Goal: Task Accomplishment & Management: Complete application form

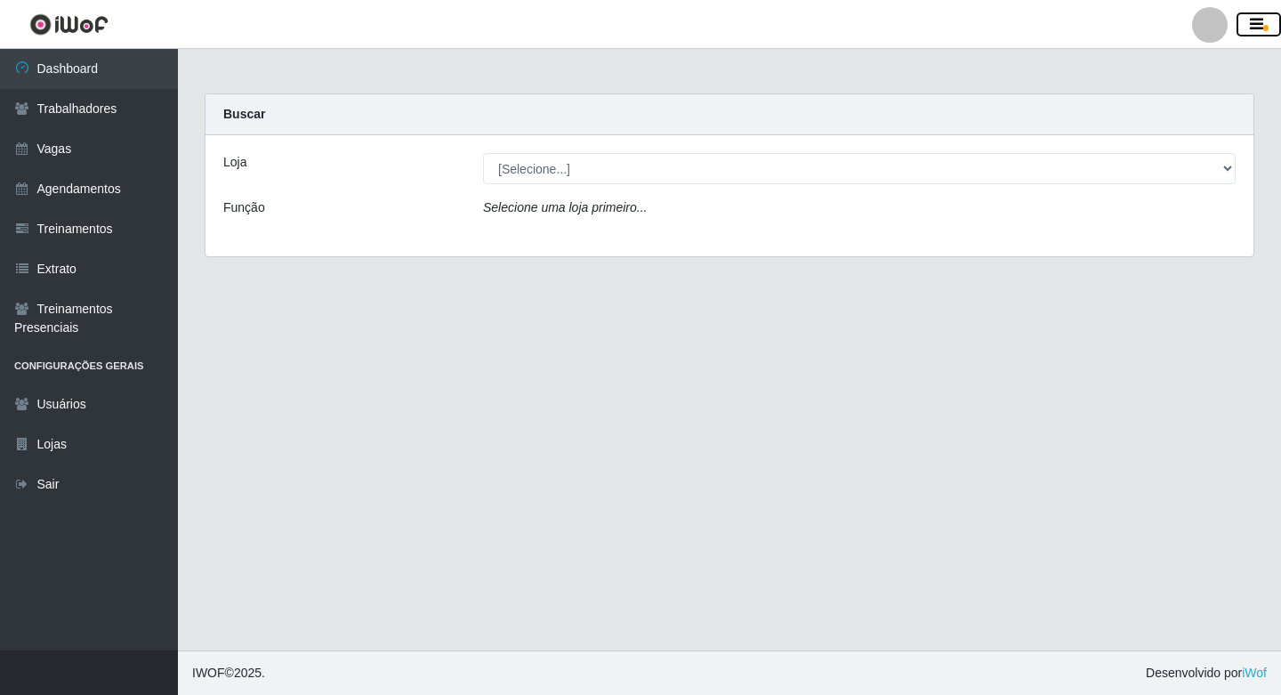
click at [1274, 22] on button "button" at bounding box center [1258, 24] width 44 height 25
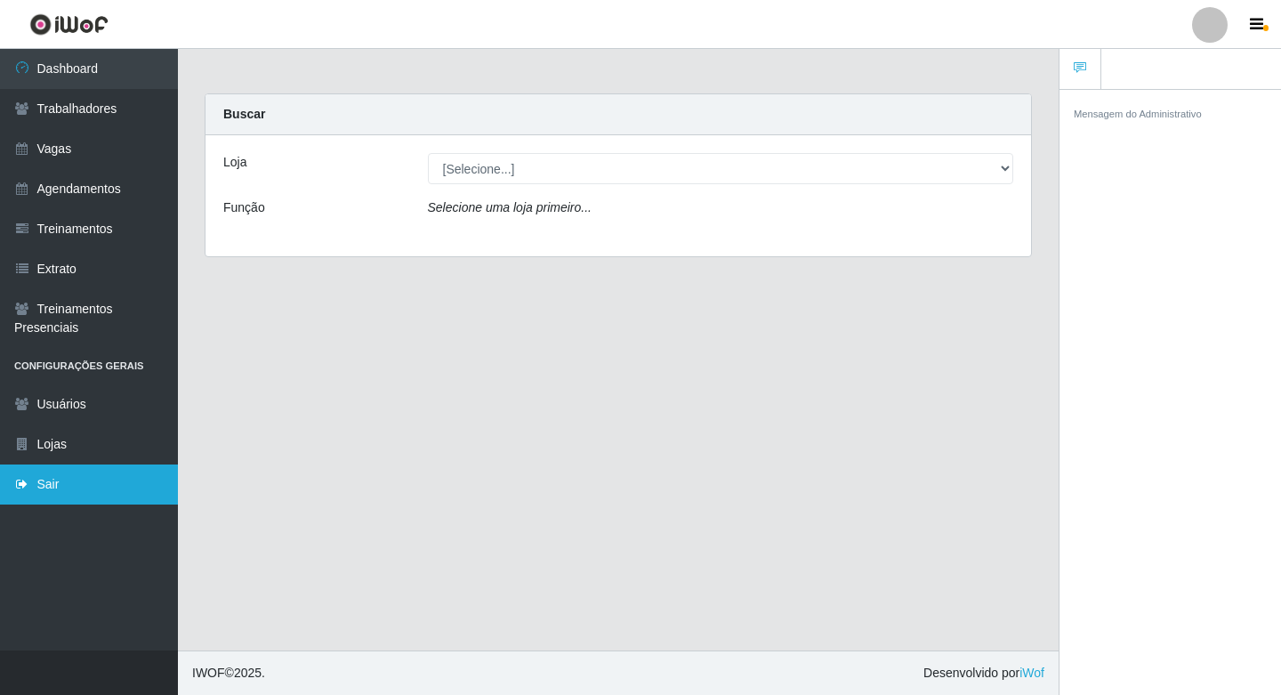
click at [20, 492] on link "Sair" at bounding box center [89, 484] width 178 height 40
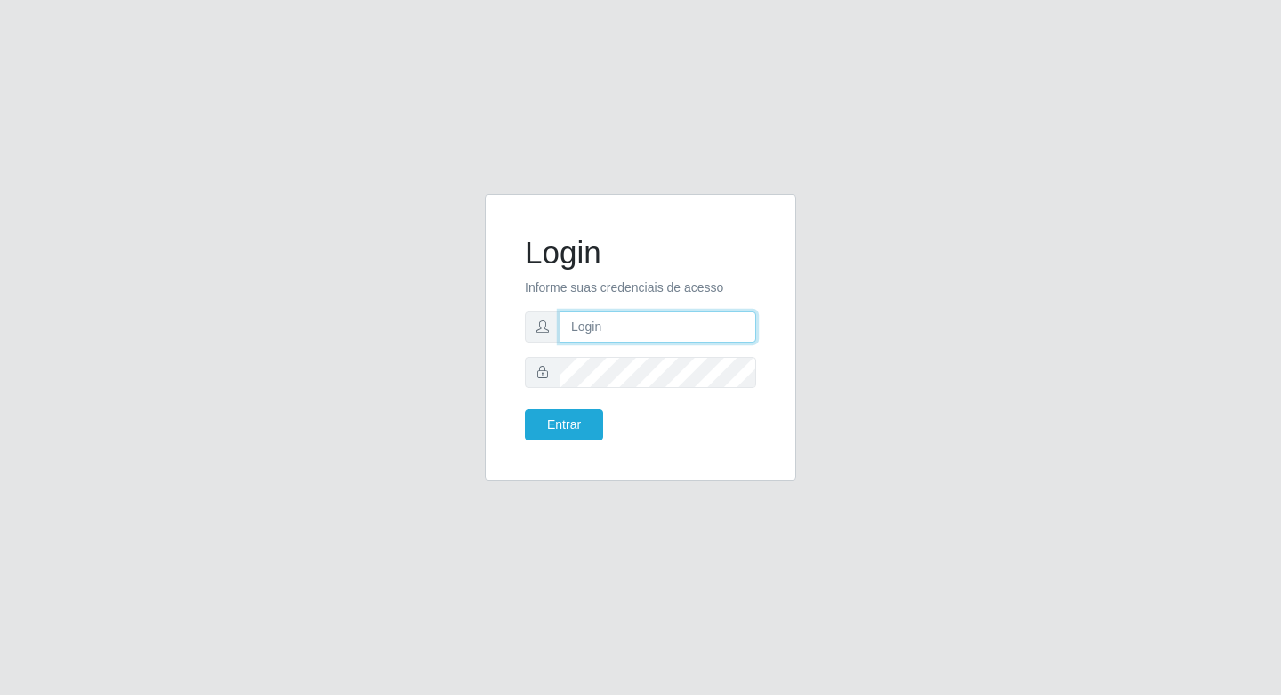
type input "filipe@ideal"
click at [570, 428] on button "Entrar" at bounding box center [564, 424] width 78 height 31
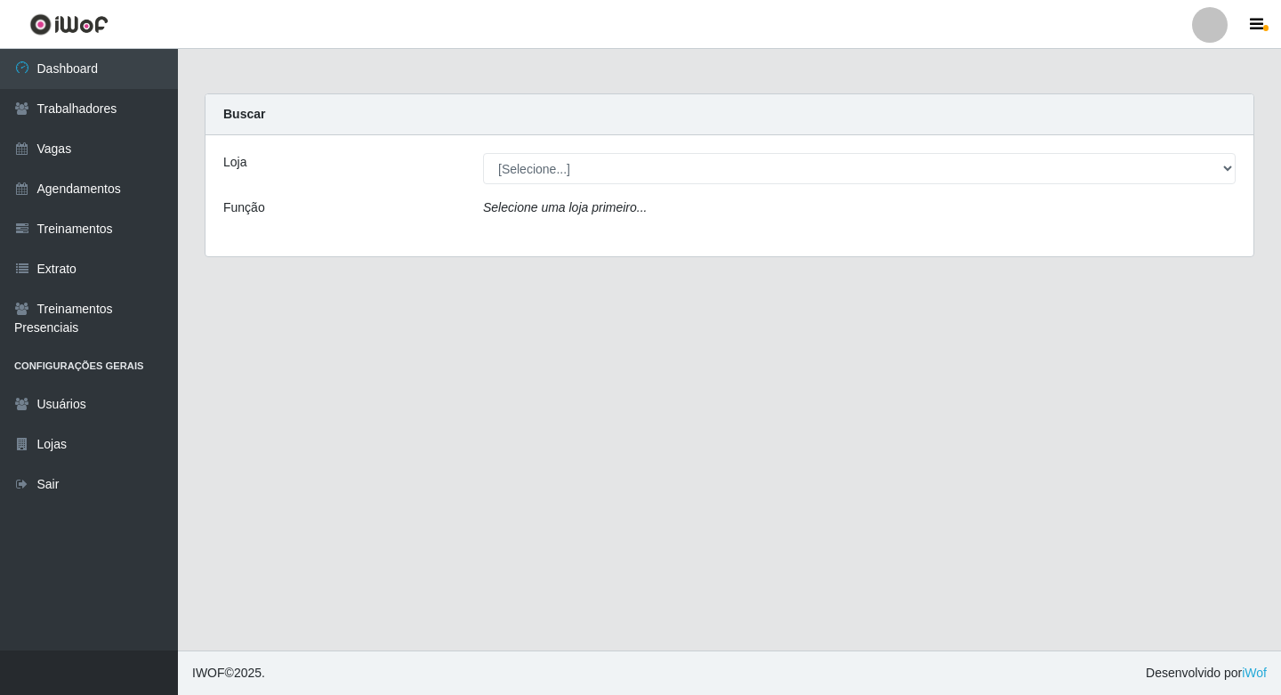
click at [825, 406] on main "Carregando... Buscar Loja [Selecione...] Ideal - Centenário Ideal - Conceição I…" at bounding box center [729, 349] width 1103 height 601
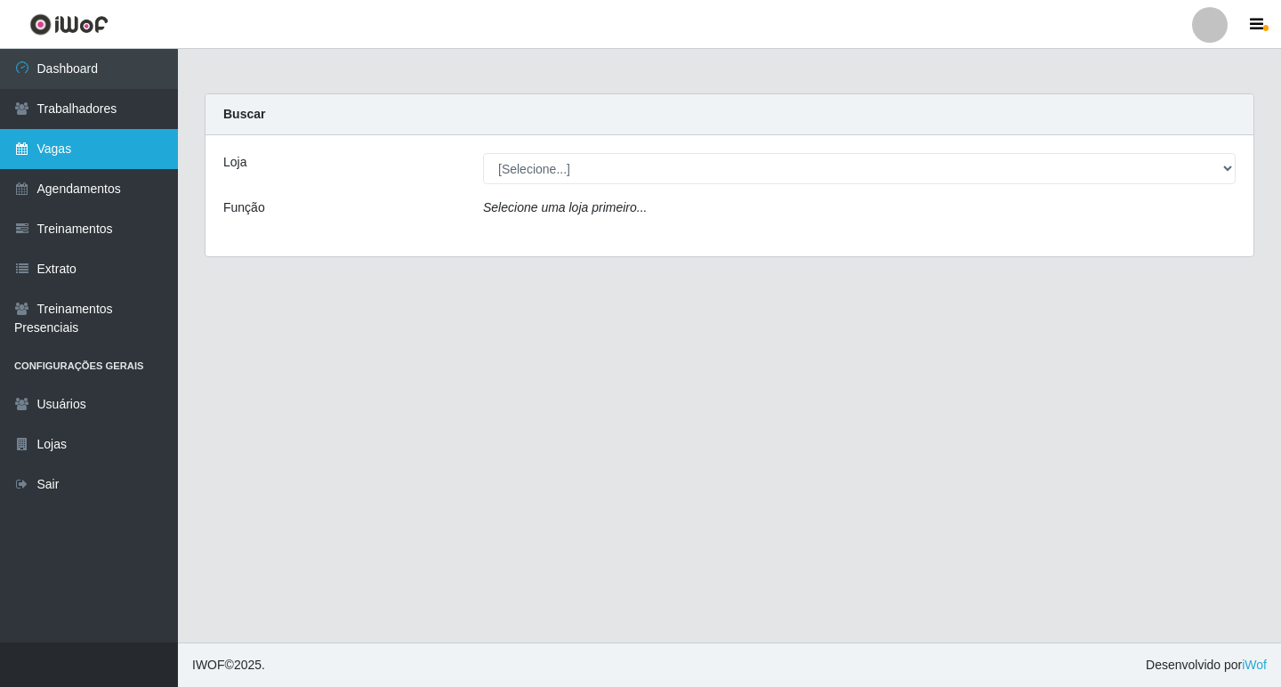
click at [72, 153] on link "Vagas" at bounding box center [89, 149] width 178 height 40
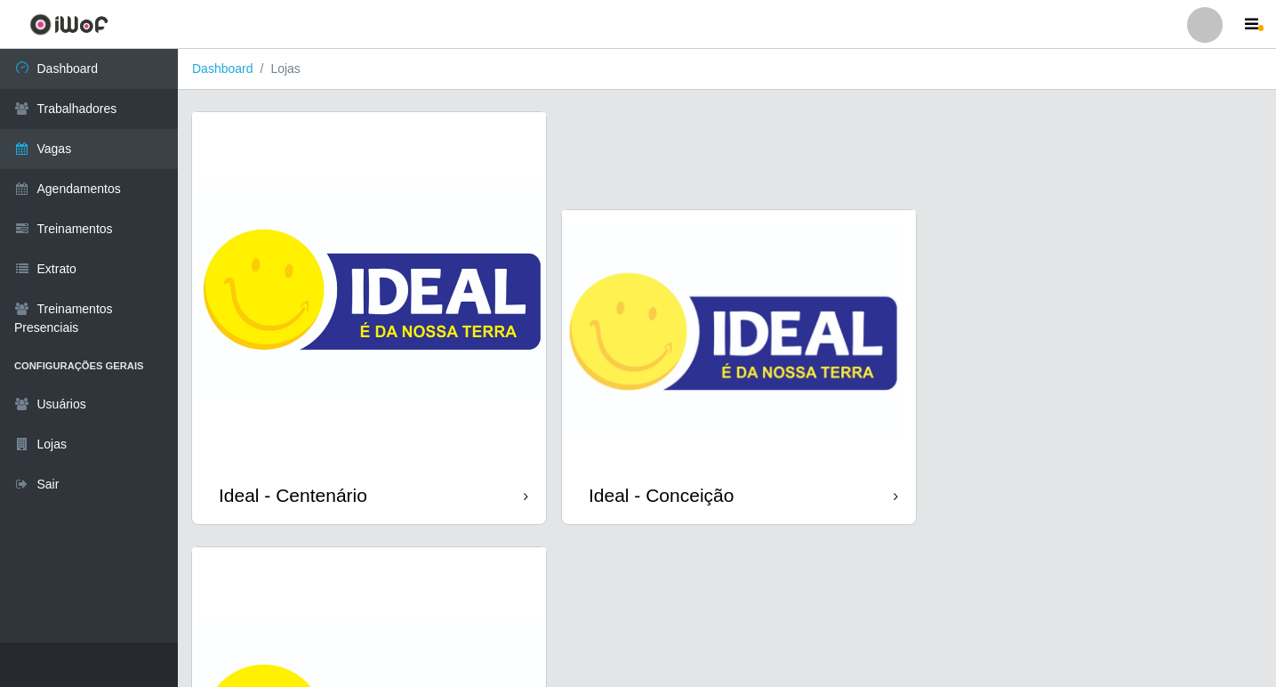
click at [695, 376] on img at bounding box center [739, 338] width 354 height 256
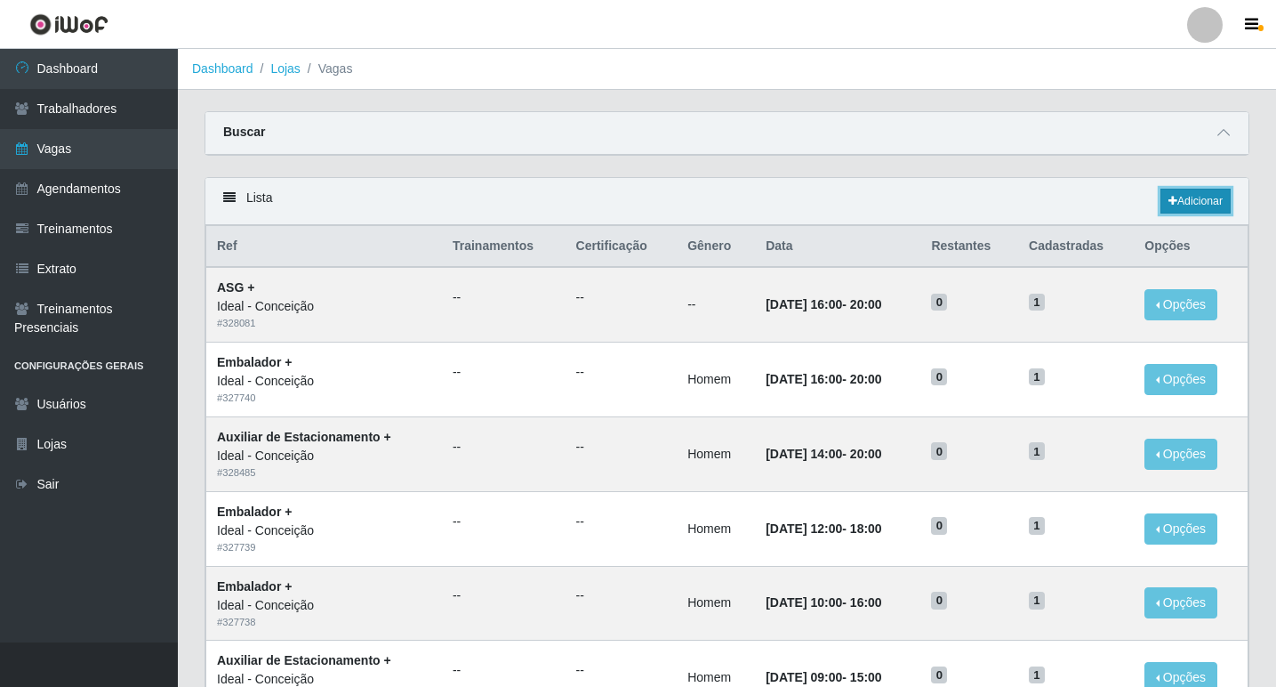
click at [1180, 205] on link "Adicionar" at bounding box center [1196, 201] width 70 height 25
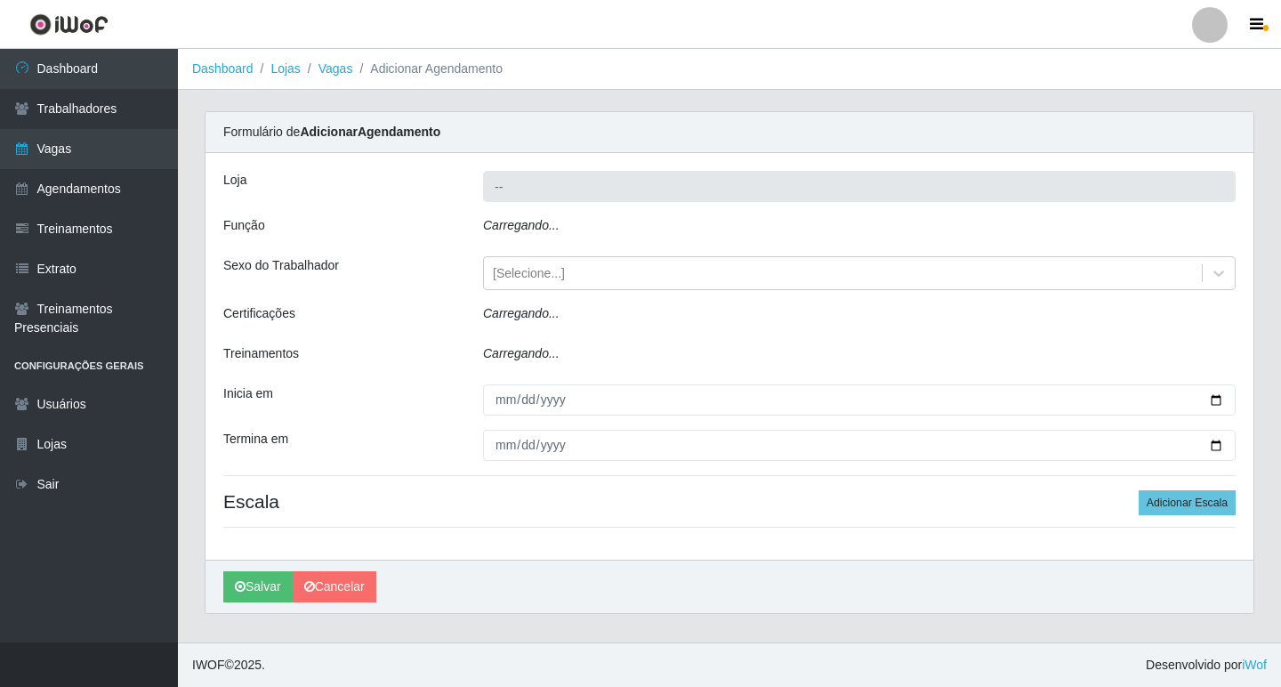
type input "Ideal - Conceição"
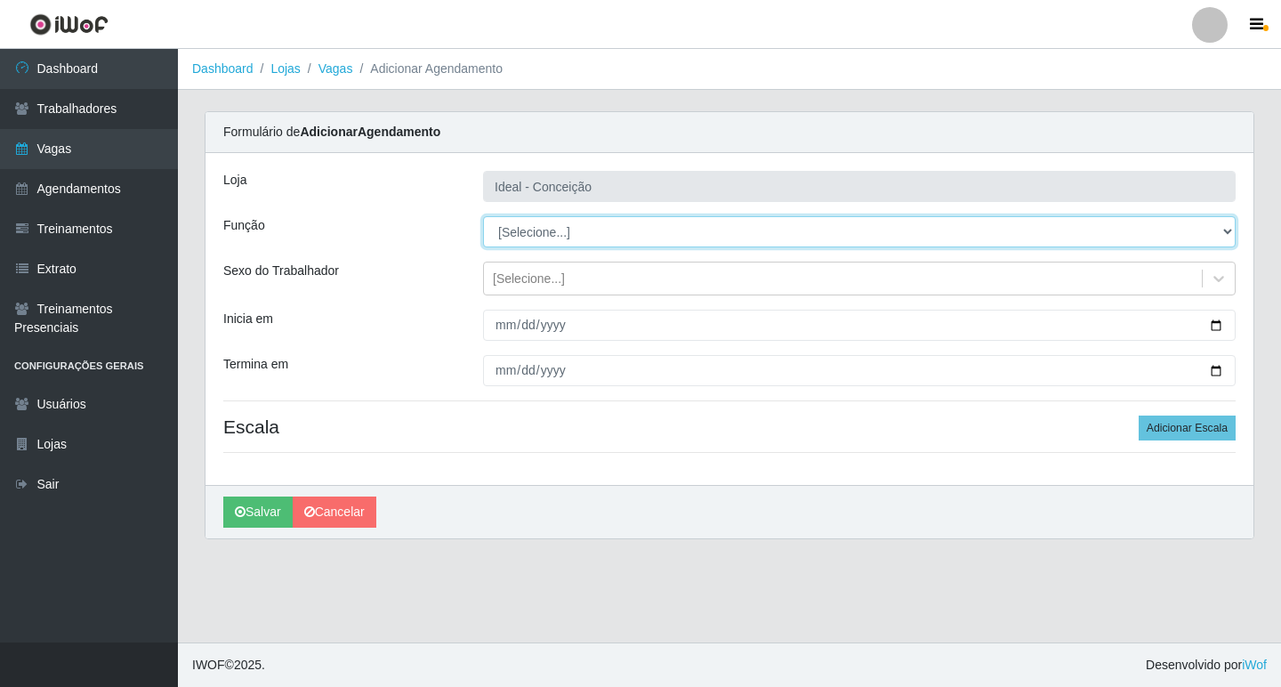
click at [539, 221] on select "[Selecione...] ASG ASG + ASG ++ Auxiliar de Estacionamento Auxiliar de Estacion…" at bounding box center [859, 231] width 753 height 31
click at [631, 238] on select "[Selecione...] ASG ASG + ASG ++ Auxiliar de Estacionamento Auxiliar de Estacion…" at bounding box center [859, 231] width 753 height 31
select select "1"
click at [483, 216] on select "[Selecione...] ASG ASG + ASG ++ Auxiliar de Estacionamento Auxiliar de Estacion…" at bounding box center [859, 231] width 753 height 31
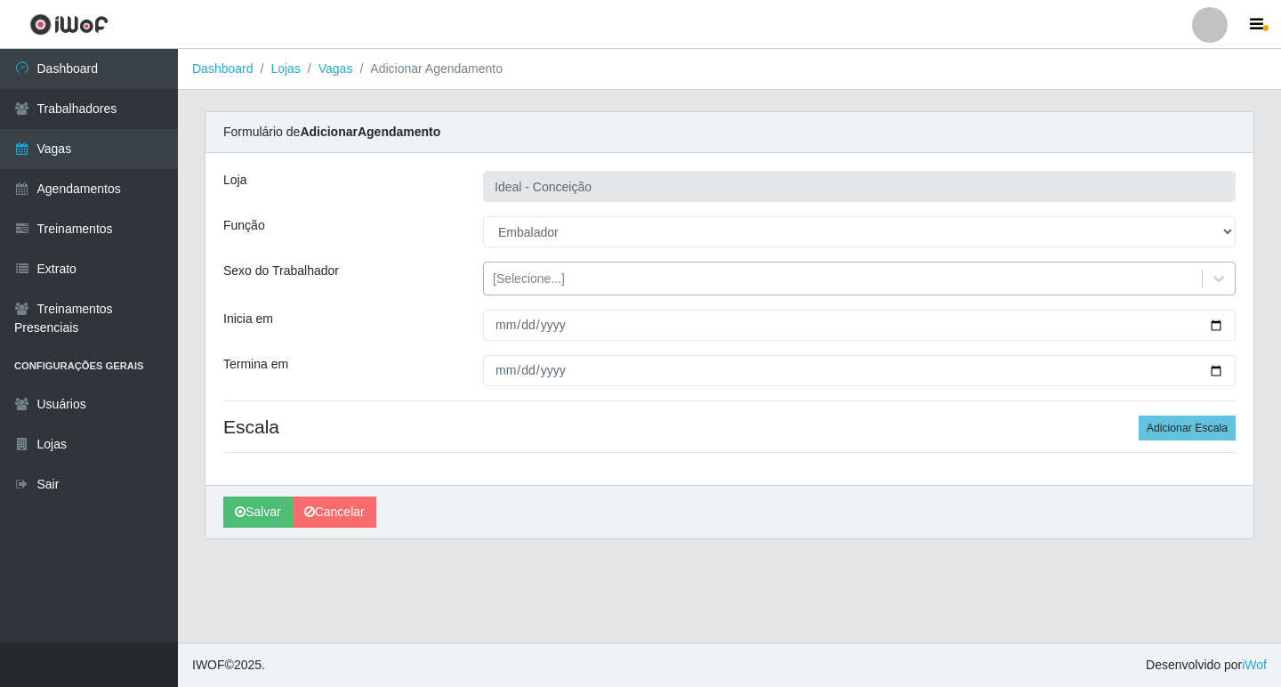
click at [559, 285] on div "[Selecione...]" at bounding box center [529, 279] width 72 height 19
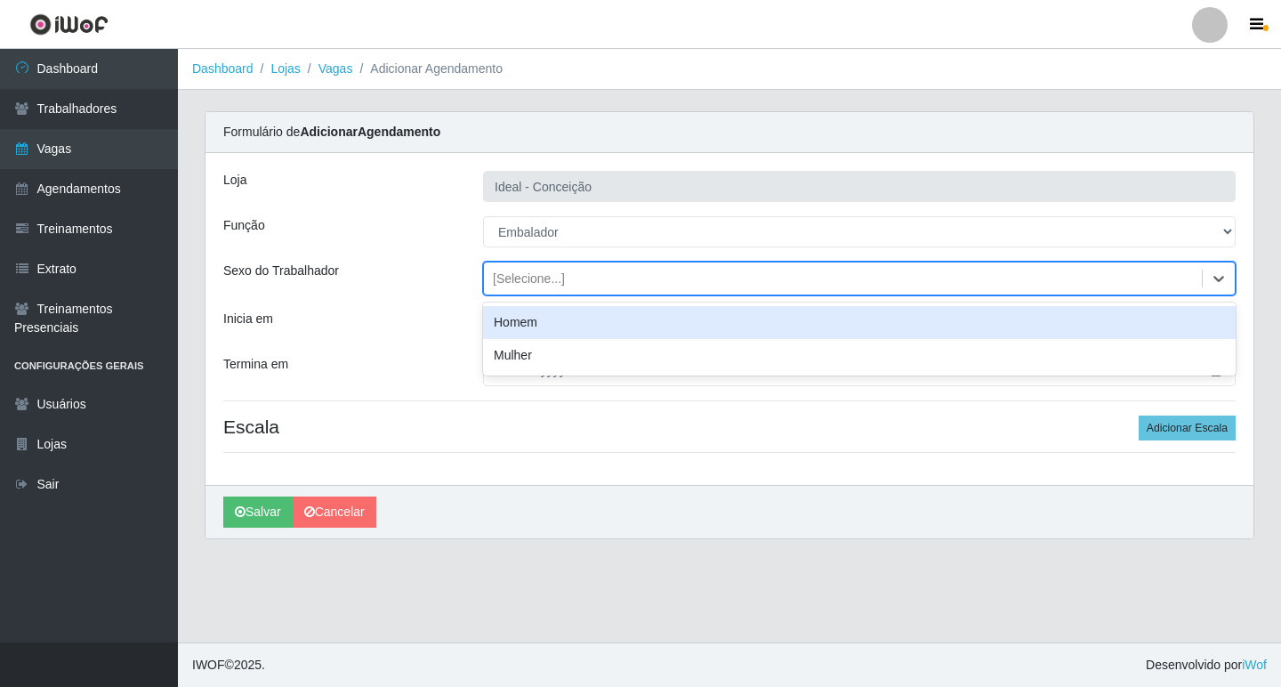
click at [559, 285] on div "[Selecione...]" at bounding box center [529, 279] width 72 height 19
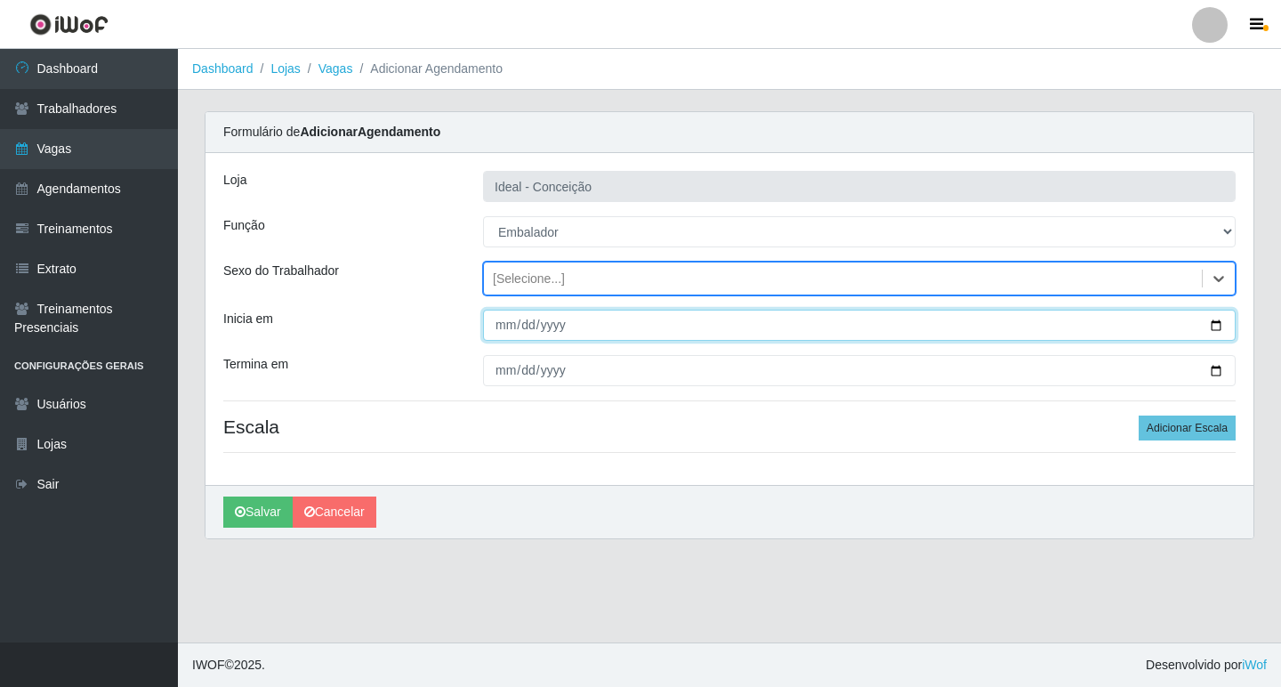
click at [495, 326] on input "Inicia em" at bounding box center [859, 325] width 753 height 31
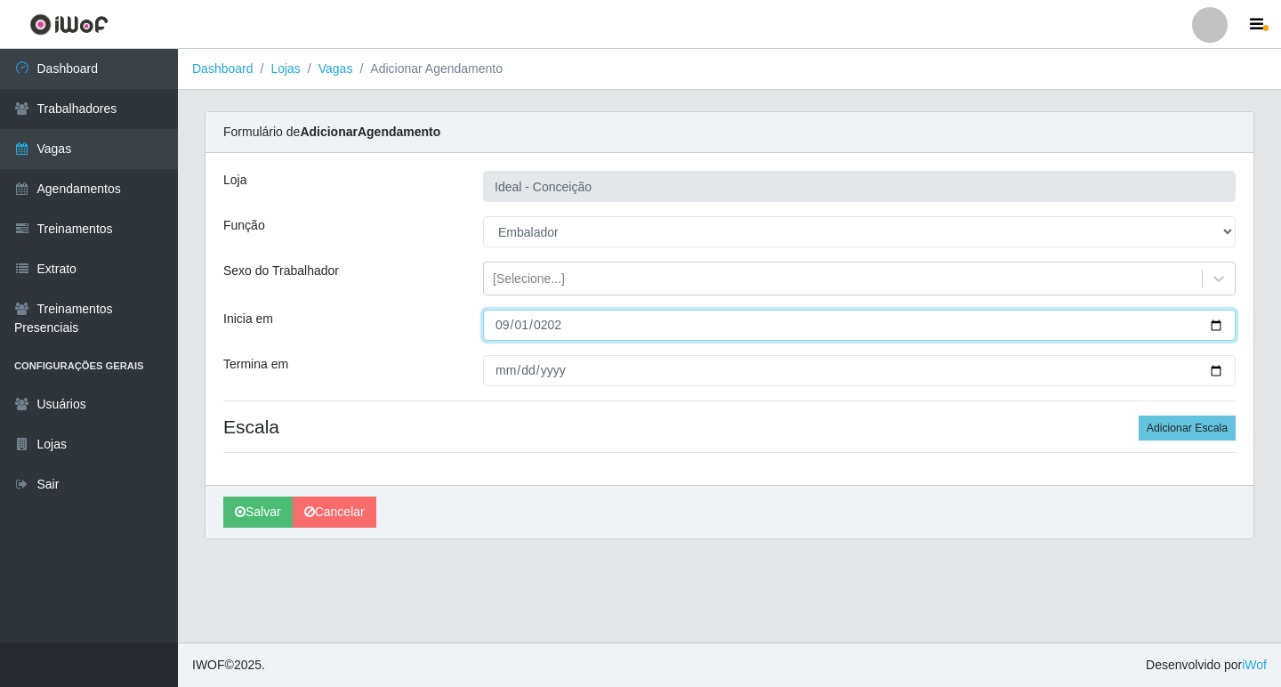
type input "[DATE]"
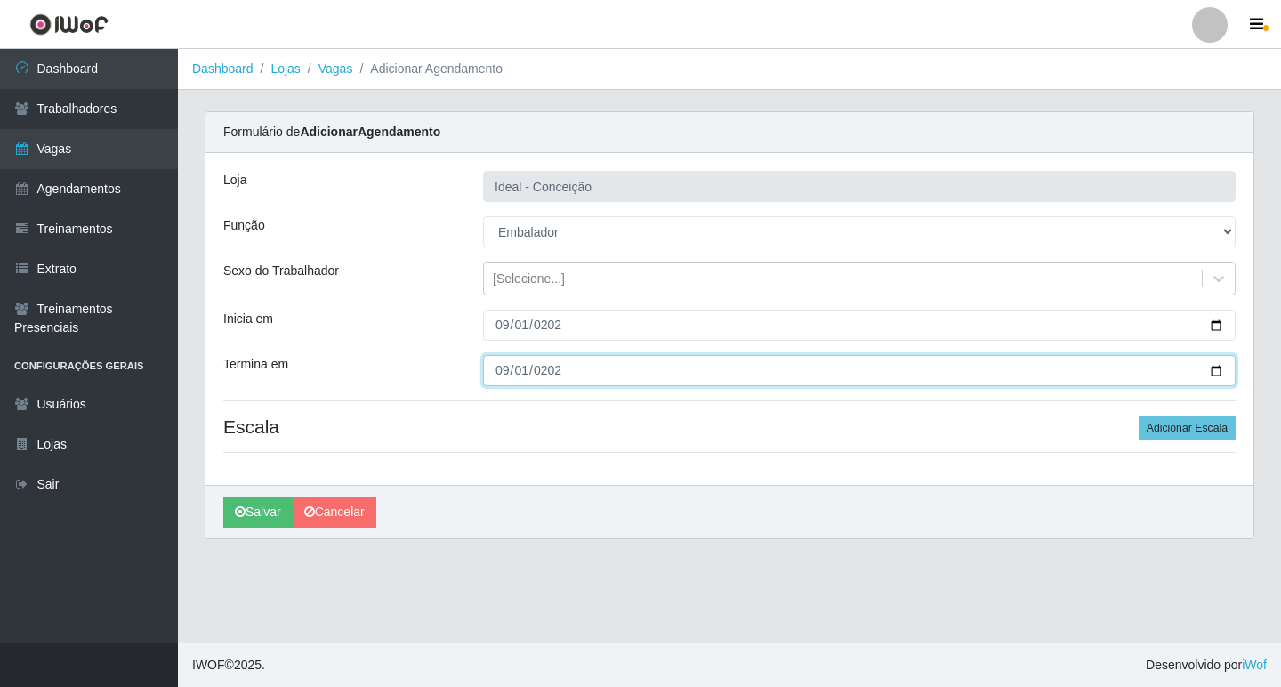
type input "[DATE]"
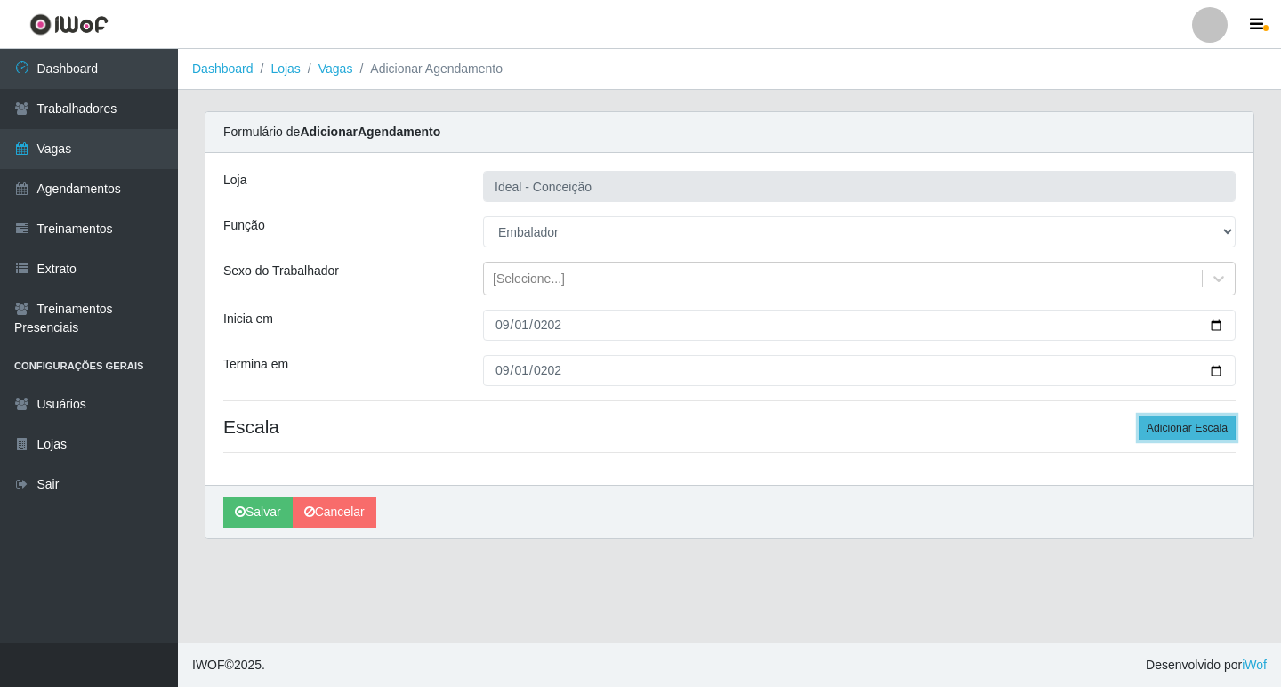
click at [1183, 422] on button "Adicionar Escala" at bounding box center [1187, 427] width 97 height 25
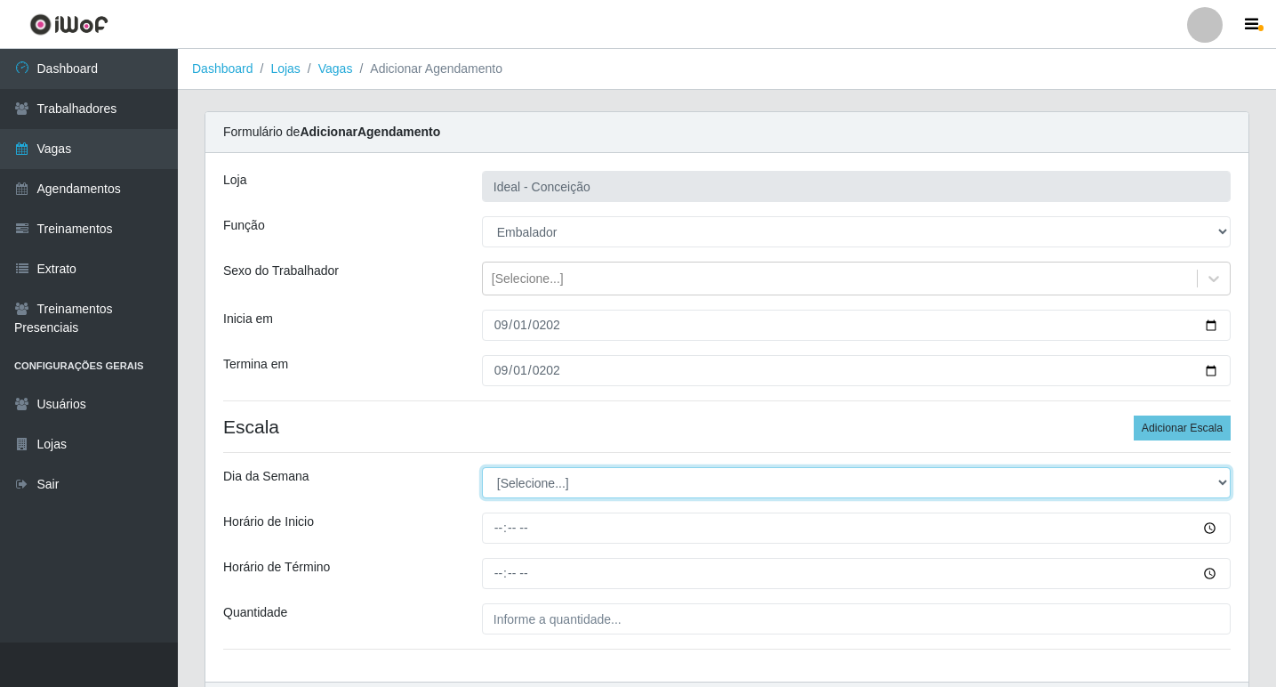
click at [593, 479] on select "[Selecione...] Segunda Terça Quarta Quinta Sexta Sábado Domingo" at bounding box center [856, 482] width 749 height 31
select select "1"
click at [482, 467] on select "[Selecione...] Segunda Terça Quarta Quinta Sexta Sábado Domingo" at bounding box center [856, 482] width 749 height 31
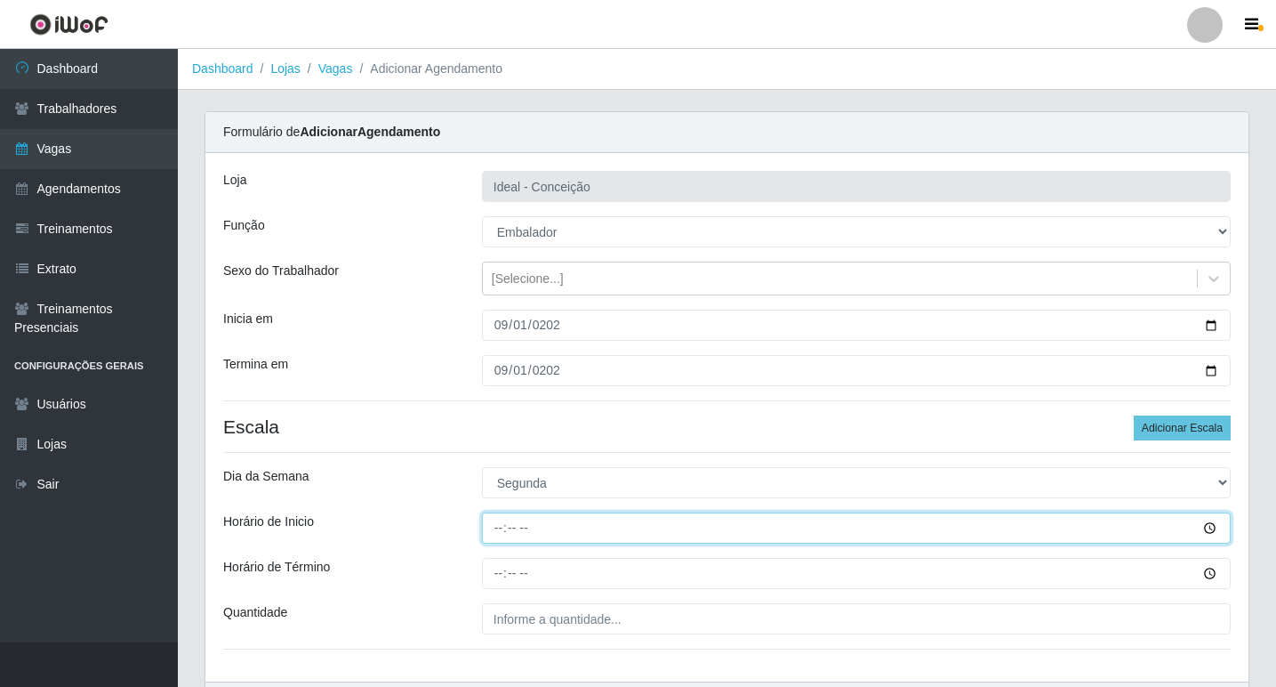
click at [519, 530] on input "Horário de Inicio" at bounding box center [856, 527] width 749 height 31
click at [503, 529] on input "Horário de Inicio" at bounding box center [856, 527] width 749 height 31
type input "12:00"
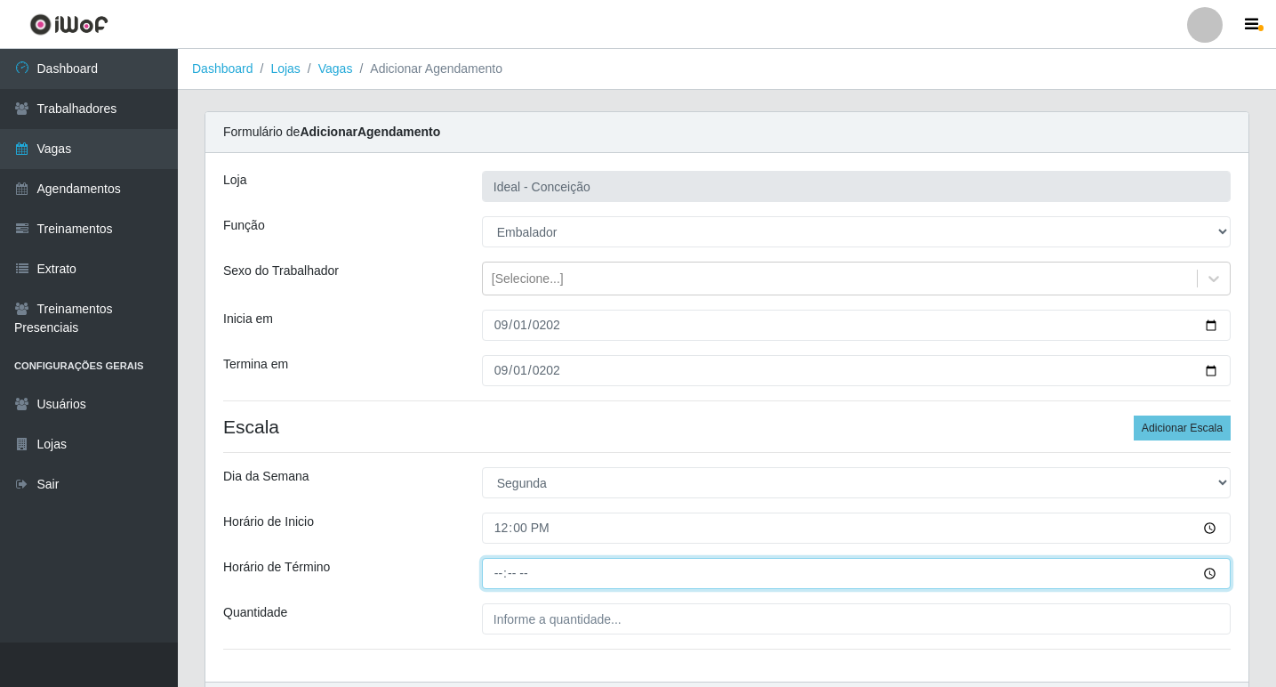
type input "18:00"
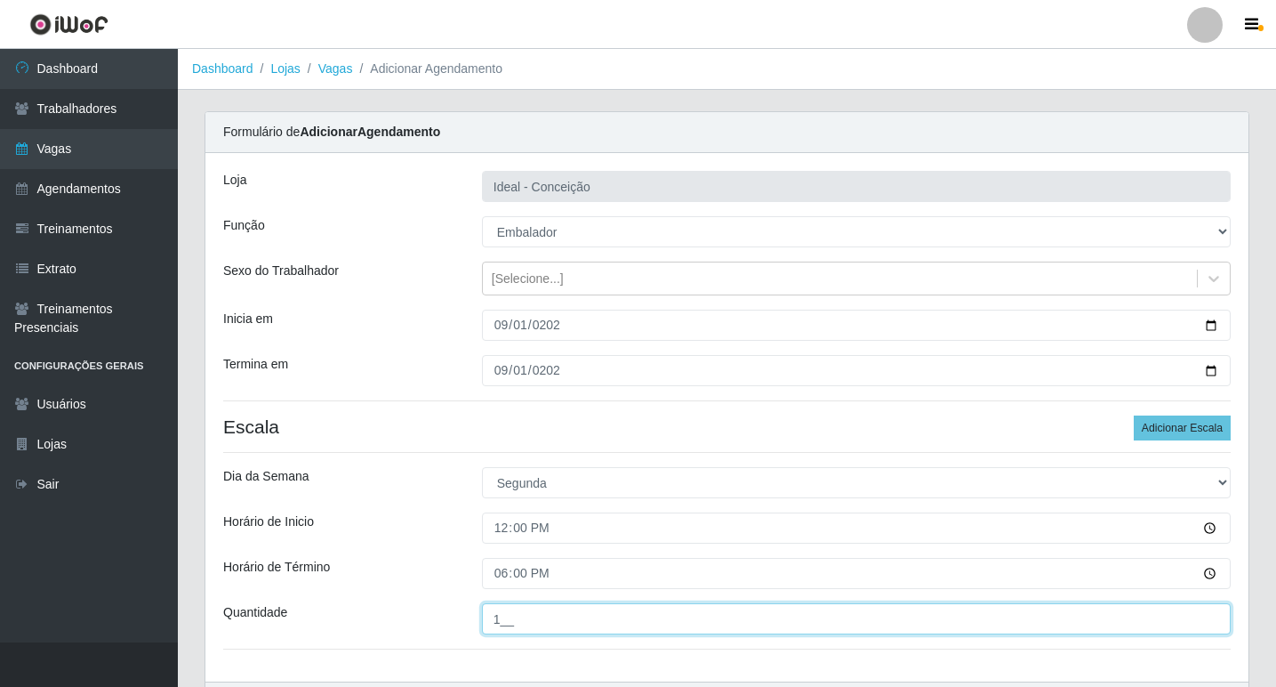
type input "1__"
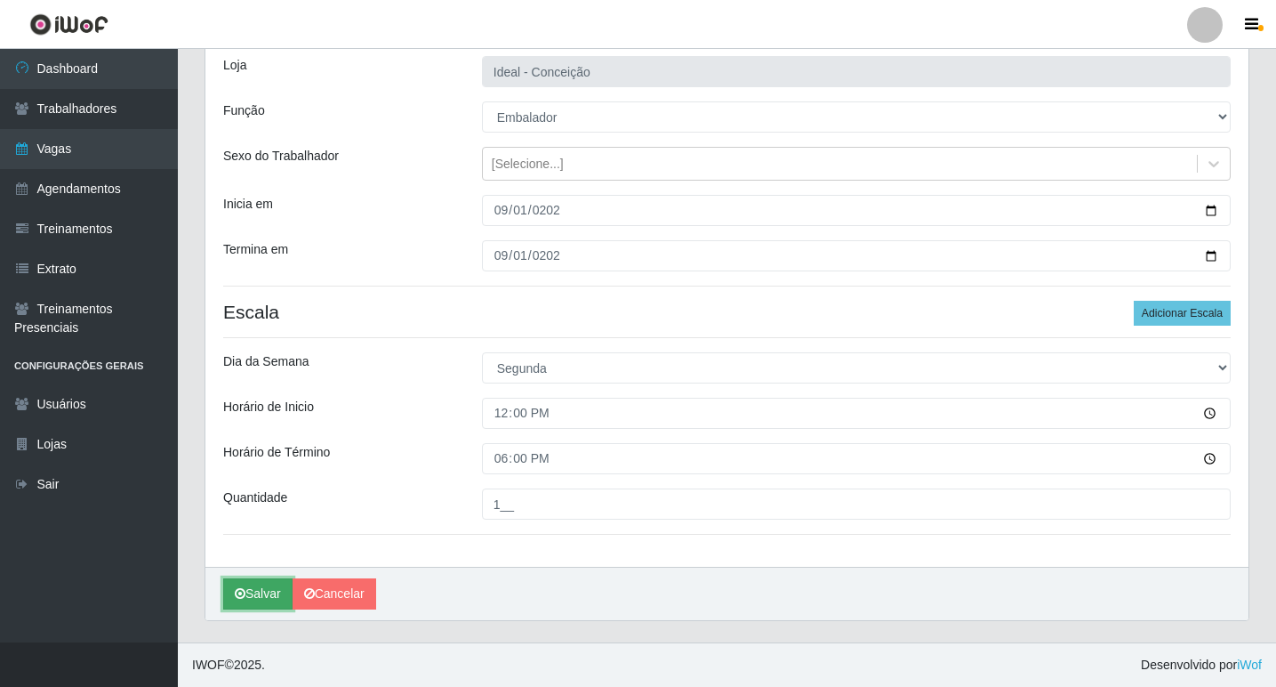
click at [272, 593] on button "Salvar" at bounding box center [257, 593] width 69 height 31
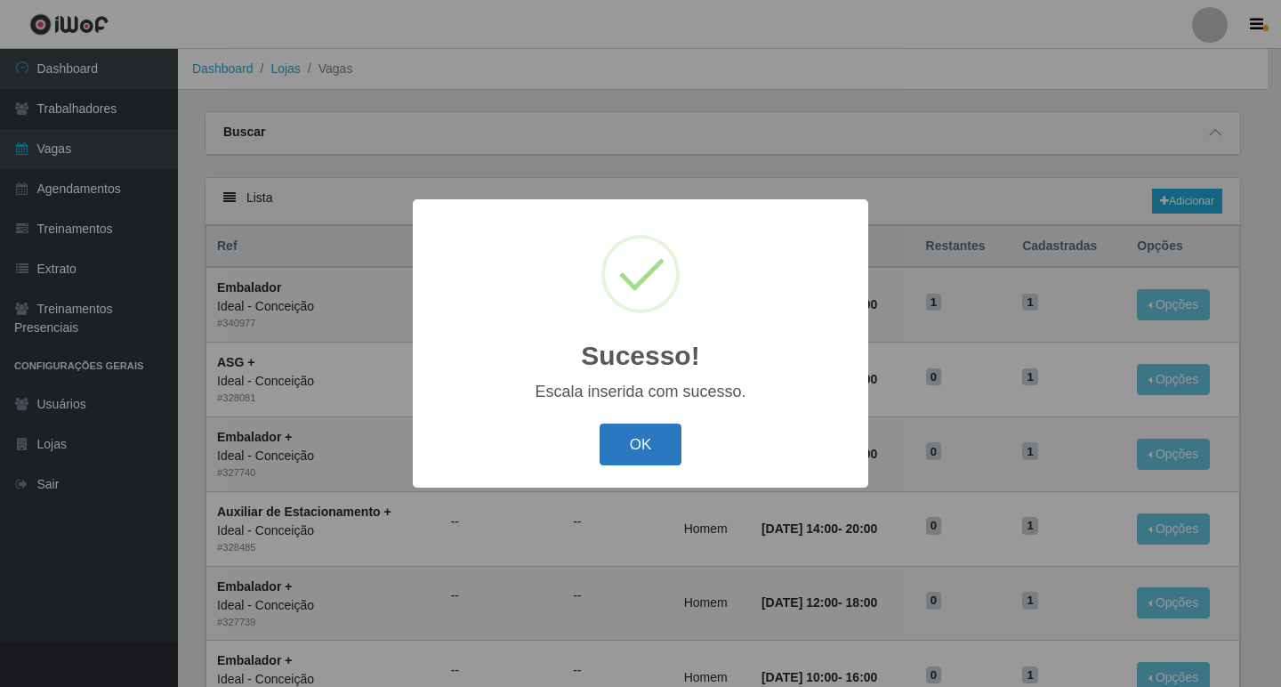
click at [654, 436] on button "OK" at bounding box center [641, 444] width 83 height 42
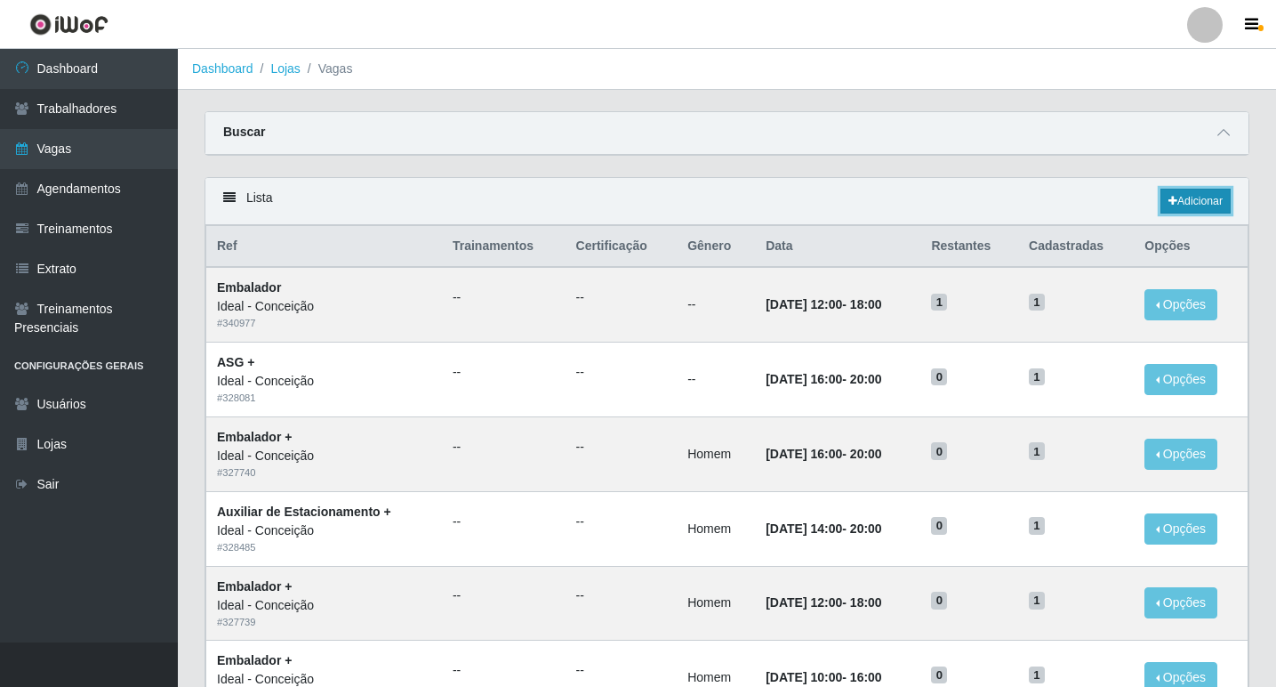
click at [1180, 192] on link "Adicionar" at bounding box center [1196, 201] width 70 height 25
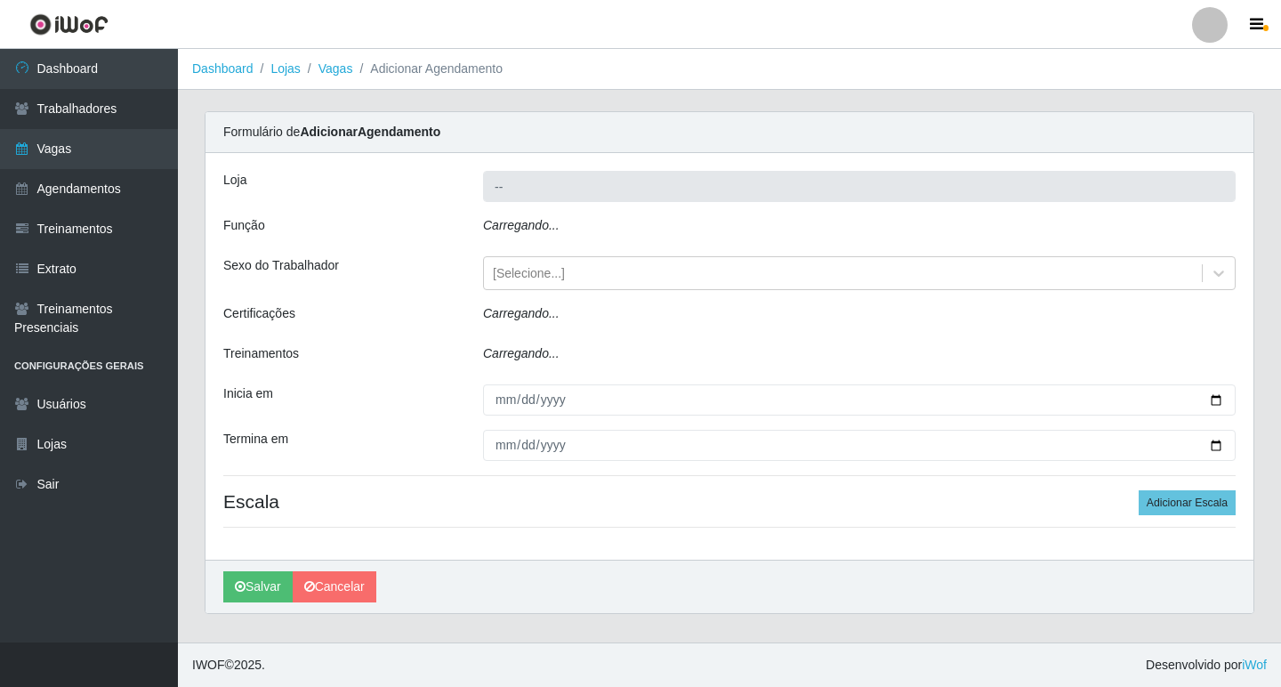
type input "Ideal - Conceição"
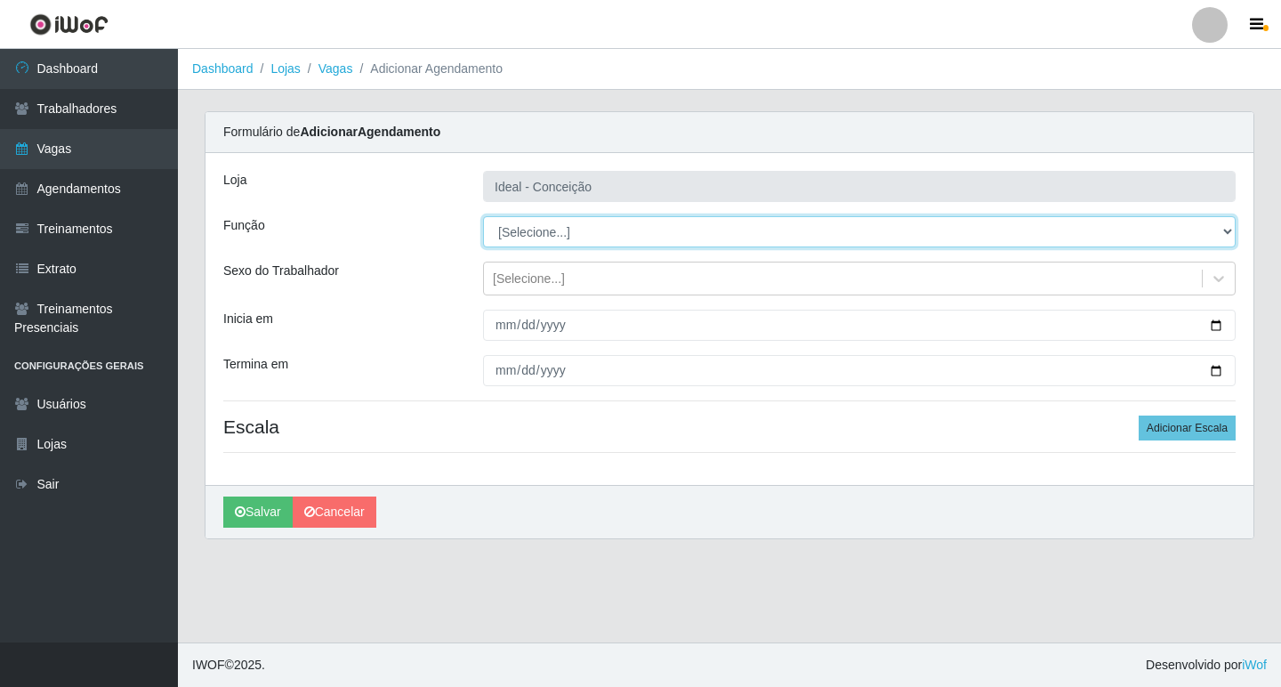
click at [527, 238] on select "[Selecione...] ASG ASG + ASG ++ Auxiliar de Estacionamento Auxiliar de Estacion…" at bounding box center [859, 231] width 753 height 31
select select "1"
click at [483, 216] on select "[Selecione...] ASG ASG + ASG ++ Auxiliar de Estacionamento Auxiliar de Estacion…" at bounding box center [859, 231] width 753 height 31
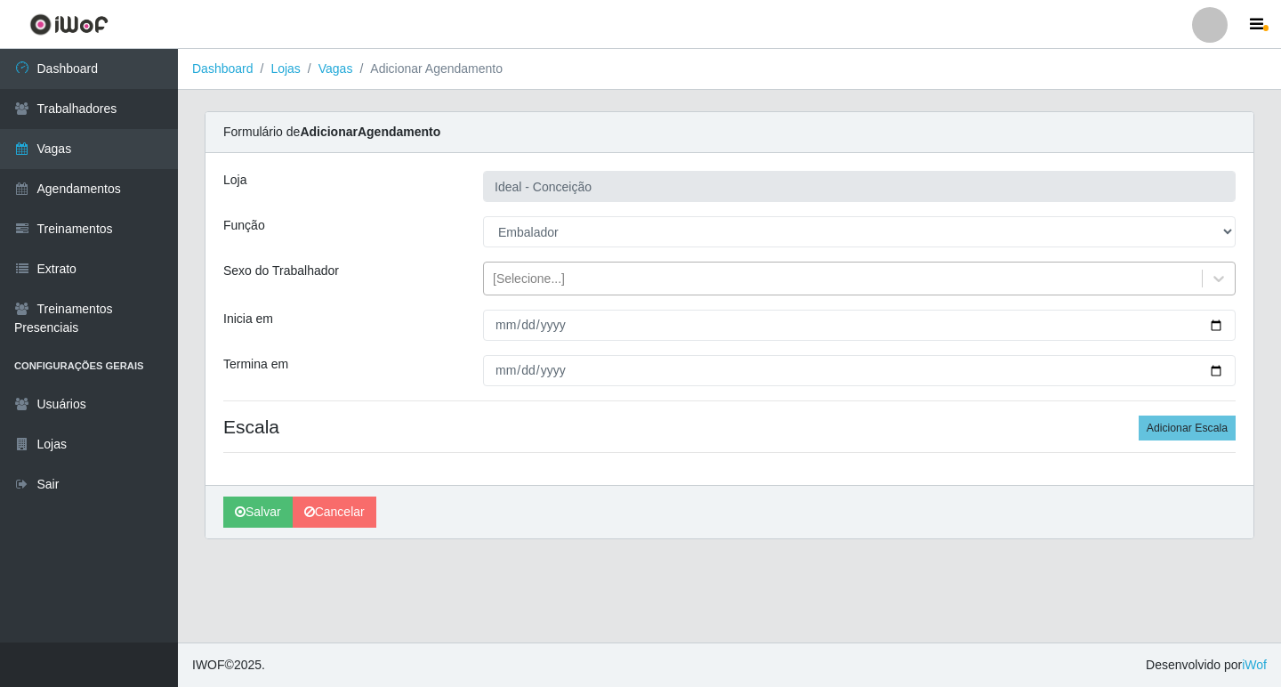
click at [544, 278] on div "[Selecione...]" at bounding box center [529, 279] width 72 height 19
click at [368, 364] on div "Termina em" at bounding box center [340, 370] width 260 height 31
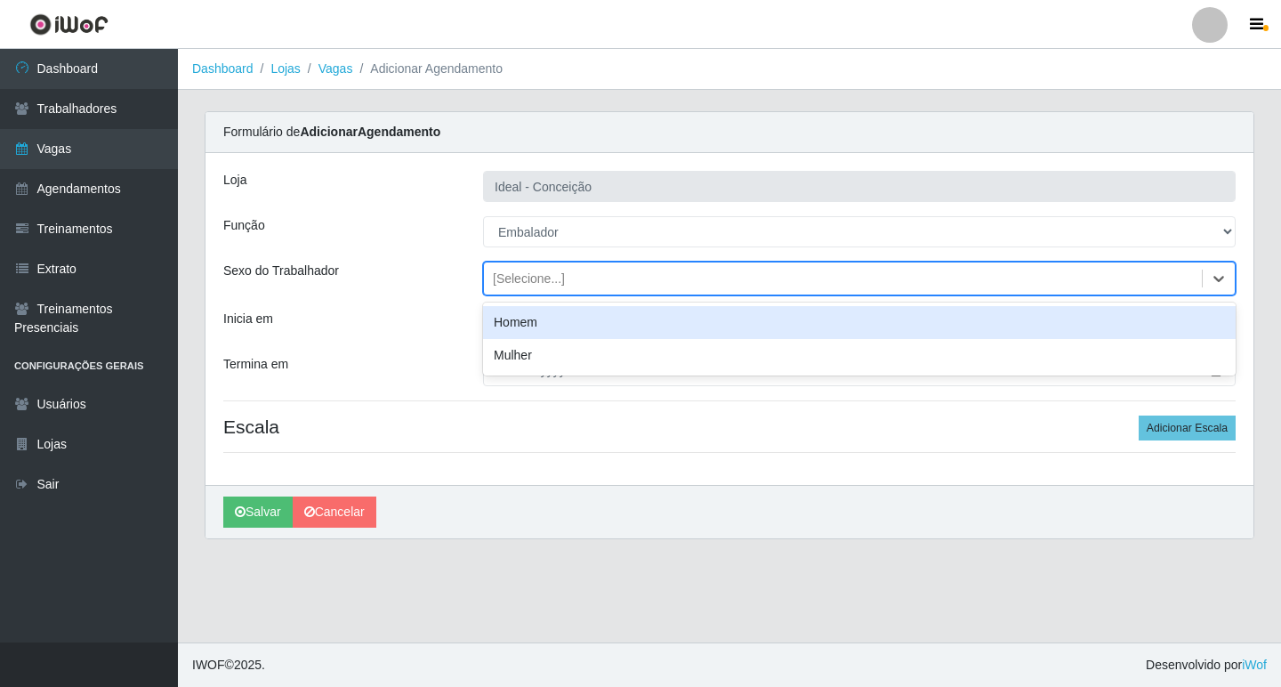
click at [523, 274] on div "[Selecione...]" at bounding box center [529, 279] width 72 height 19
click at [512, 333] on div "Homem" at bounding box center [859, 322] width 753 height 33
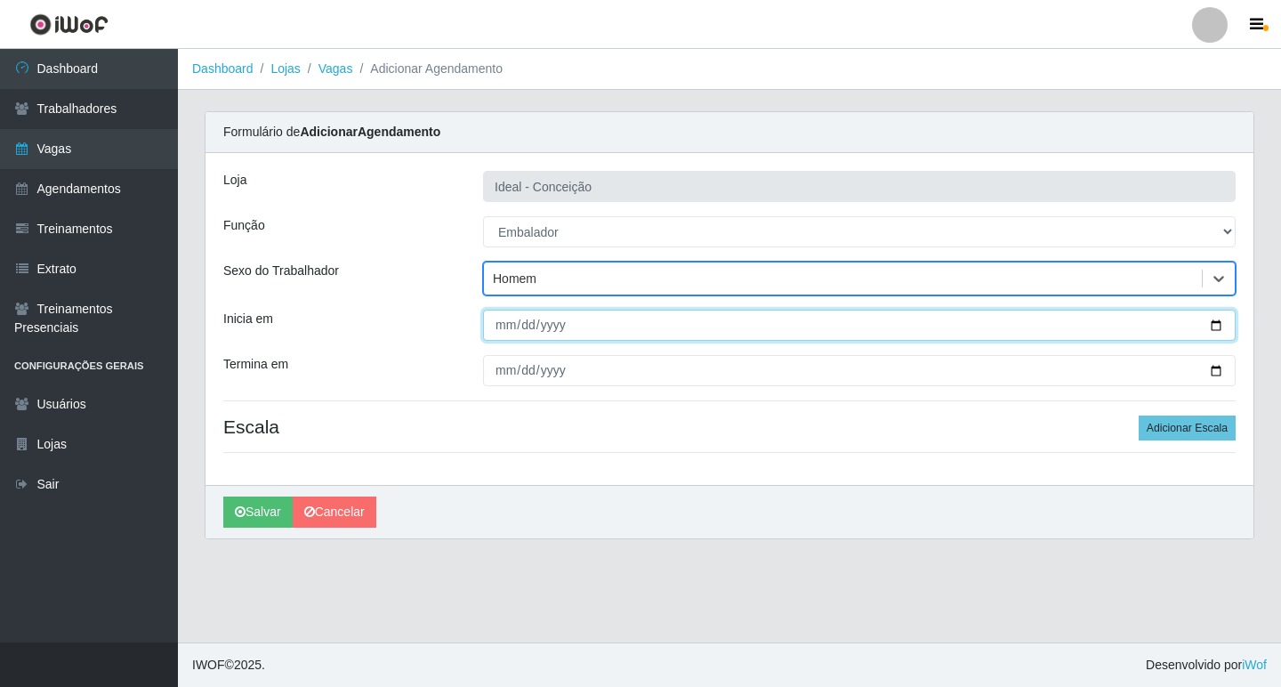
click at [506, 331] on input "Inicia em" at bounding box center [859, 325] width 753 height 31
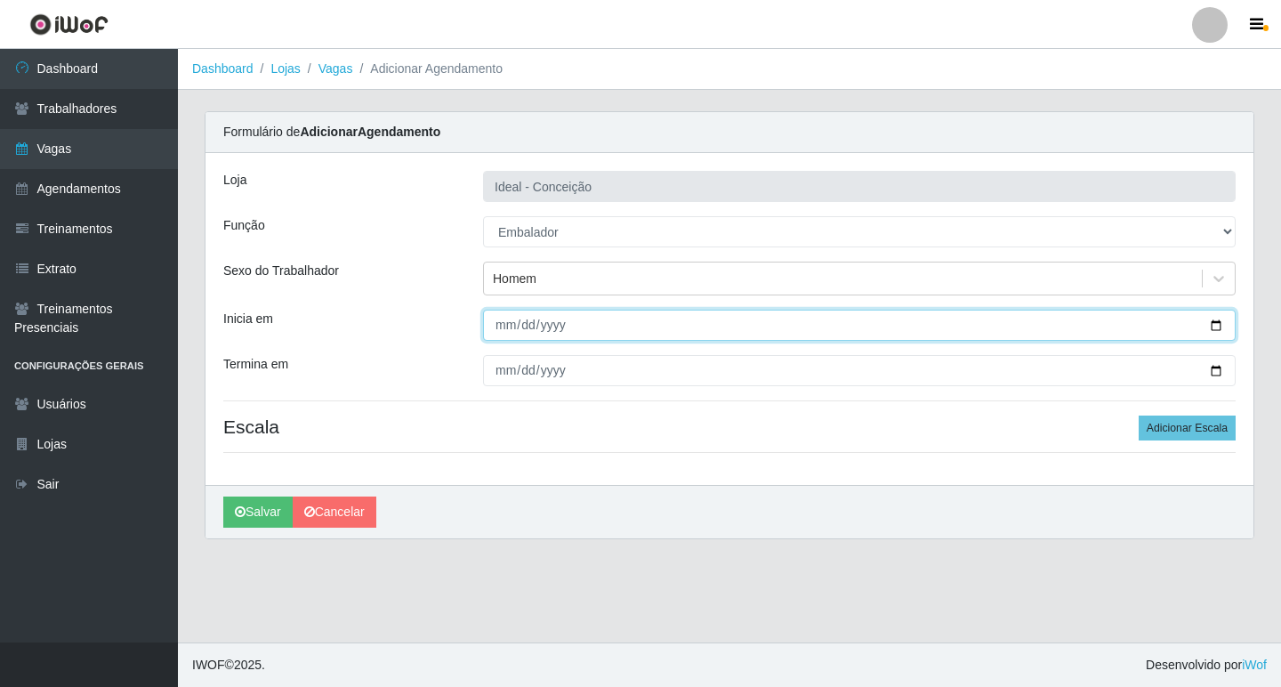
click at [496, 321] on input "Inicia em" at bounding box center [859, 325] width 753 height 31
type input "[DATE]"
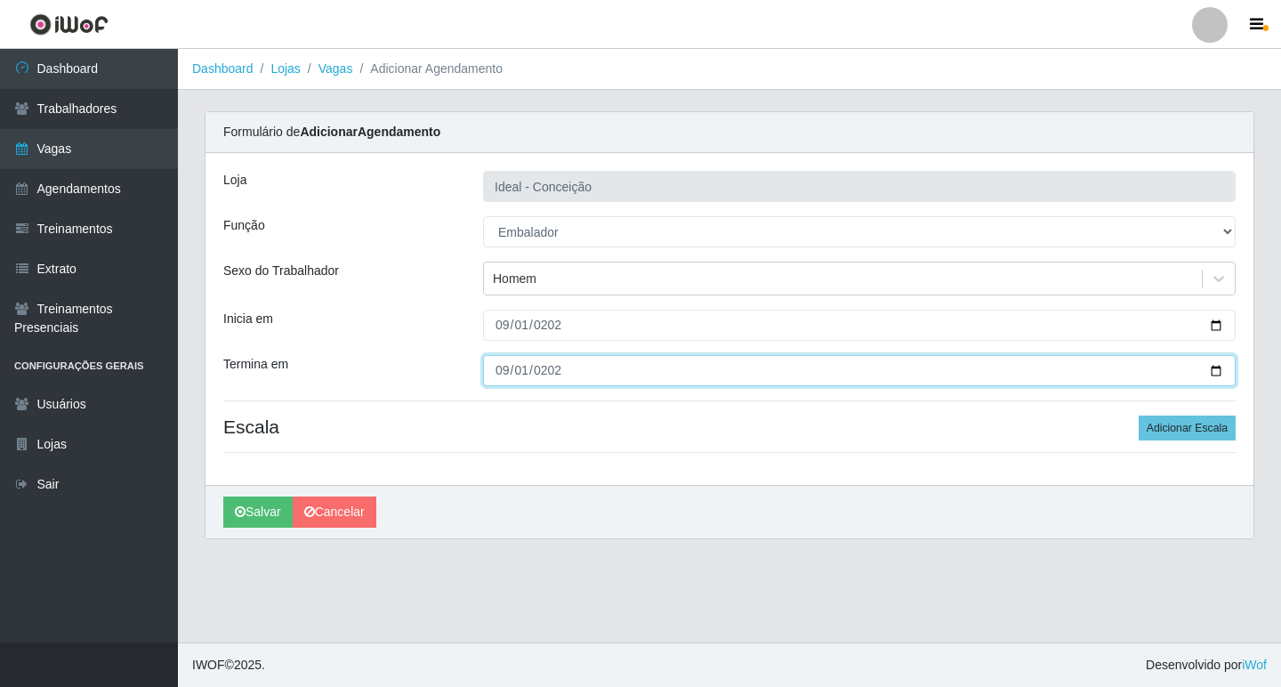
type input "[DATE]"
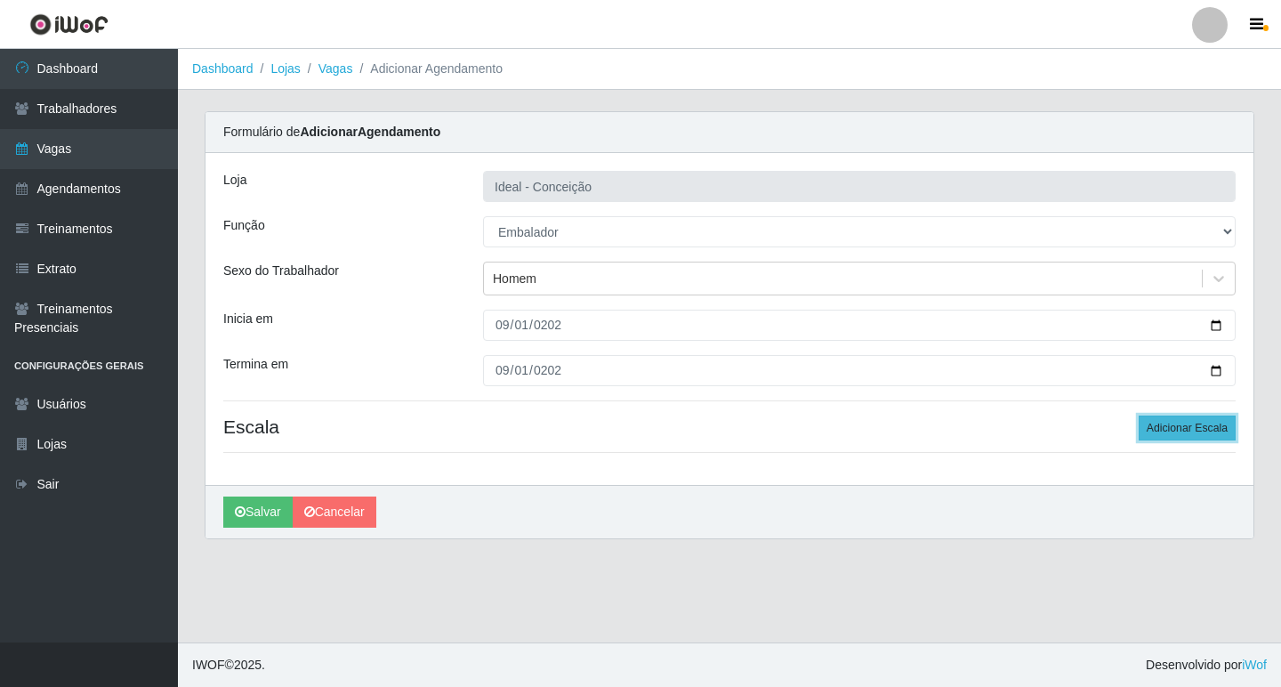
click at [1202, 417] on button "Adicionar Escala" at bounding box center [1187, 427] width 97 height 25
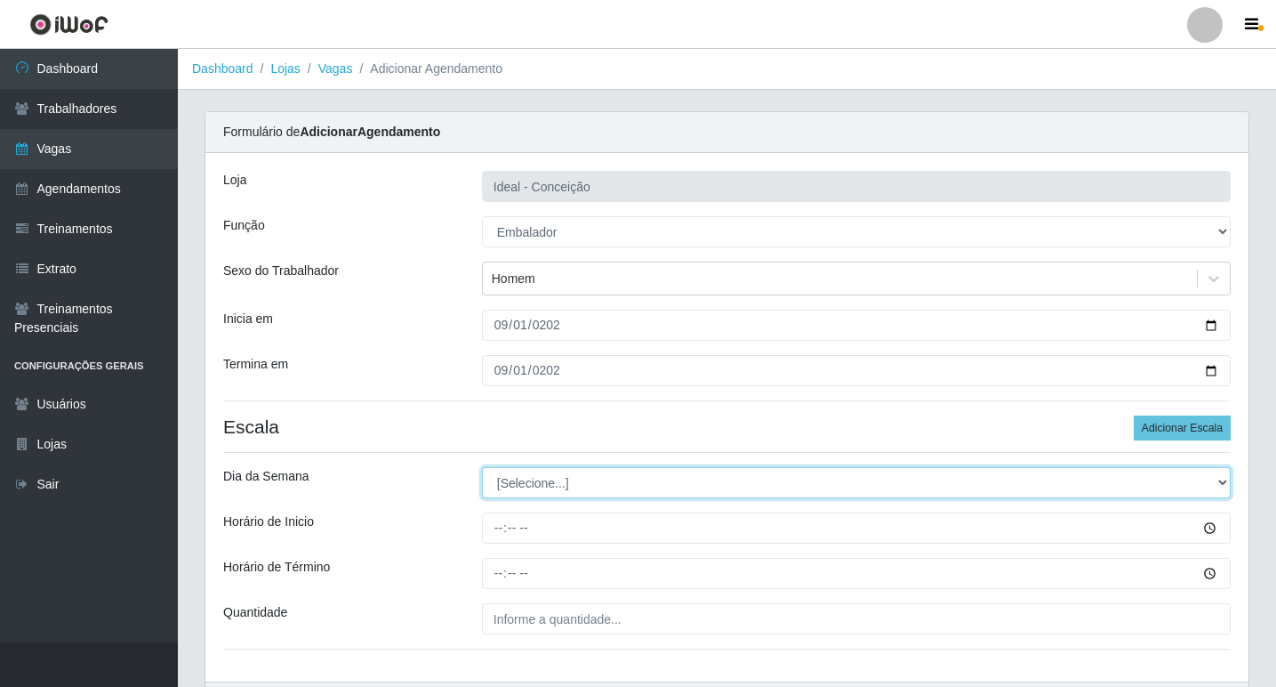
click at [499, 483] on select "[Selecione...] Segunda Terça Quarta Quinta Sexta Sábado Domingo" at bounding box center [856, 482] width 749 height 31
select select "1"
click at [482, 467] on select "[Selecione...] Segunda Terça Quarta Quinta Sexta Sábado Domingo" at bounding box center [856, 482] width 749 height 31
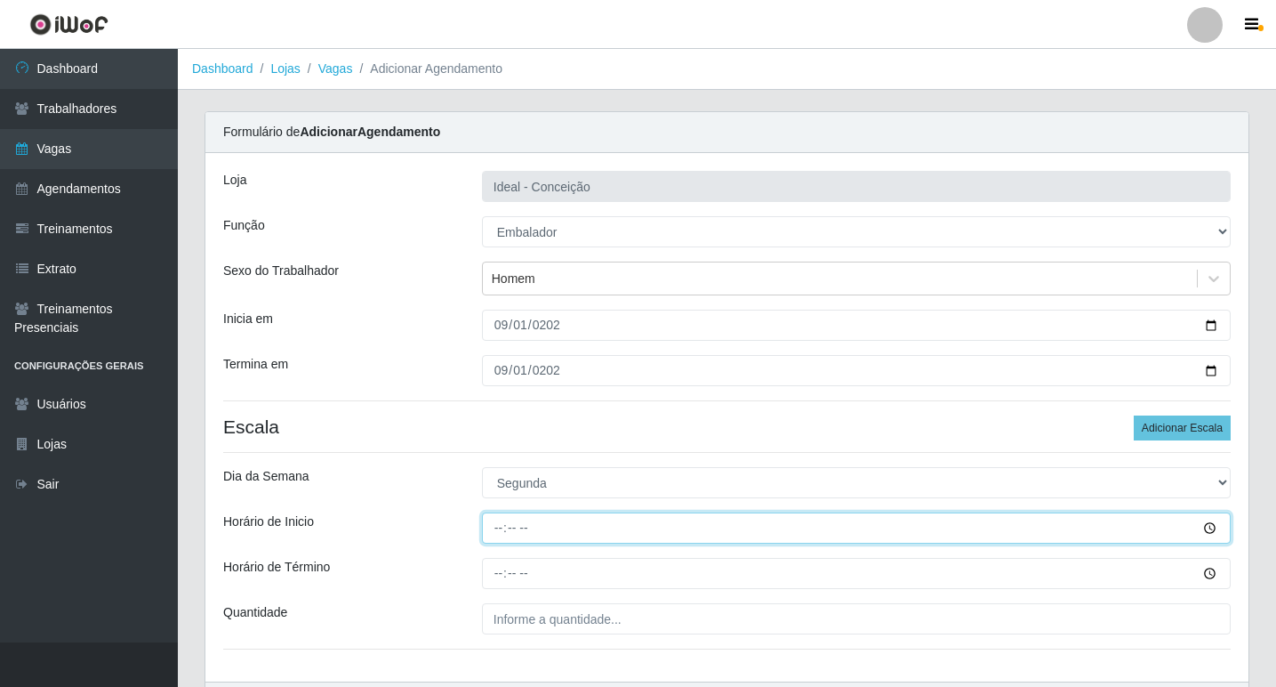
click at [491, 529] on input "Horário de Inicio" at bounding box center [856, 527] width 749 height 31
type input "16:00"
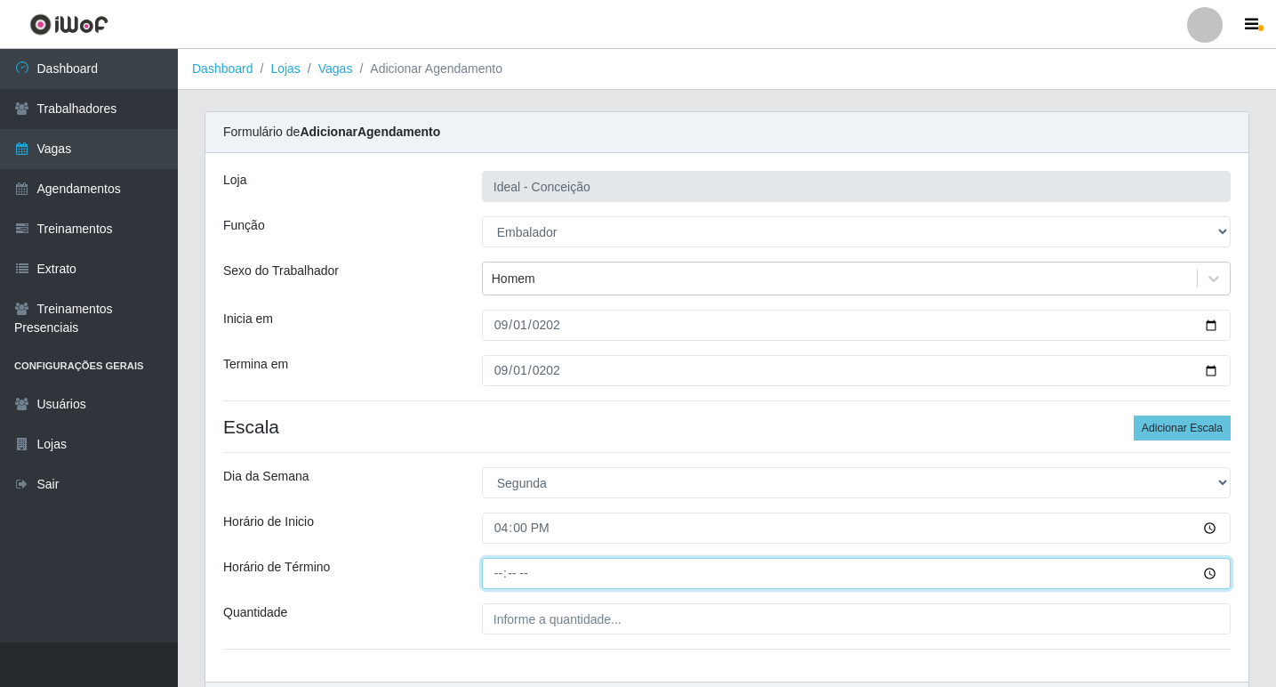
click at [495, 570] on input "Horário de Término" at bounding box center [856, 573] width 749 height 31
click at [497, 571] on input "Horário de Término" at bounding box center [856, 573] width 749 height 31
type input "22:00"
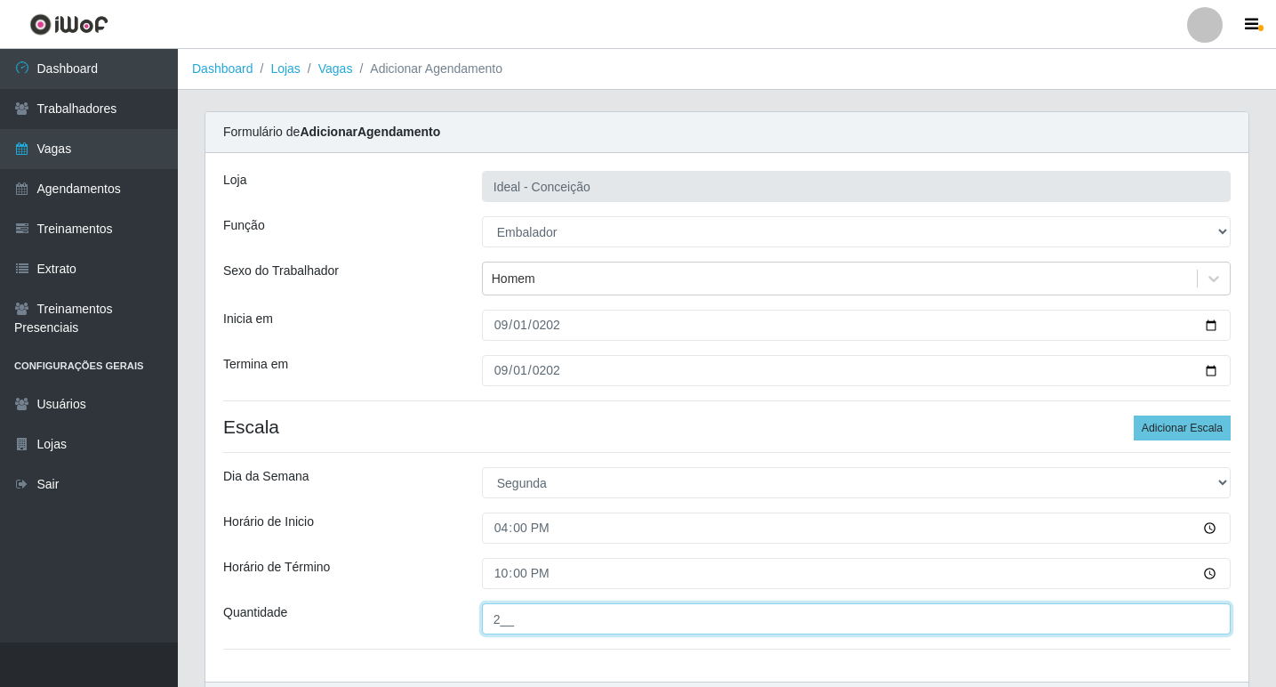
type input "2__"
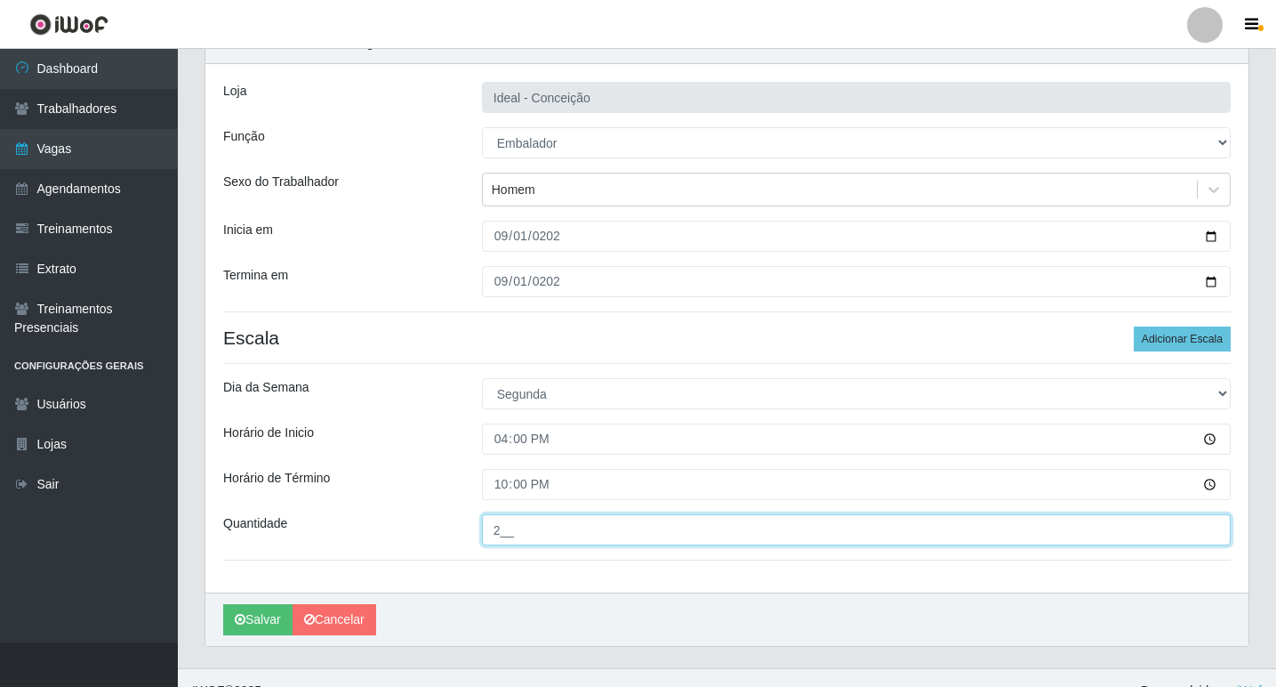
scroll to position [115, 0]
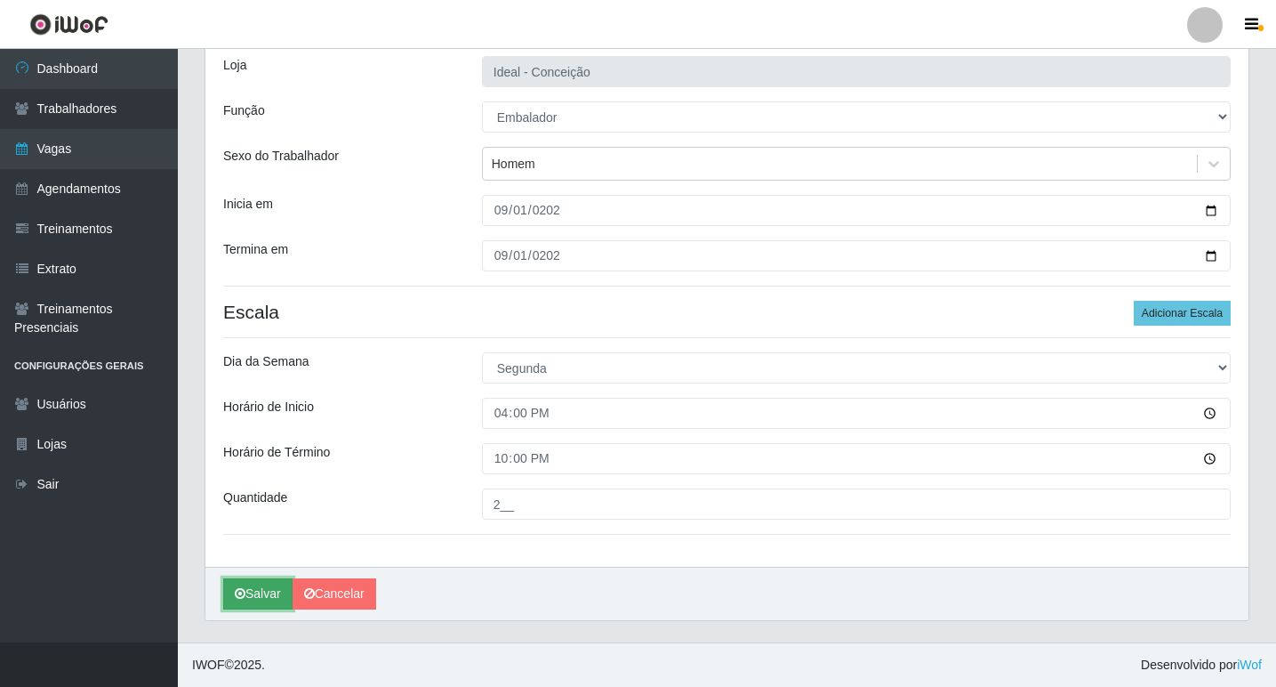
click at [254, 591] on button "Salvar" at bounding box center [257, 593] width 69 height 31
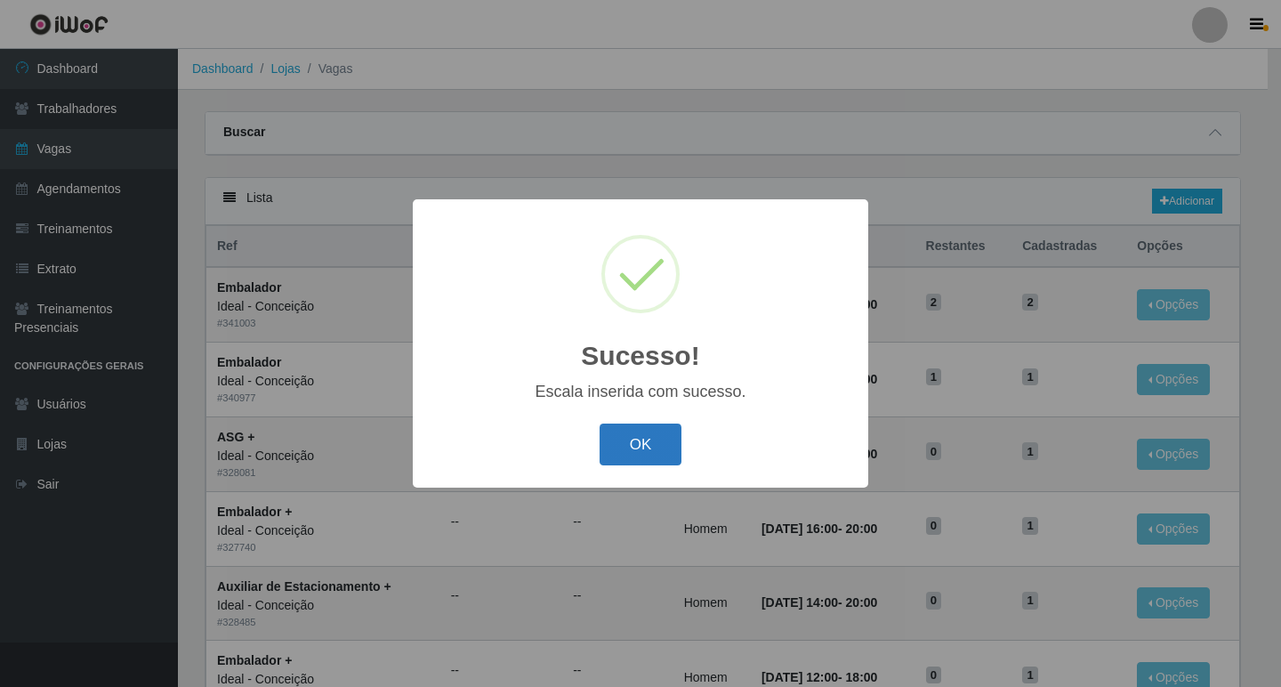
click at [621, 443] on button "OK" at bounding box center [641, 444] width 83 height 42
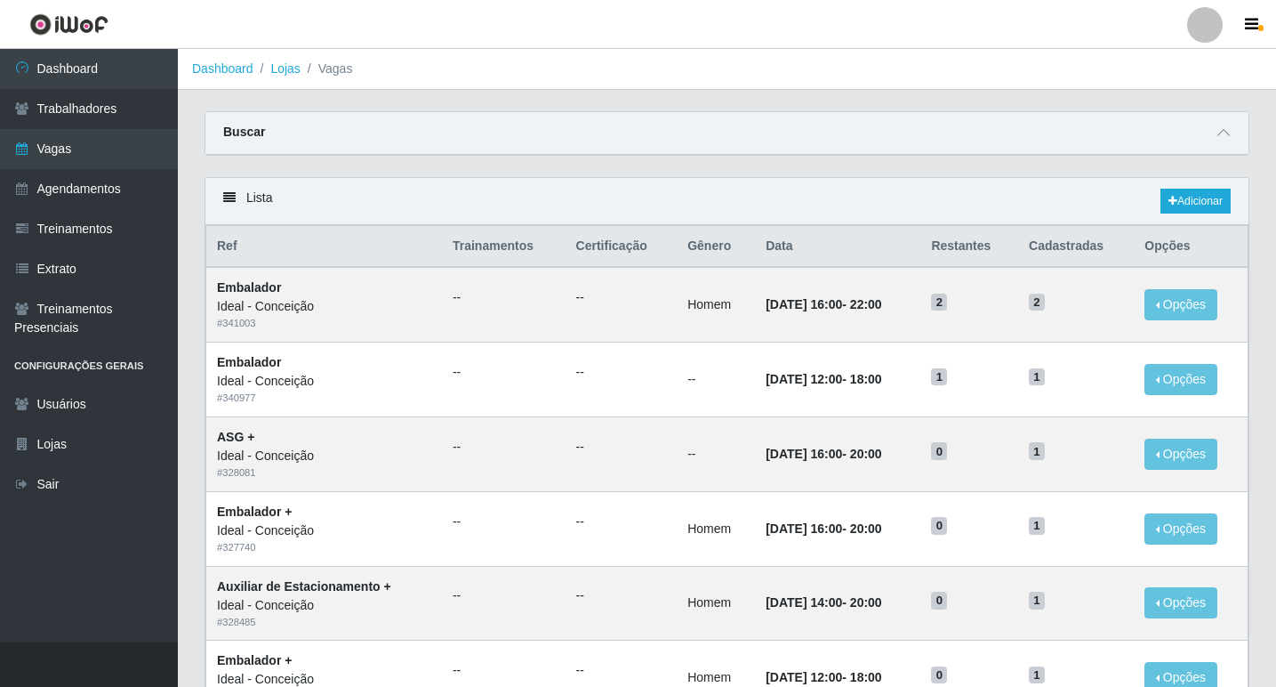
click at [832, 129] on div "Buscar" at bounding box center [726, 133] width 1043 height 43
click at [1204, 204] on link "Adicionar" at bounding box center [1196, 201] width 70 height 25
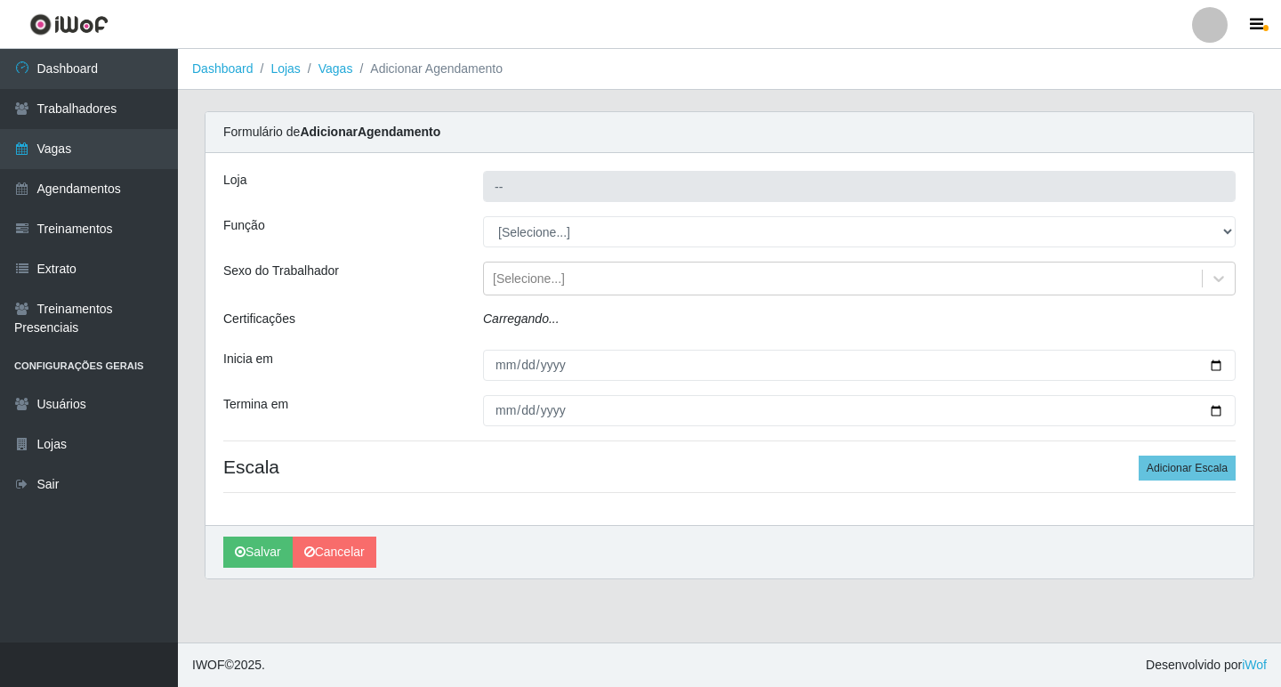
type input "Ideal - Conceição"
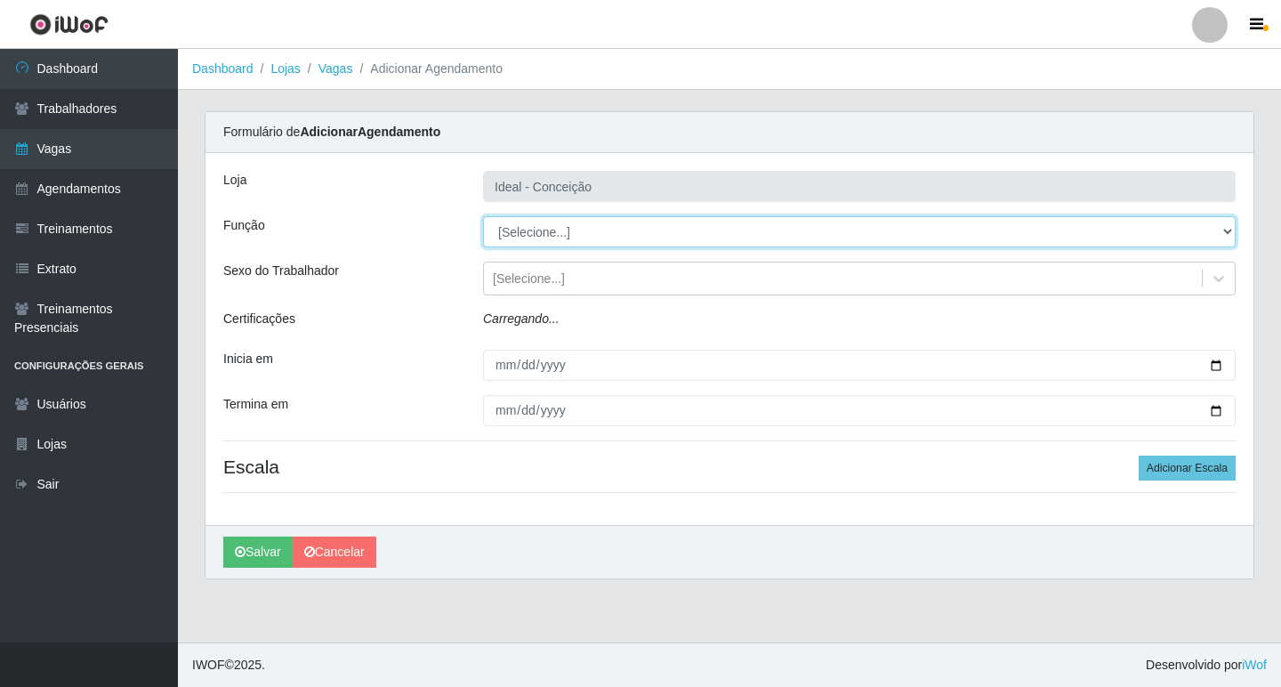
click at [600, 231] on select "[Selecione...] ASG ASG + ASG ++ Auxiliar de Estacionamento Auxiliar de Estacion…" at bounding box center [859, 231] width 753 height 31
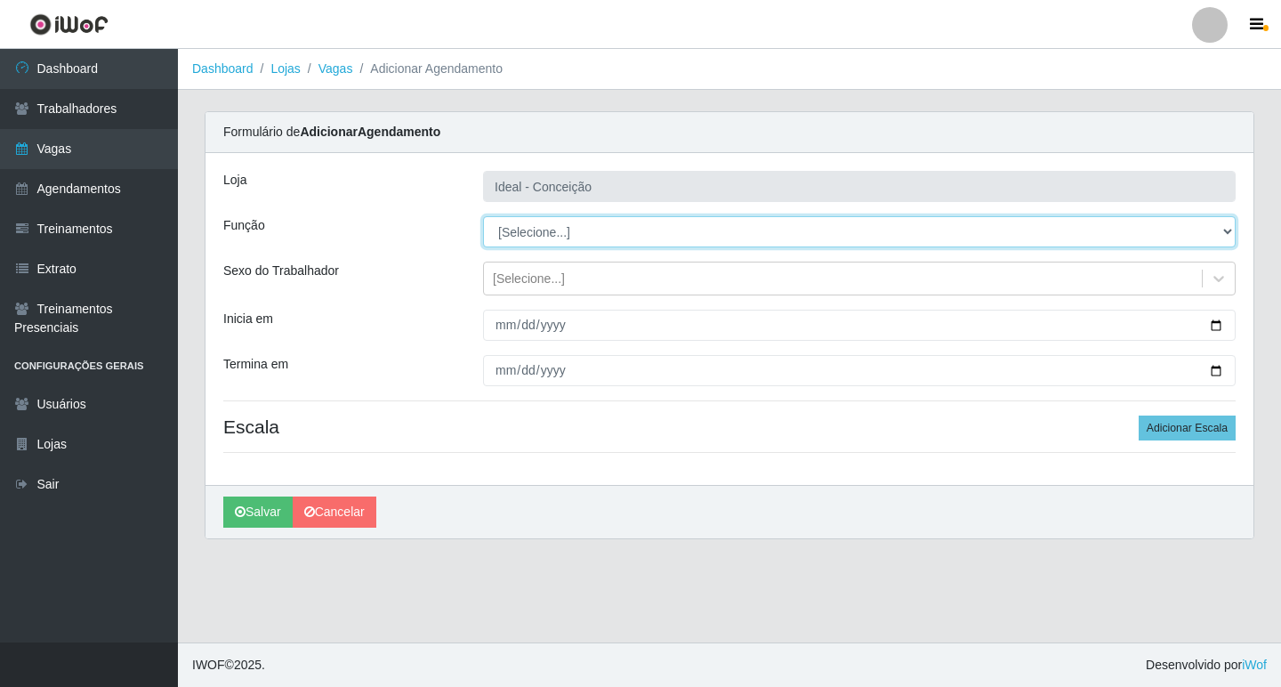
select select "16"
click at [483, 216] on select "[Selecione...] ASG ASG + ASG ++ Auxiliar de Estacionamento Auxiliar de Estacion…" at bounding box center [859, 231] width 753 height 31
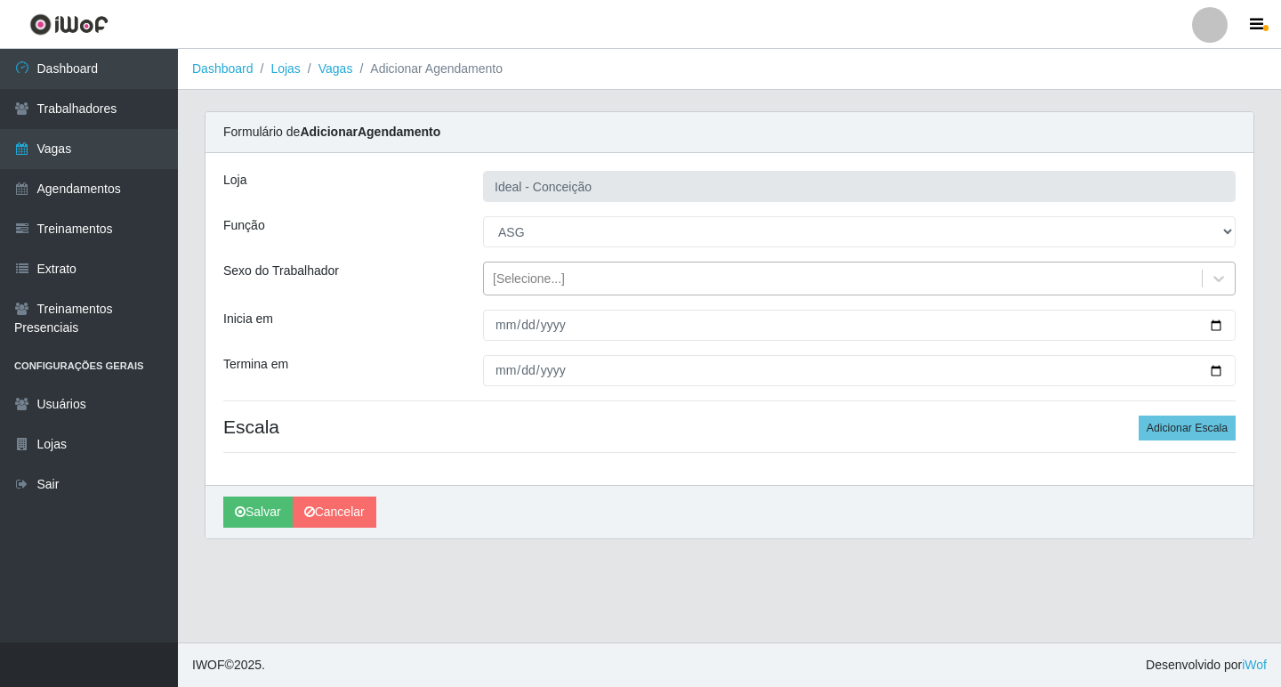
click at [587, 283] on div "[Selecione...]" at bounding box center [843, 278] width 718 height 29
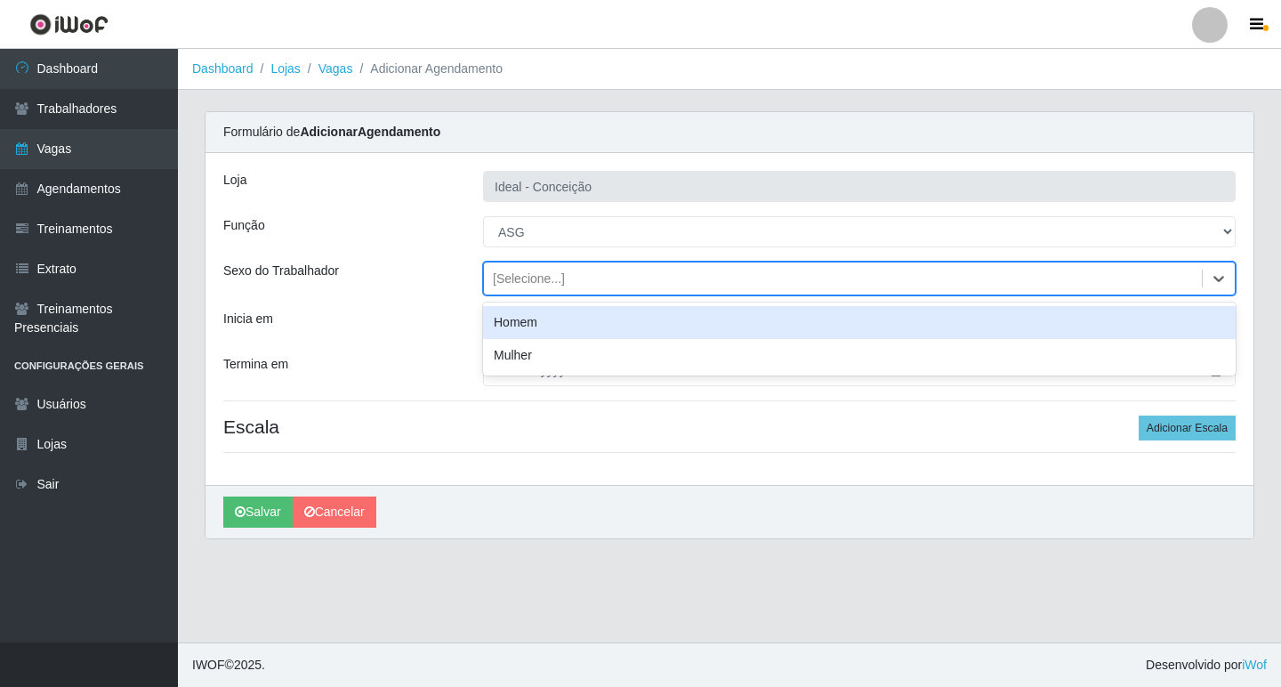
click at [354, 313] on div "Inicia em" at bounding box center [340, 325] width 260 height 31
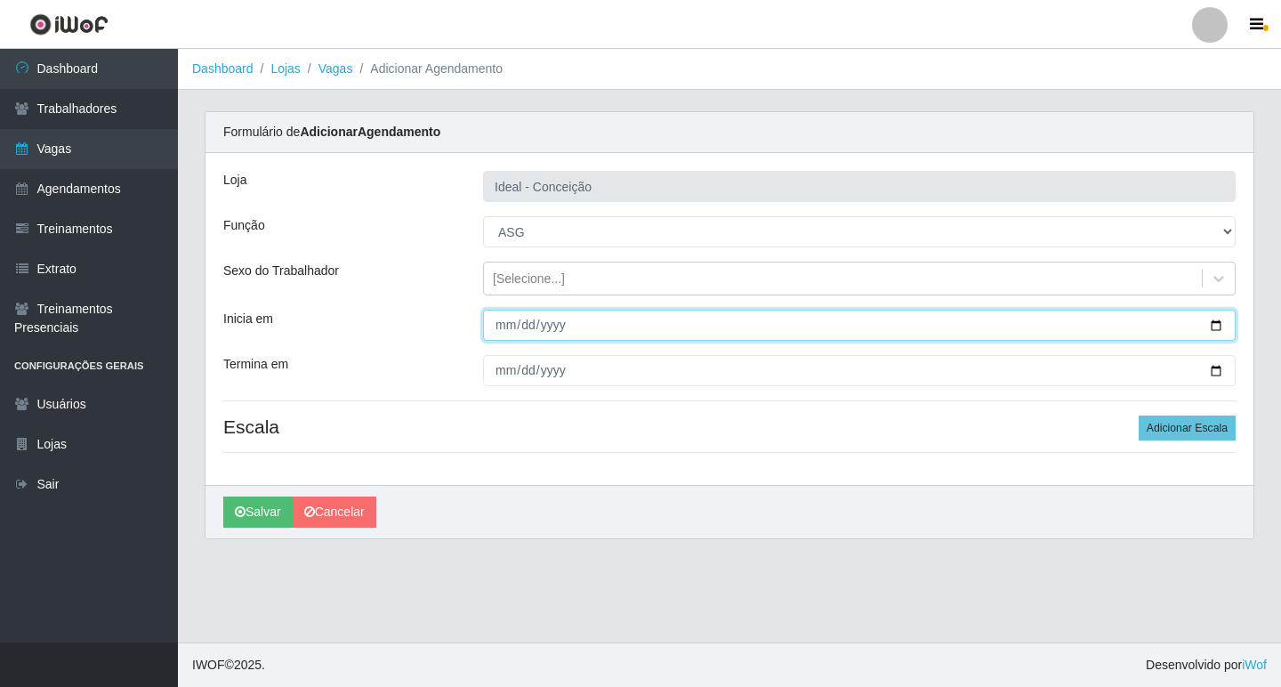
click at [503, 315] on input "Inicia em" at bounding box center [859, 325] width 753 height 31
type input "[DATE]"
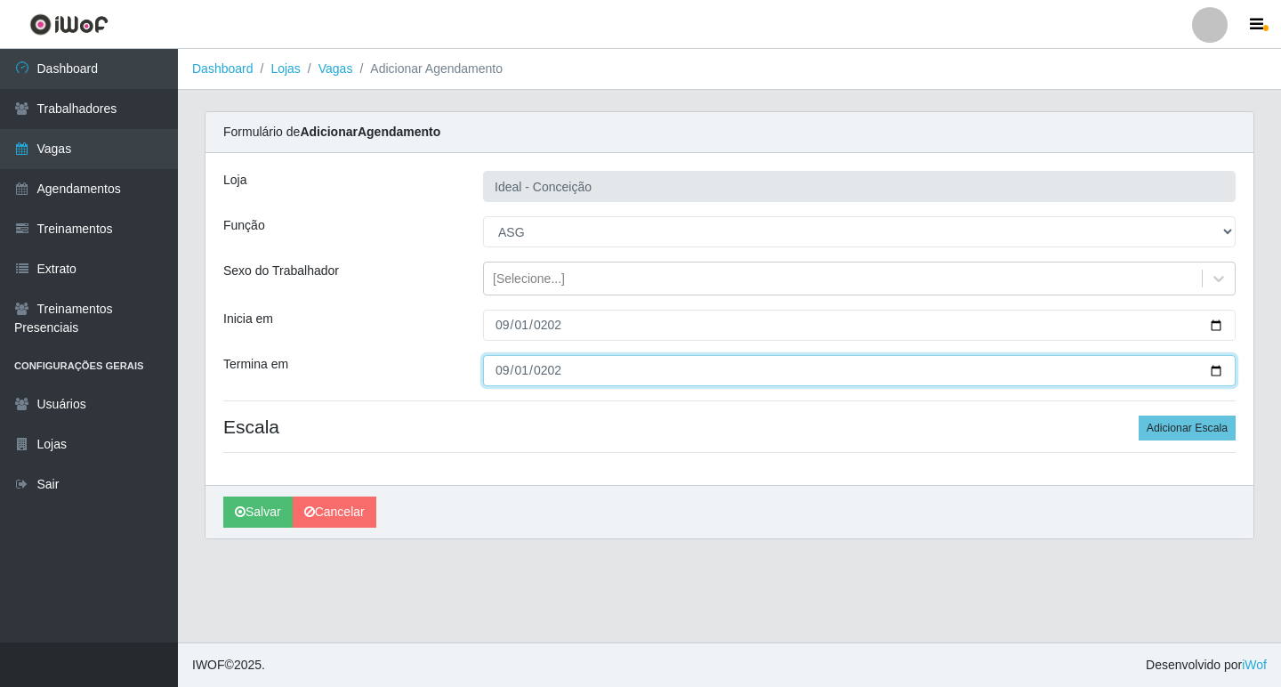
type input "[DATE]"
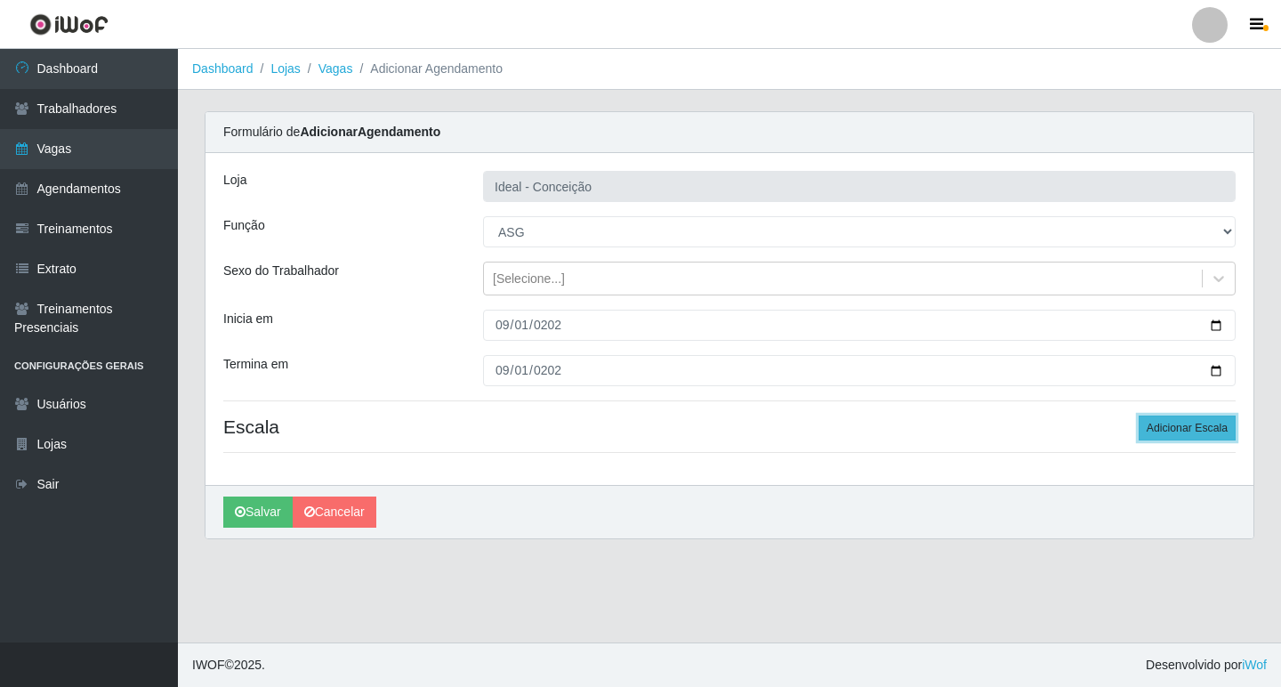
click at [1192, 427] on button "Adicionar Escala" at bounding box center [1187, 427] width 97 height 25
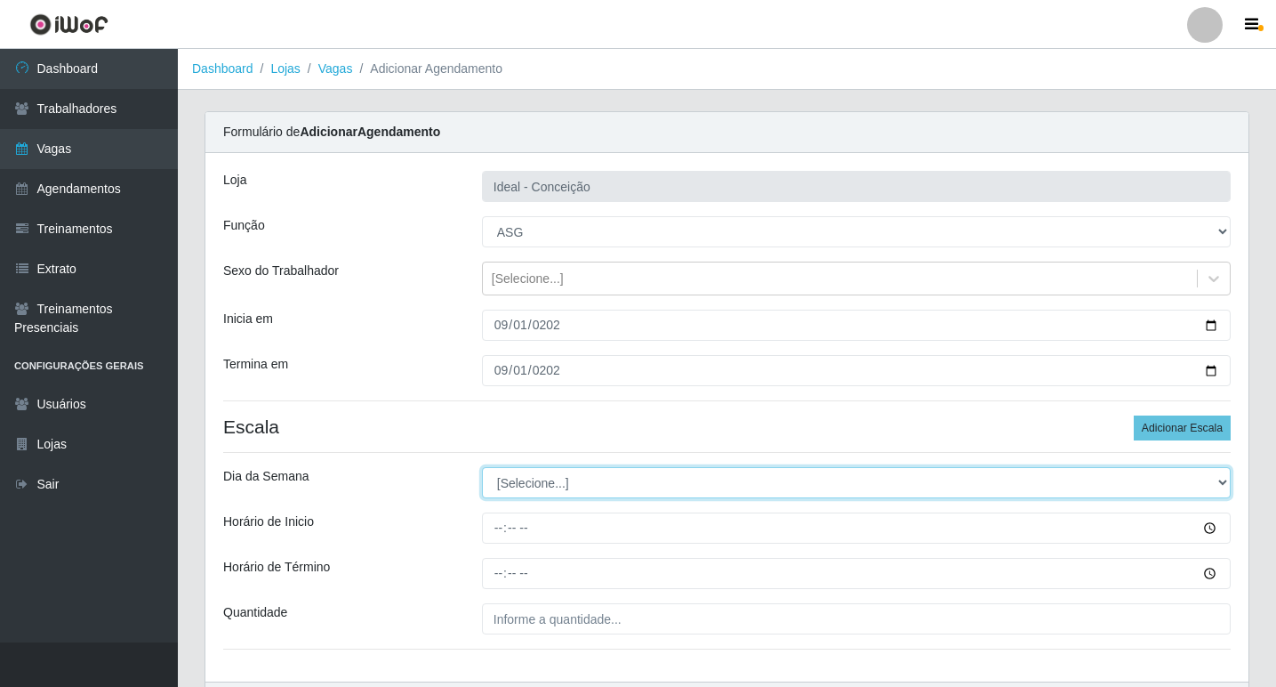
click at [574, 488] on select "[Selecione...] Segunda Terça Quarta Quinta Sexta Sábado Domingo" at bounding box center [856, 482] width 749 height 31
select select "1"
click at [482, 467] on select "[Selecione...] Segunda Terça Quarta Quinta Sexta Sábado Domingo" at bounding box center [856, 482] width 749 height 31
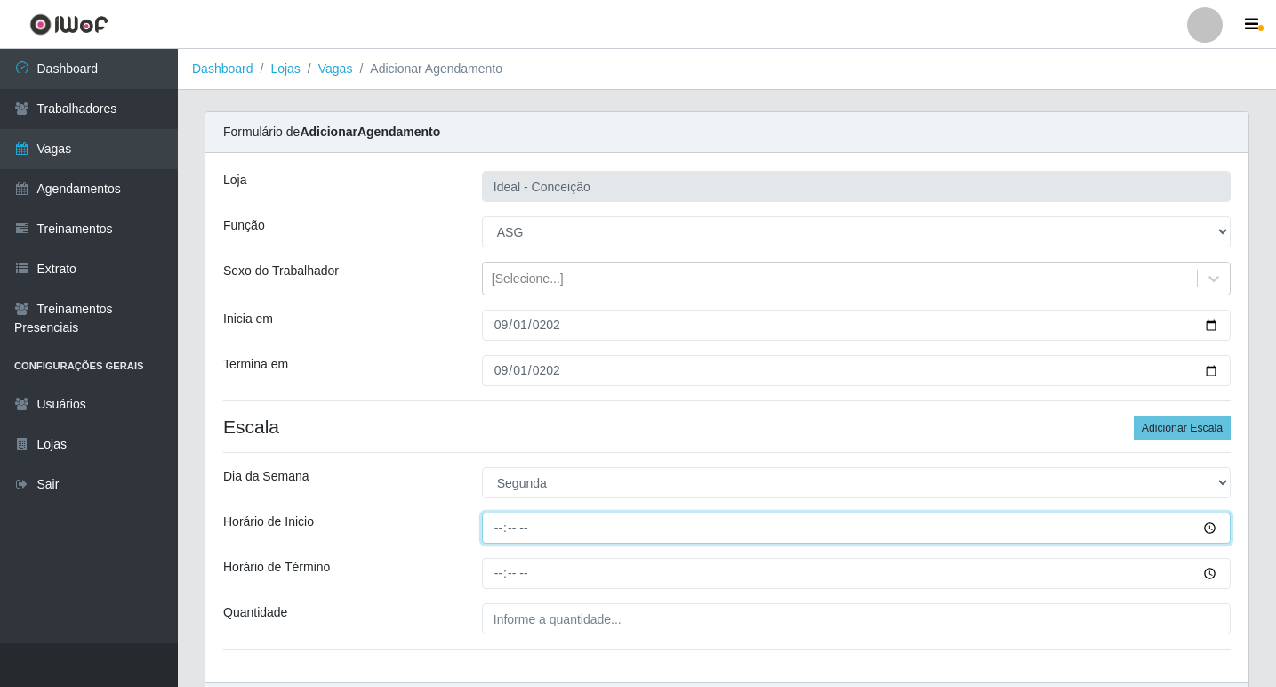
click at [497, 524] on input "Horário de Inicio" at bounding box center [856, 527] width 749 height 31
type input "12:00"
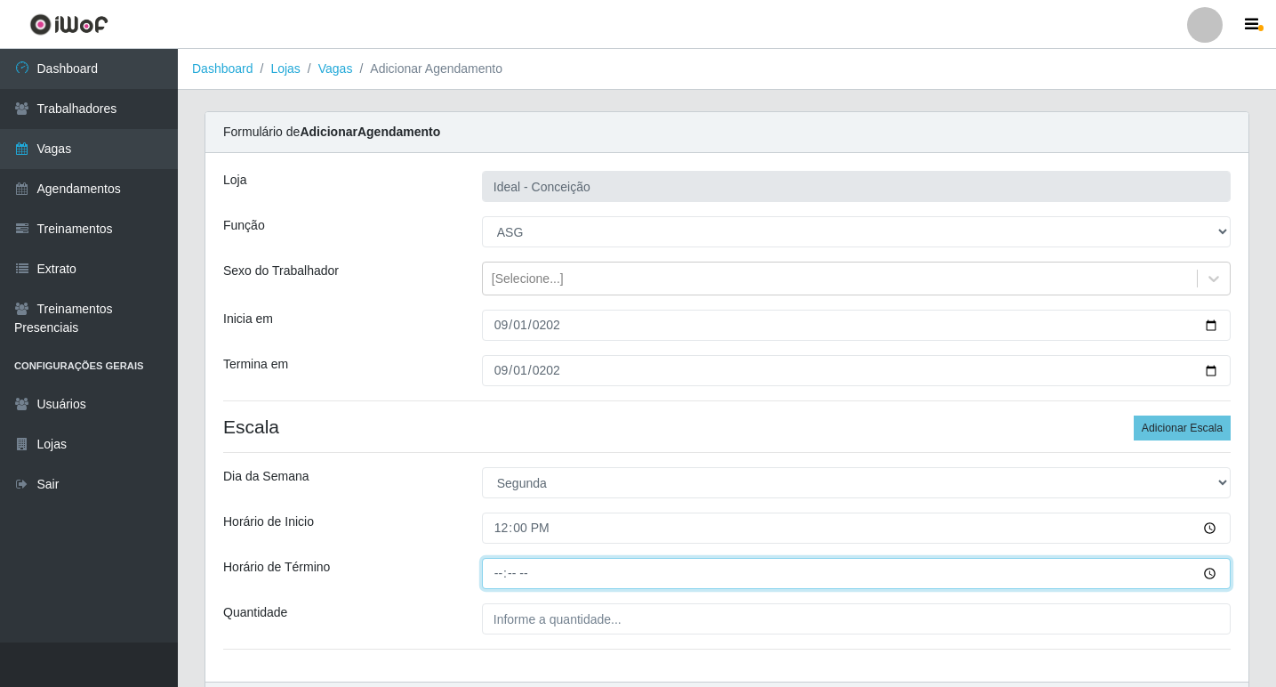
type input "18:00"
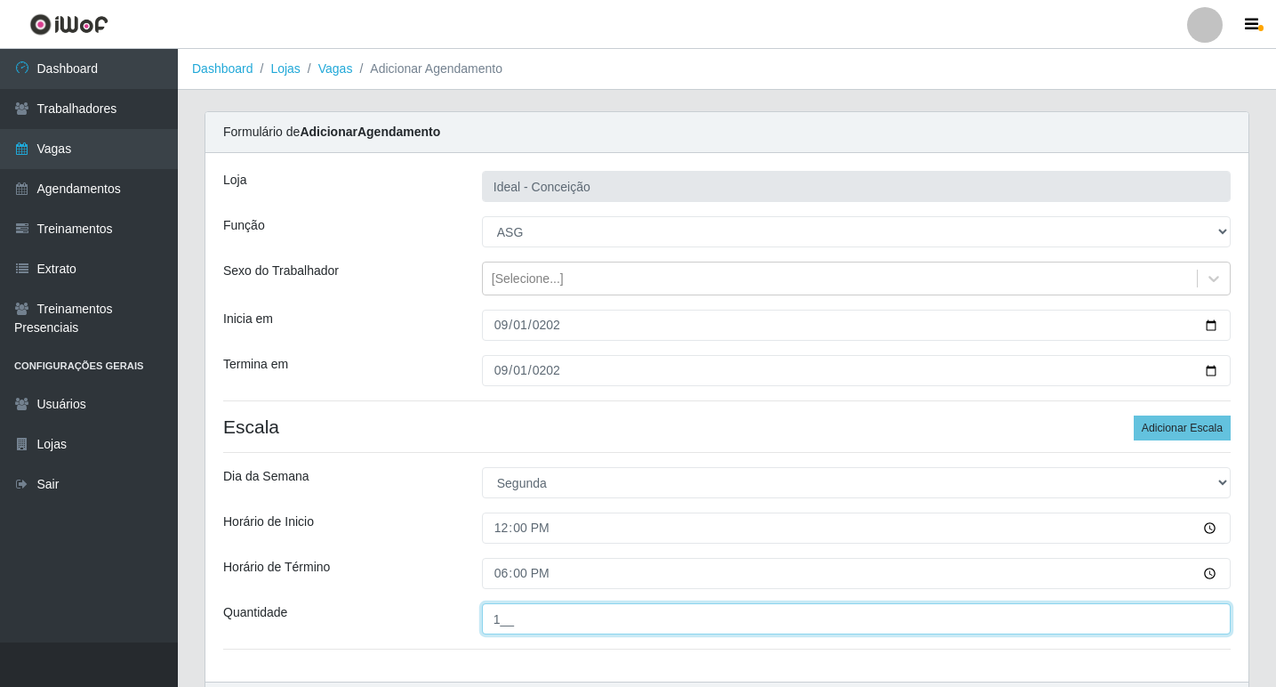
type input "1__"
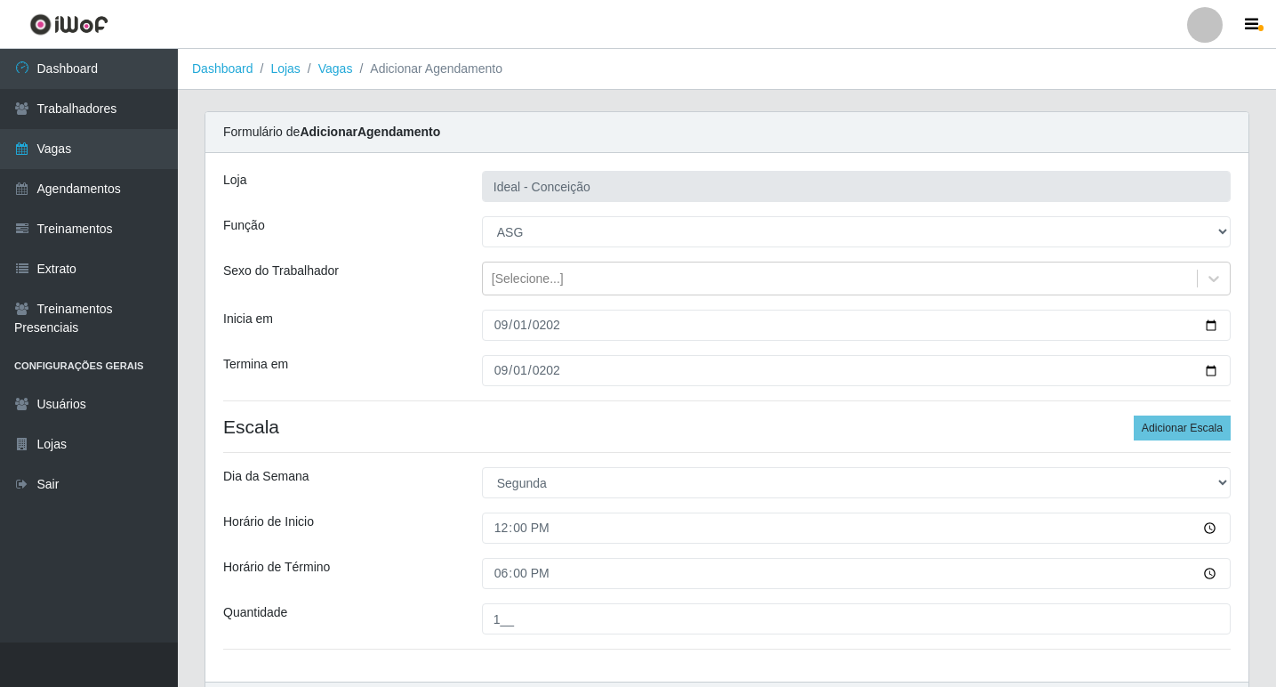
scroll to position [115, 0]
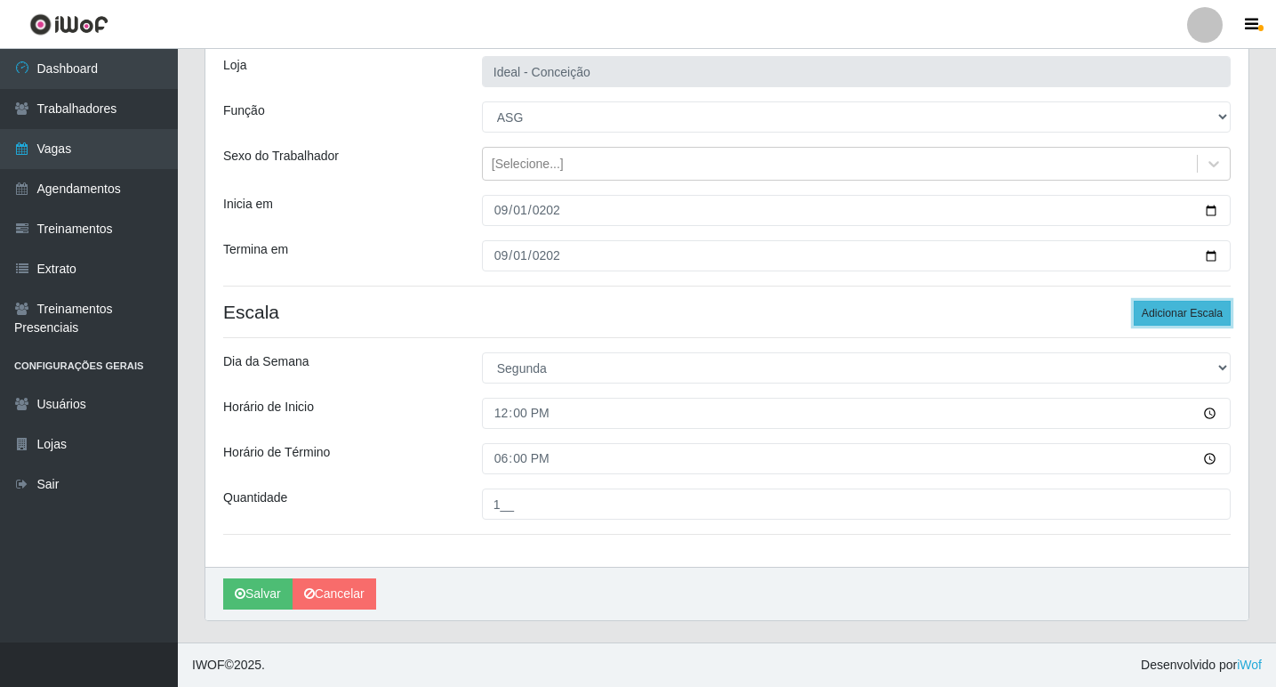
click at [1172, 309] on button "Adicionar Escala" at bounding box center [1182, 313] width 97 height 25
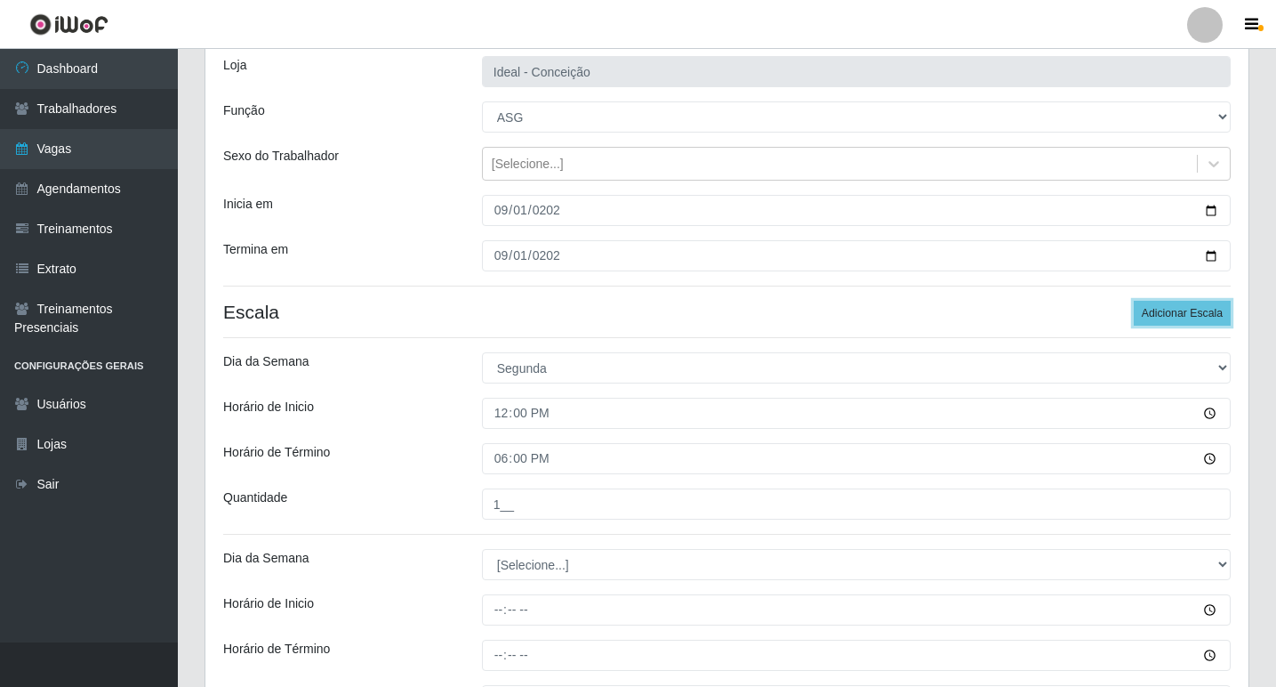
scroll to position [293, 0]
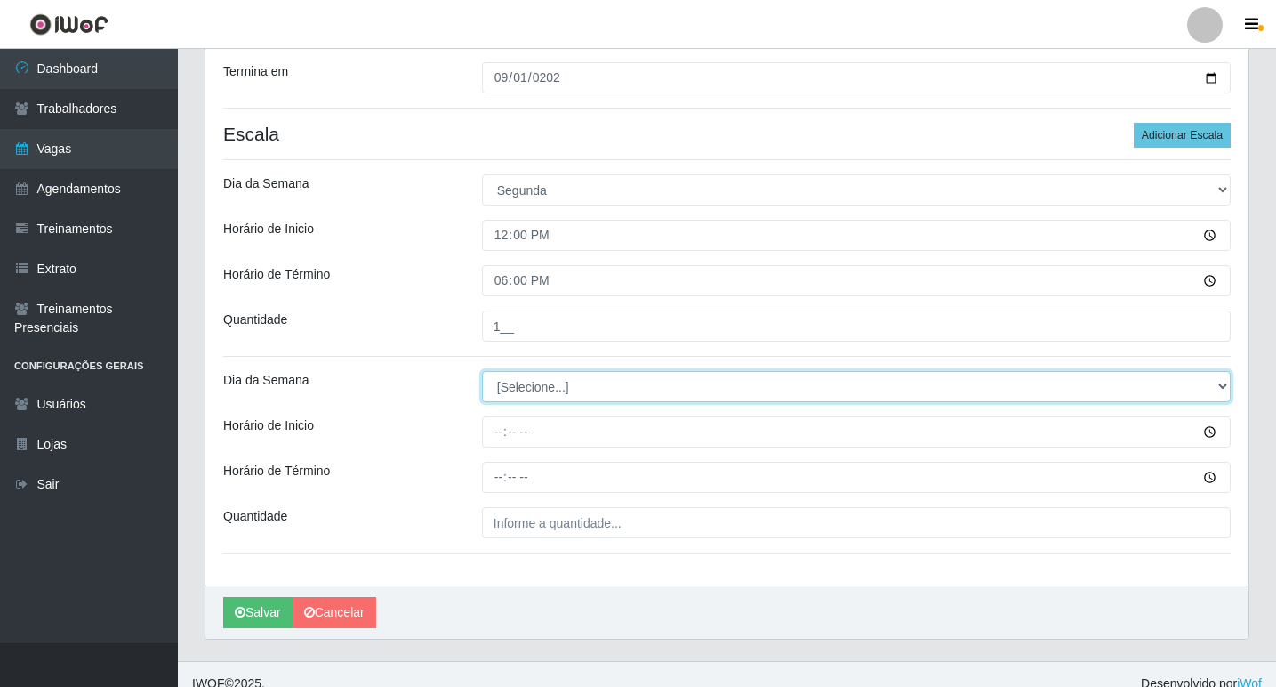
click at [532, 382] on select "[Selecione...] Segunda Terça Quarta Quinta Sexta Sábado Domingo" at bounding box center [856, 386] width 749 height 31
select select "1"
click at [482, 371] on select "[Selecione...] Segunda Terça Quarta Quinta Sexta Sábado Domingo" at bounding box center [856, 386] width 749 height 31
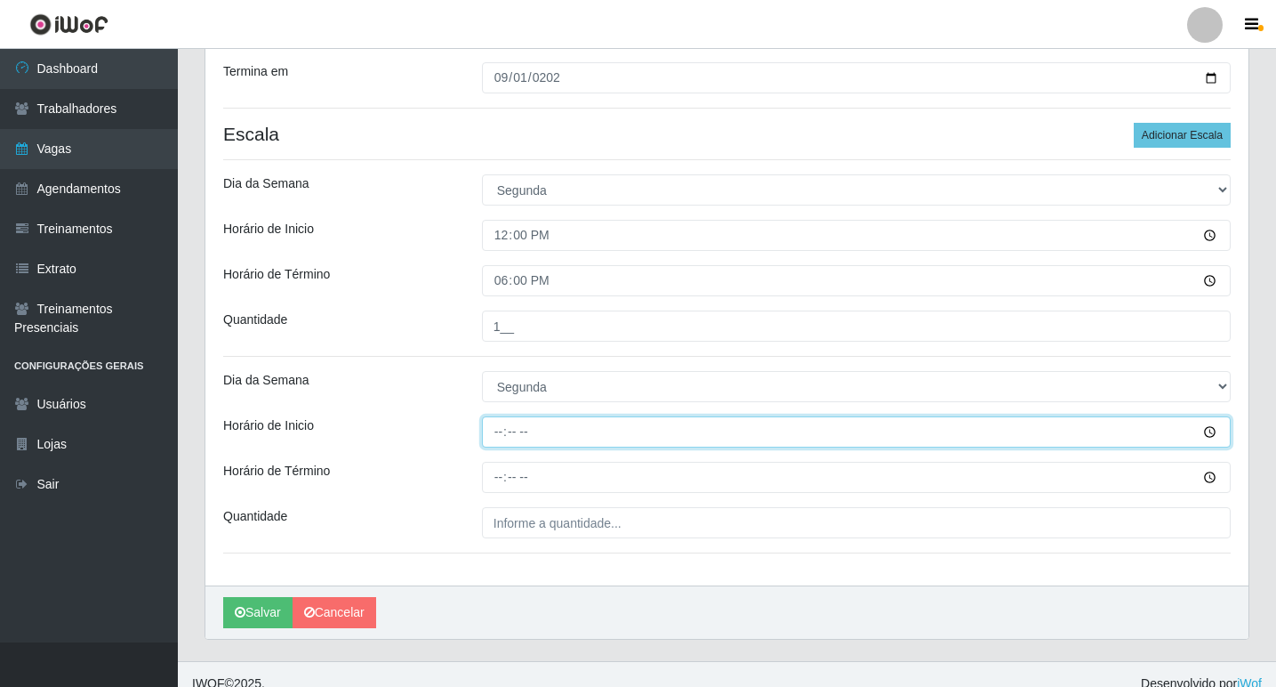
click at [503, 437] on input "Horário de Inicio" at bounding box center [856, 431] width 749 height 31
type input "12:00"
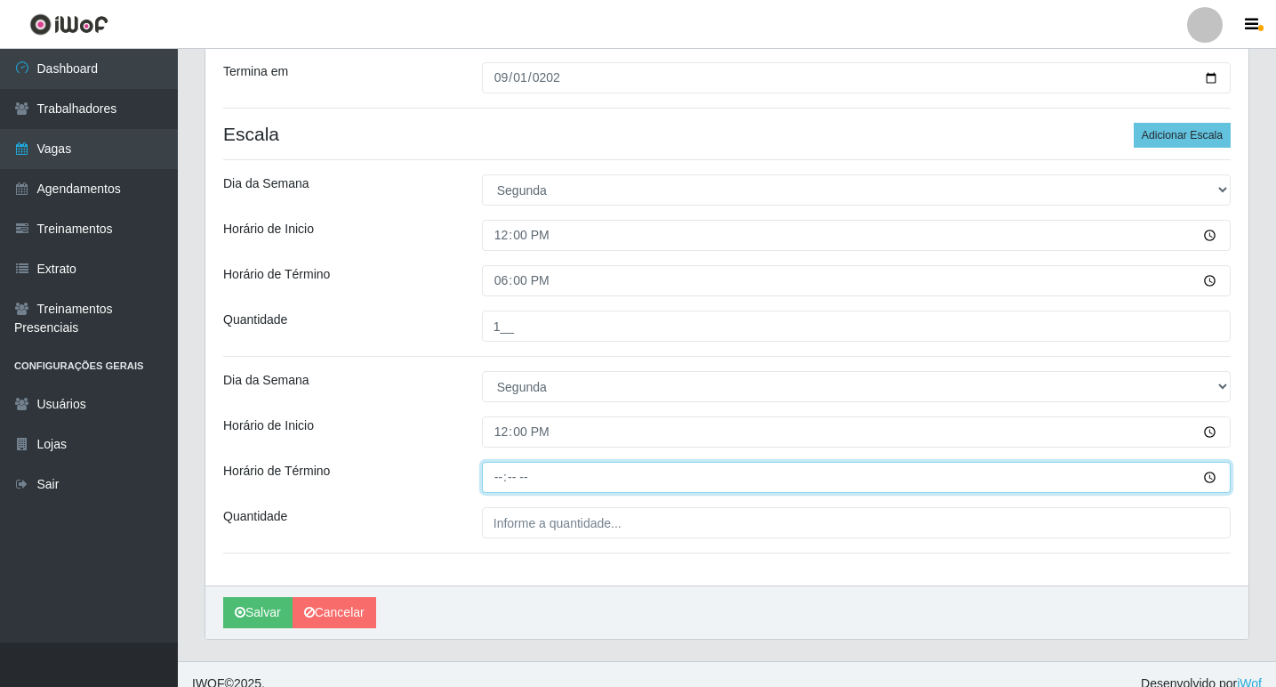
type input "18:00"
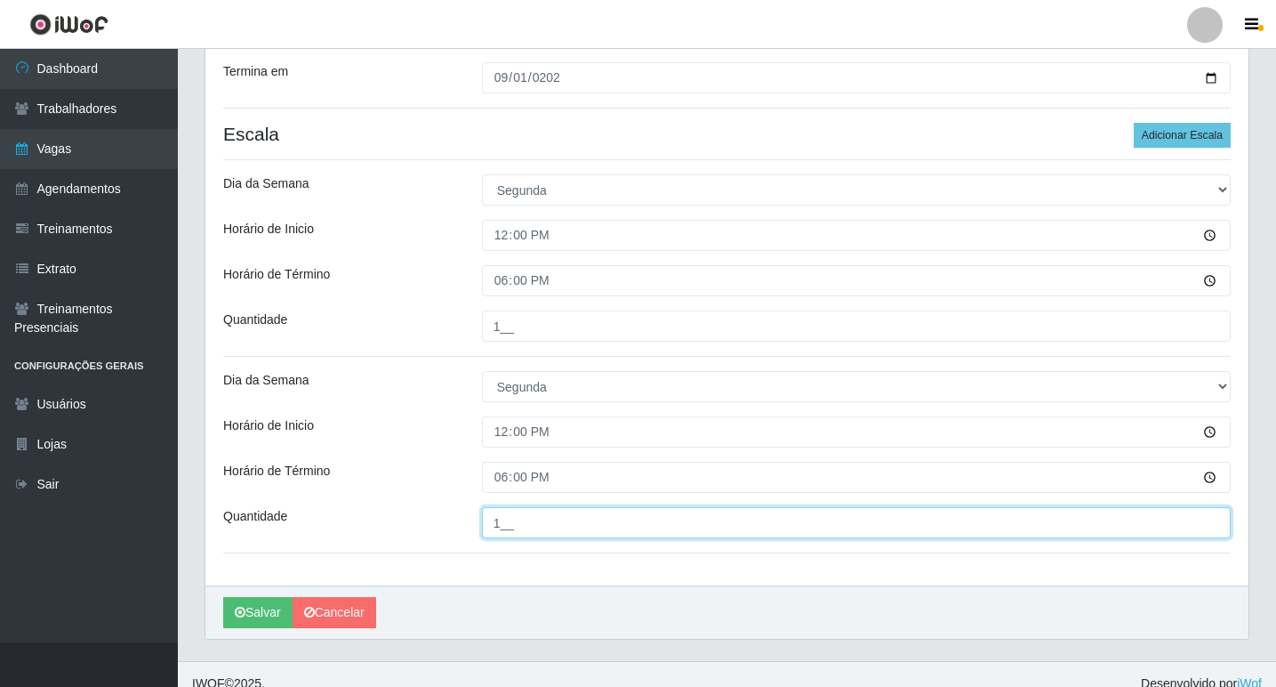
type input "1__"
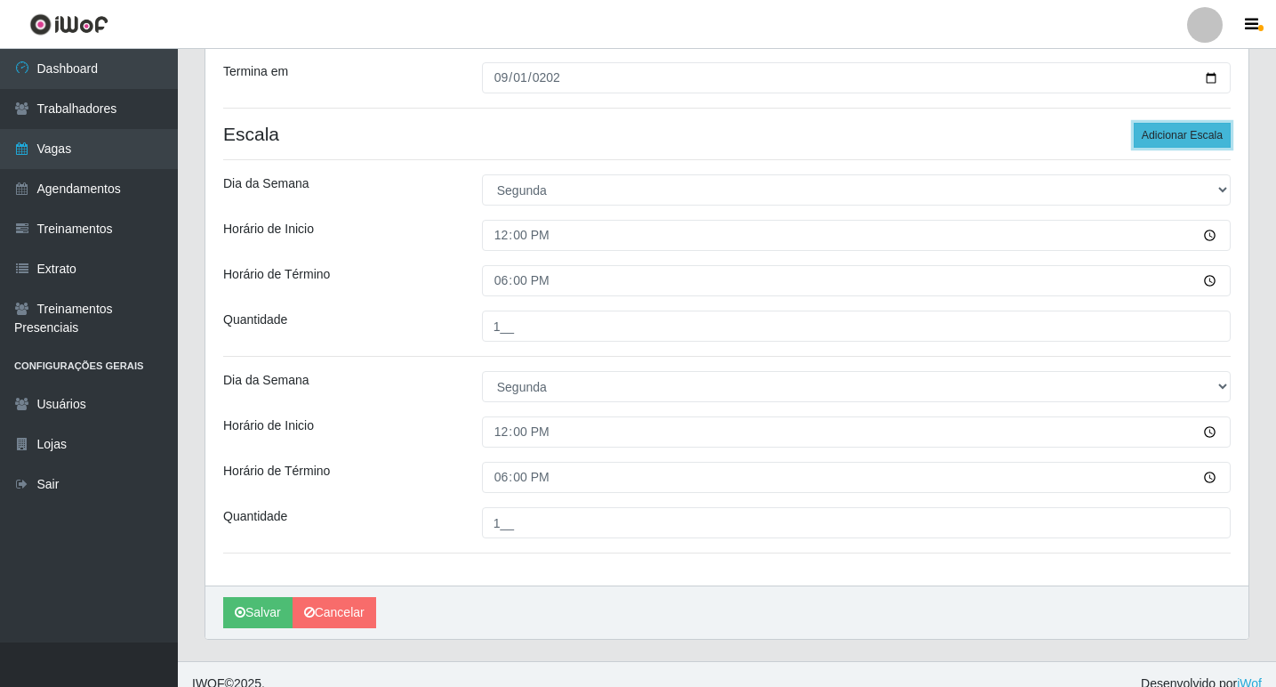
click at [1204, 137] on button "Adicionar Escala" at bounding box center [1182, 135] width 97 height 25
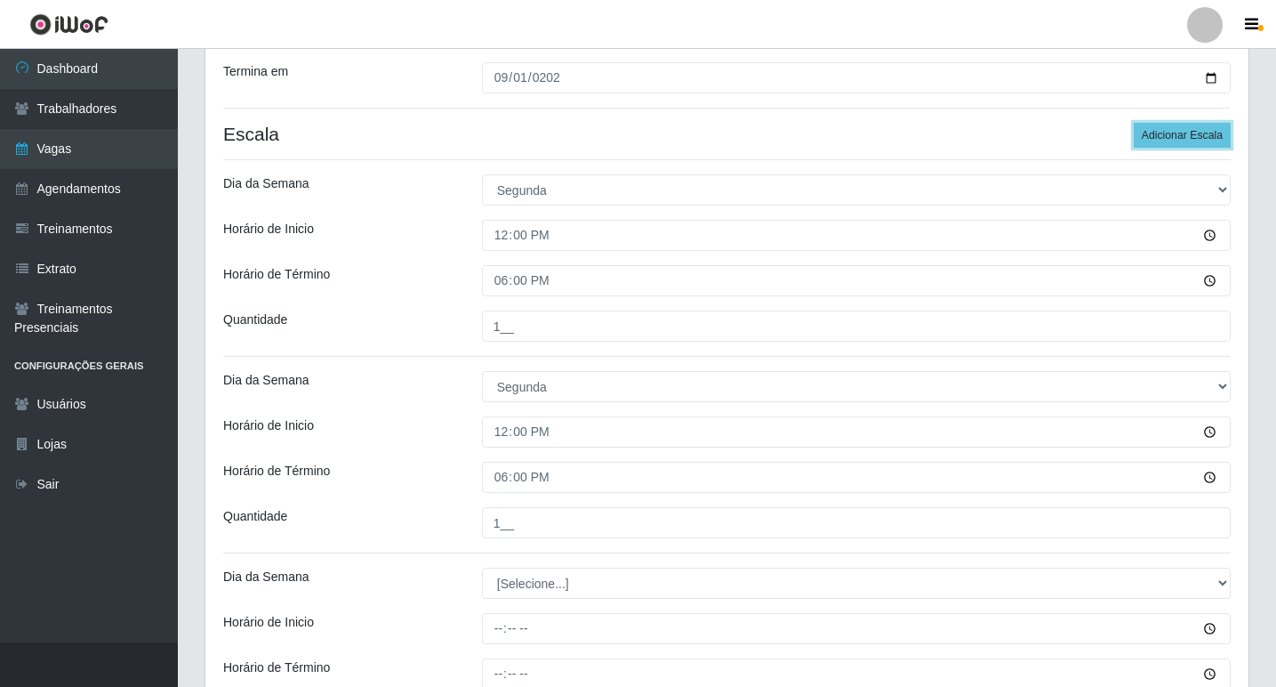
scroll to position [471, 0]
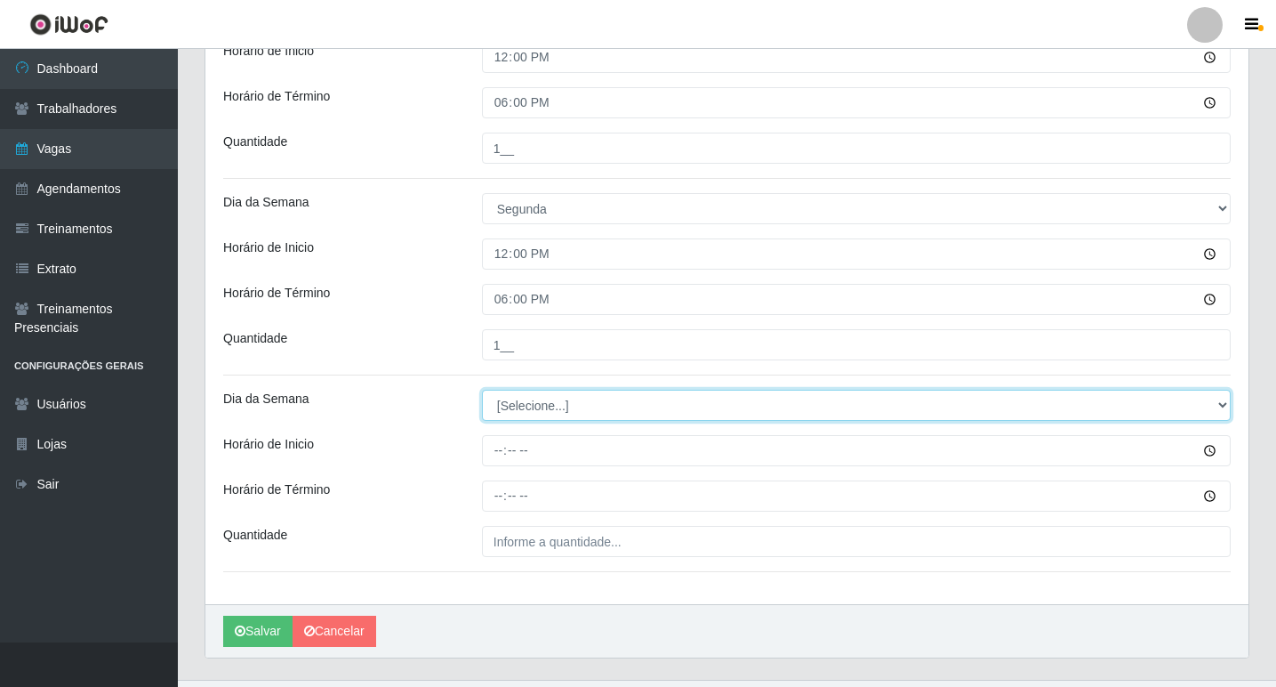
click at [554, 397] on select "[Selecione...] Segunda Terça Quarta Quinta Sexta Sábado Domingo" at bounding box center [856, 405] width 749 height 31
select select "1"
click at [482, 390] on select "[Selecione...] Segunda Terça Quarta Quinta Sexta Sábado Domingo" at bounding box center [856, 405] width 749 height 31
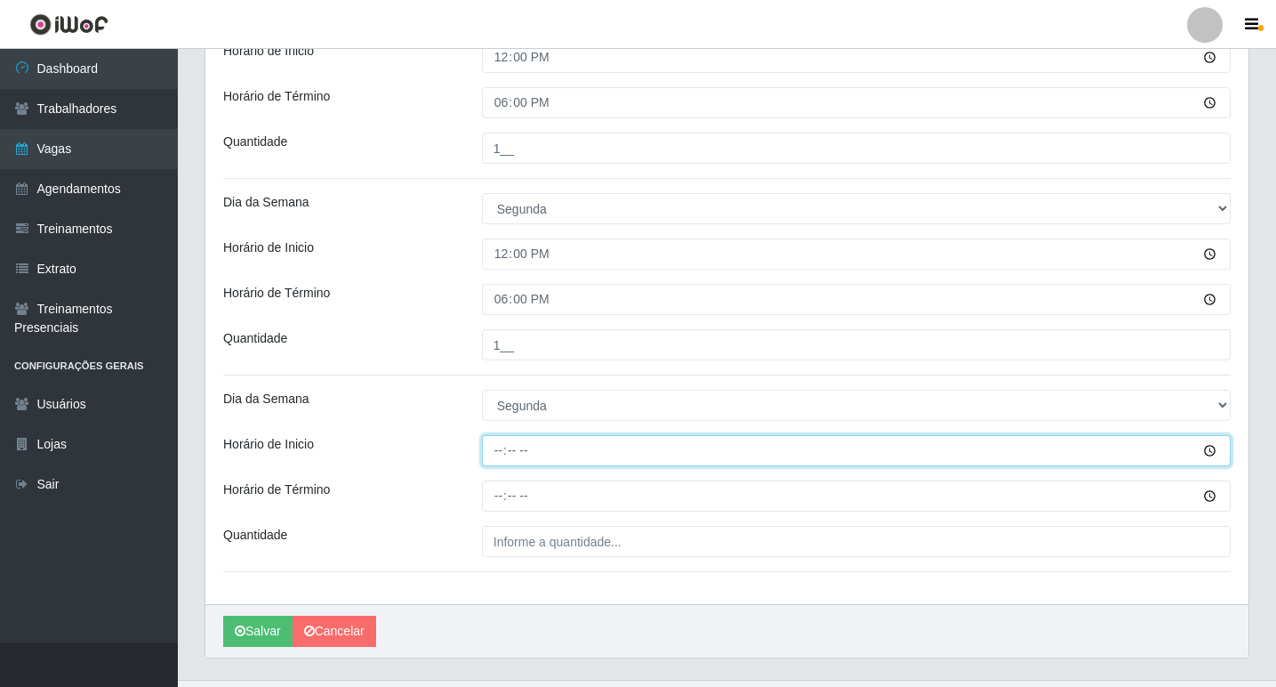
click at [494, 446] on input "Horário de Inicio" at bounding box center [856, 450] width 749 height 31
type input "15:00"
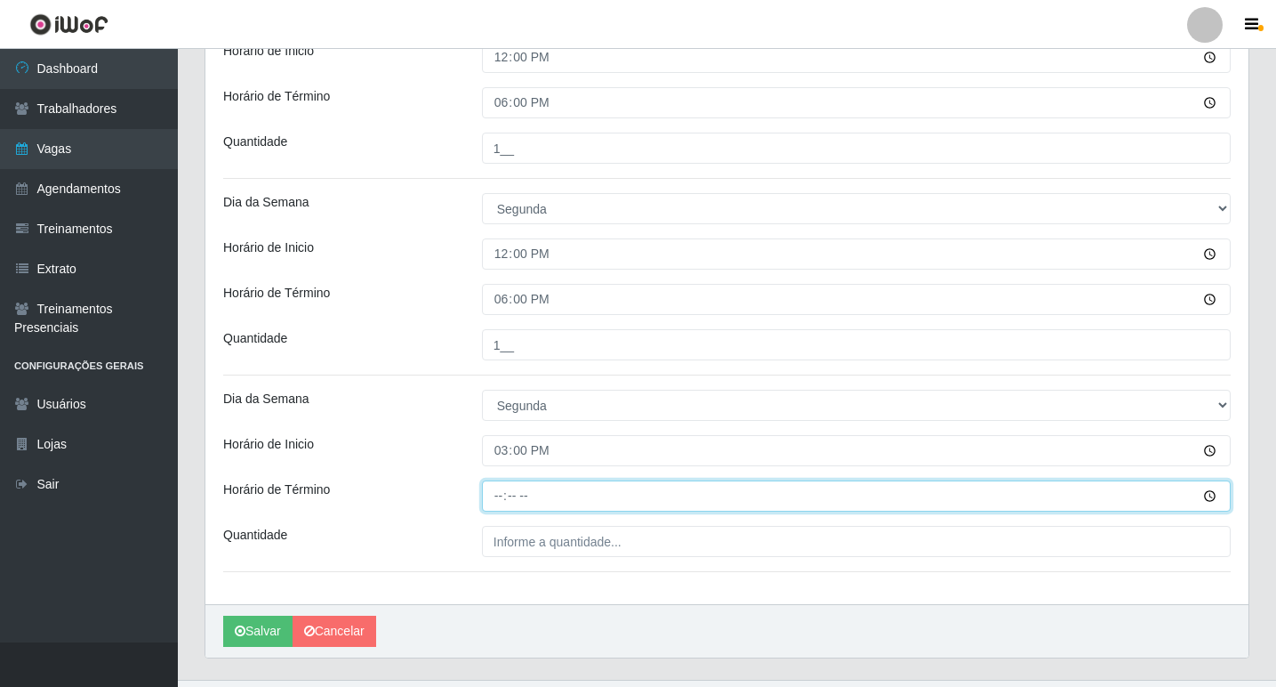
type input "21:00"
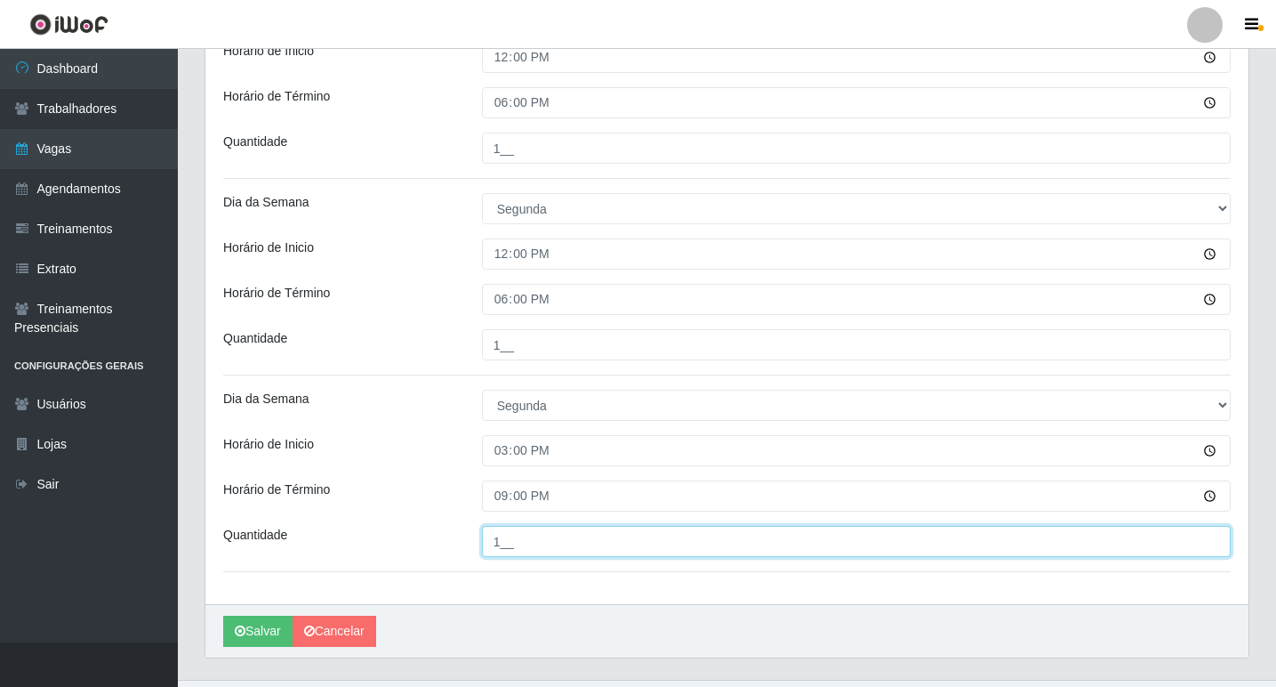
type input "1__"
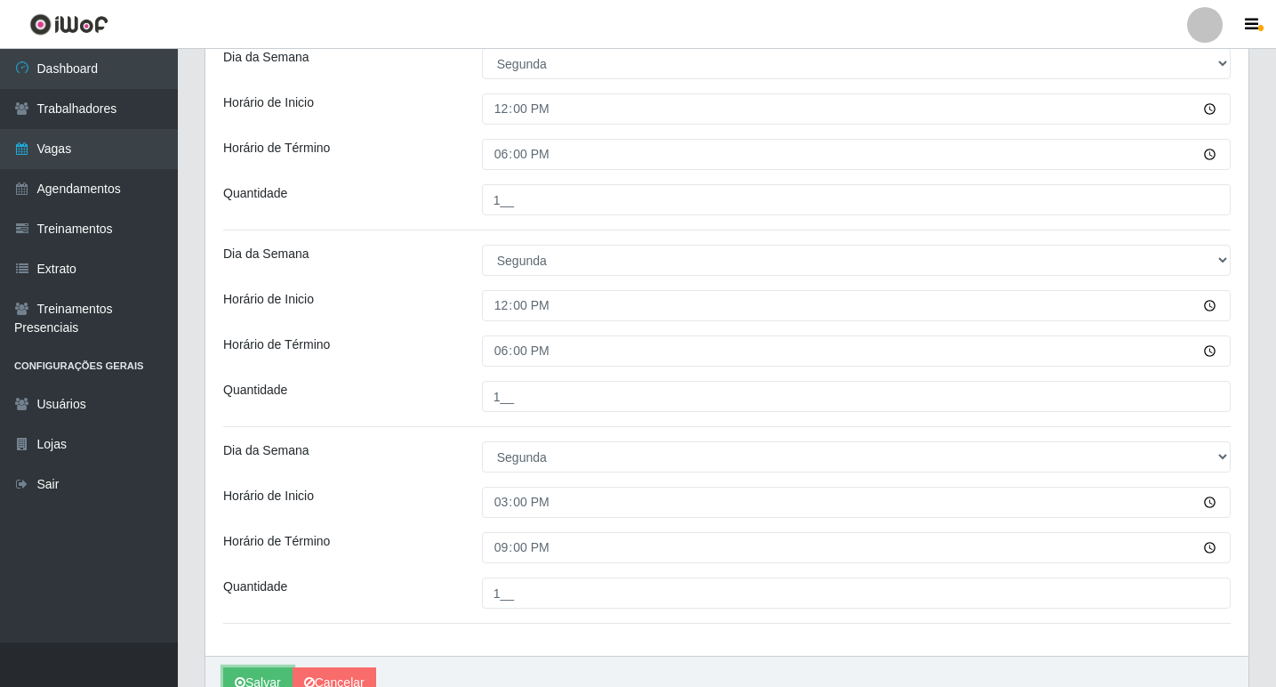
scroll to position [330, 0]
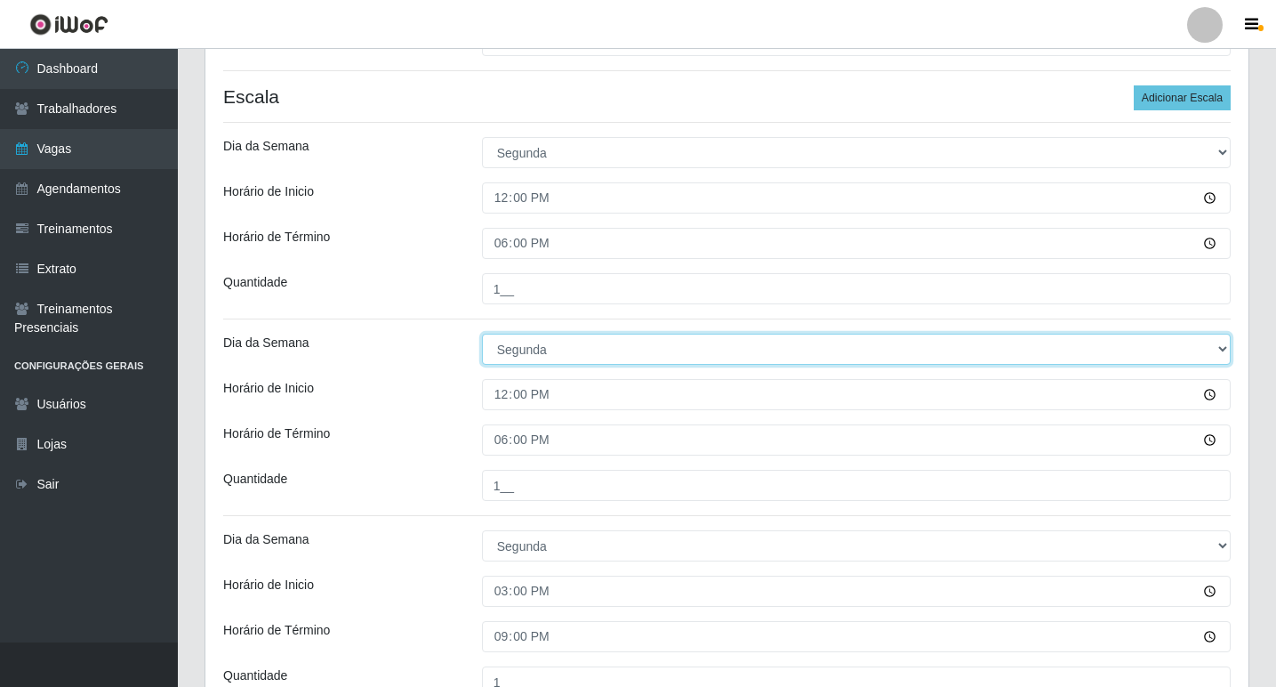
click at [580, 358] on select "[Selecione...] Segunda Terça Quarta Quinta Sexta Sábado Domingo" at bounding box center [856, 349] width 749 height 31
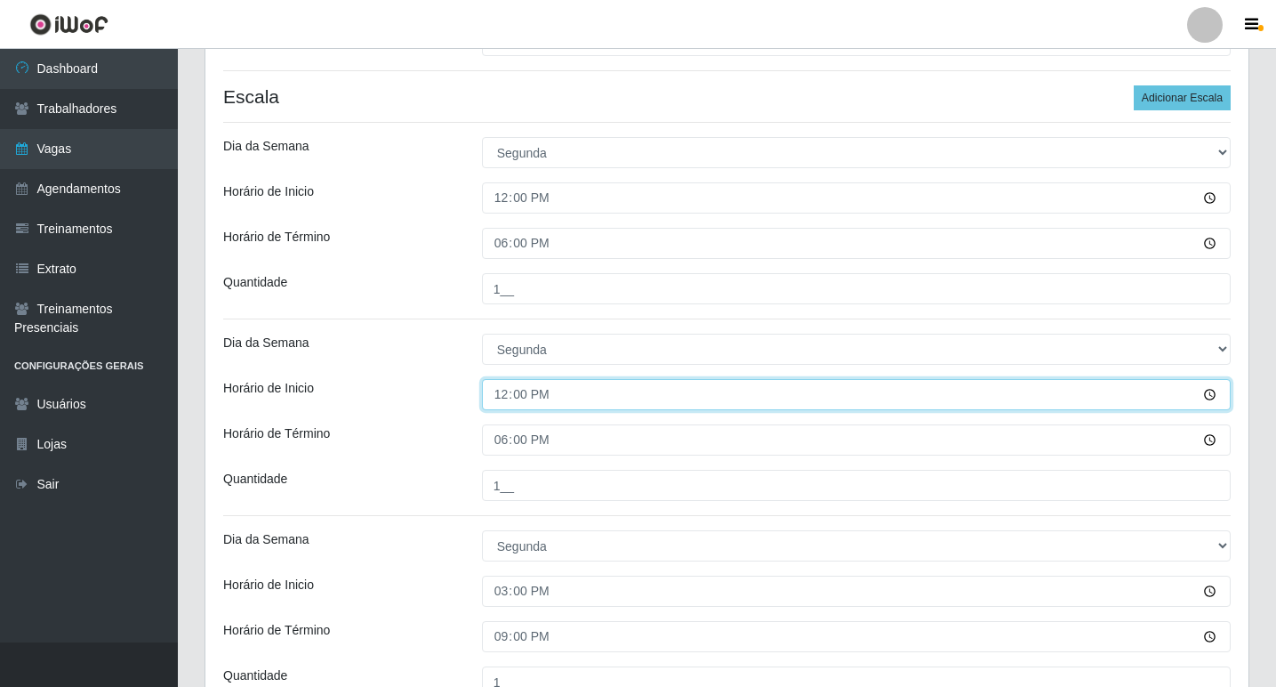
click at [505, 403] on input "12:00" at bounding box center [856, 394] width 749 height 31
type input "15:00"
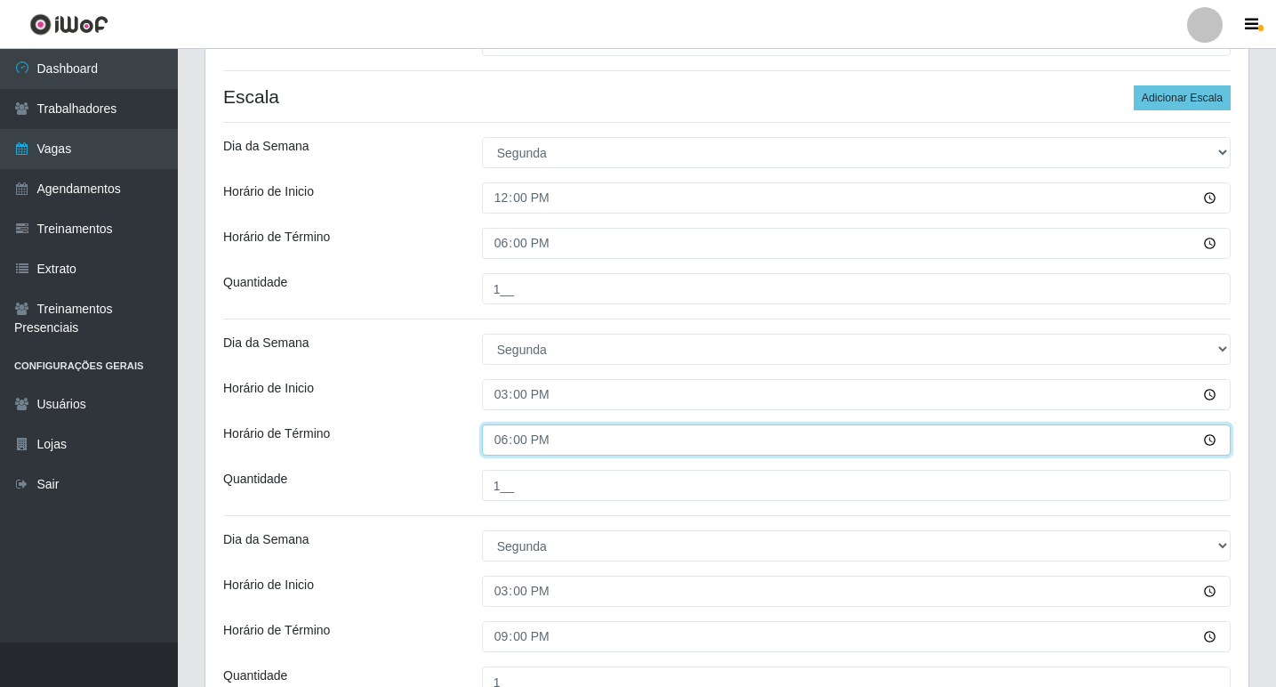
click at [497, 429] on input "18:00" at bounding box center [856, 439] width 749 height 31
type input "21:00"
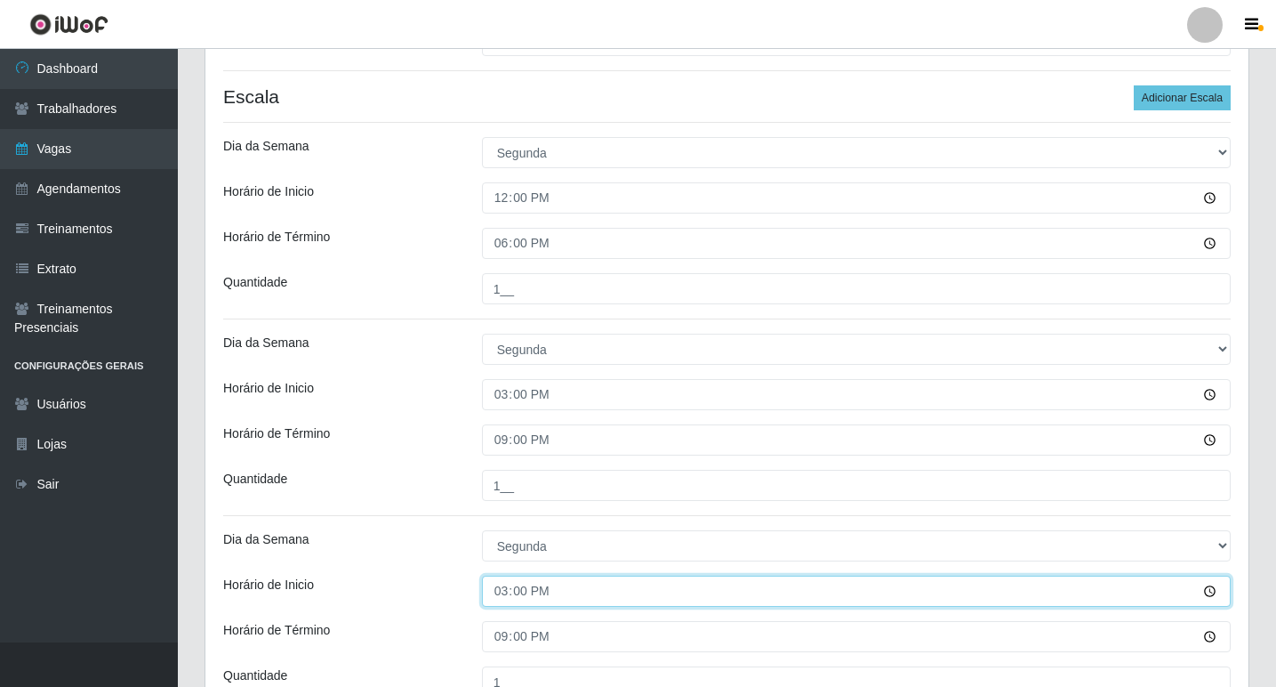
scroll to position [419, 0]
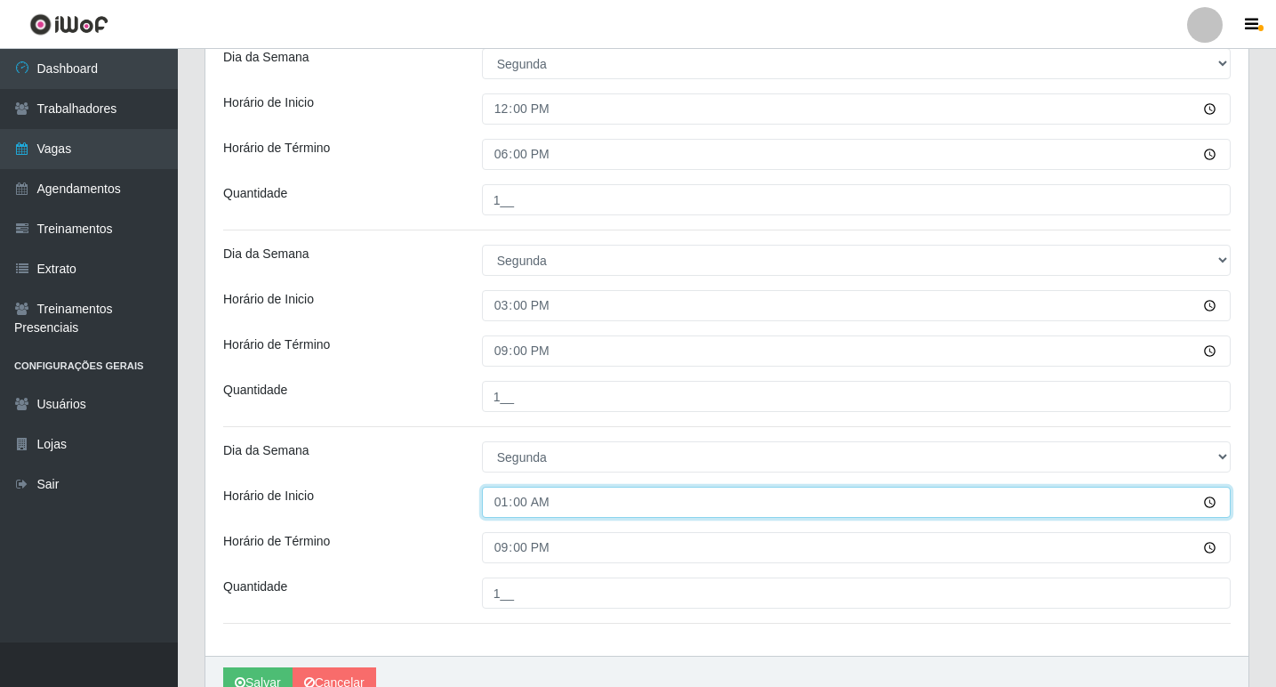
type input "16:00"
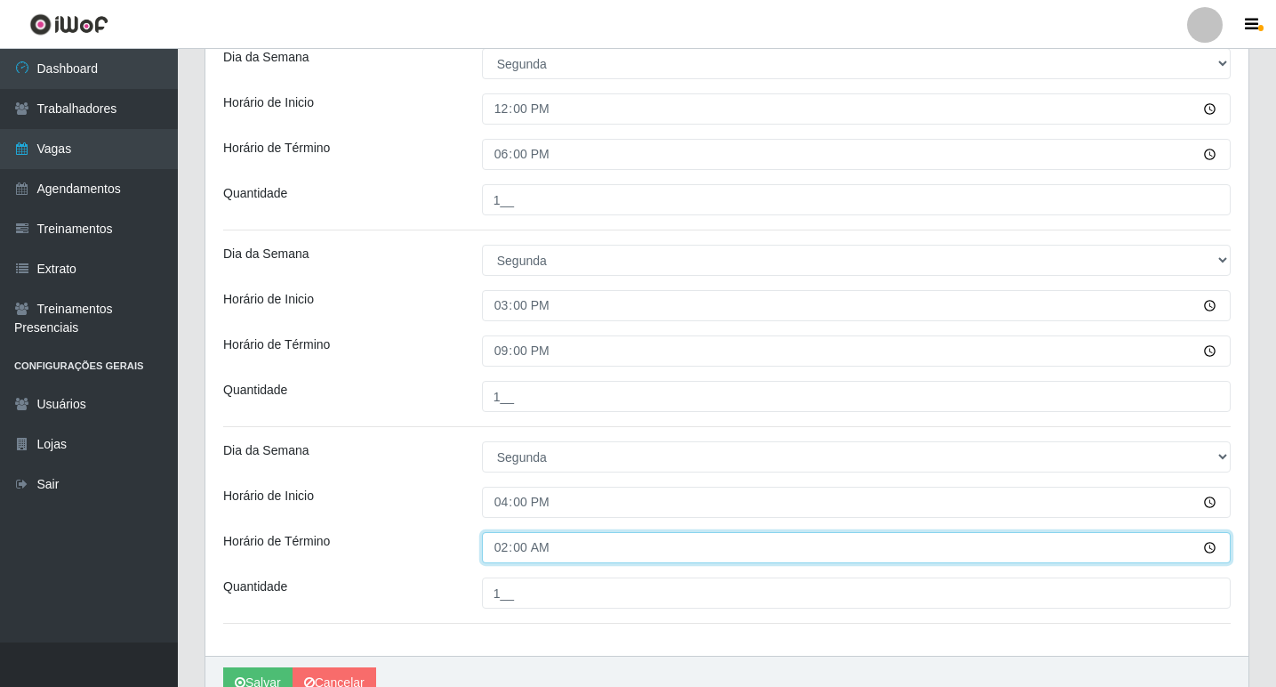
type input "22:00"
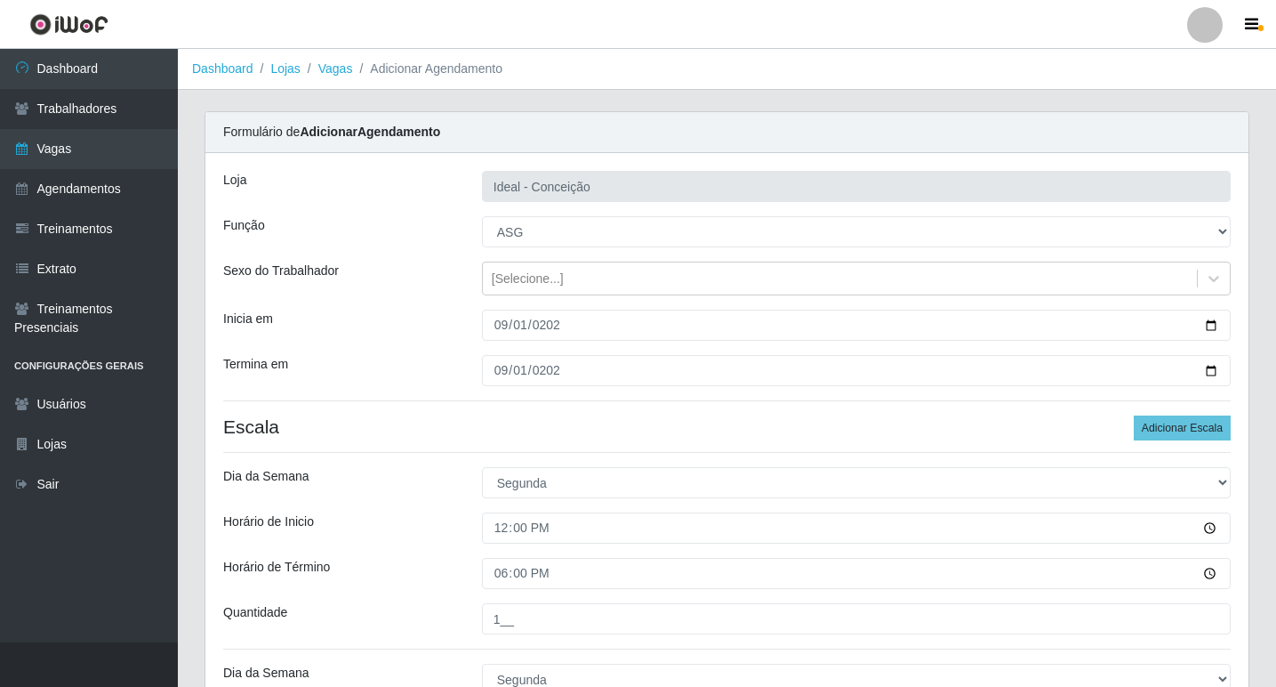
scroll to position [508, 0]
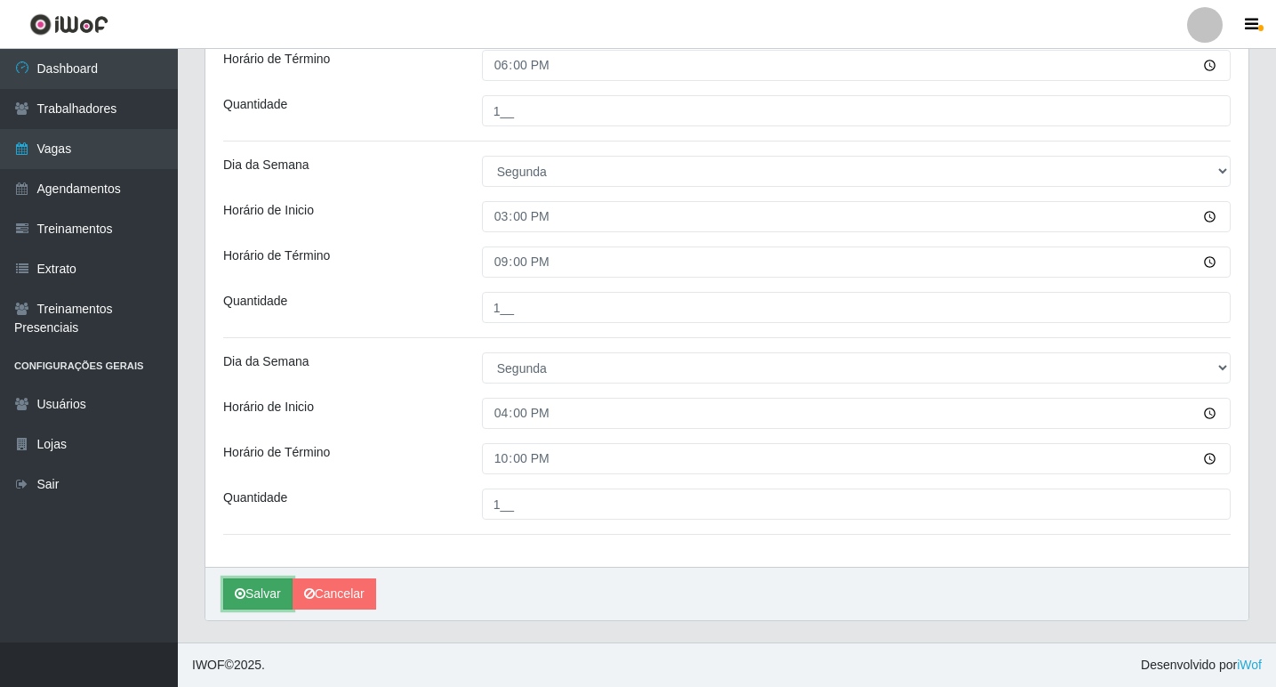
click at [262, 584] on button "Salvar" at bounding box center [257, 593] width 69 height 31
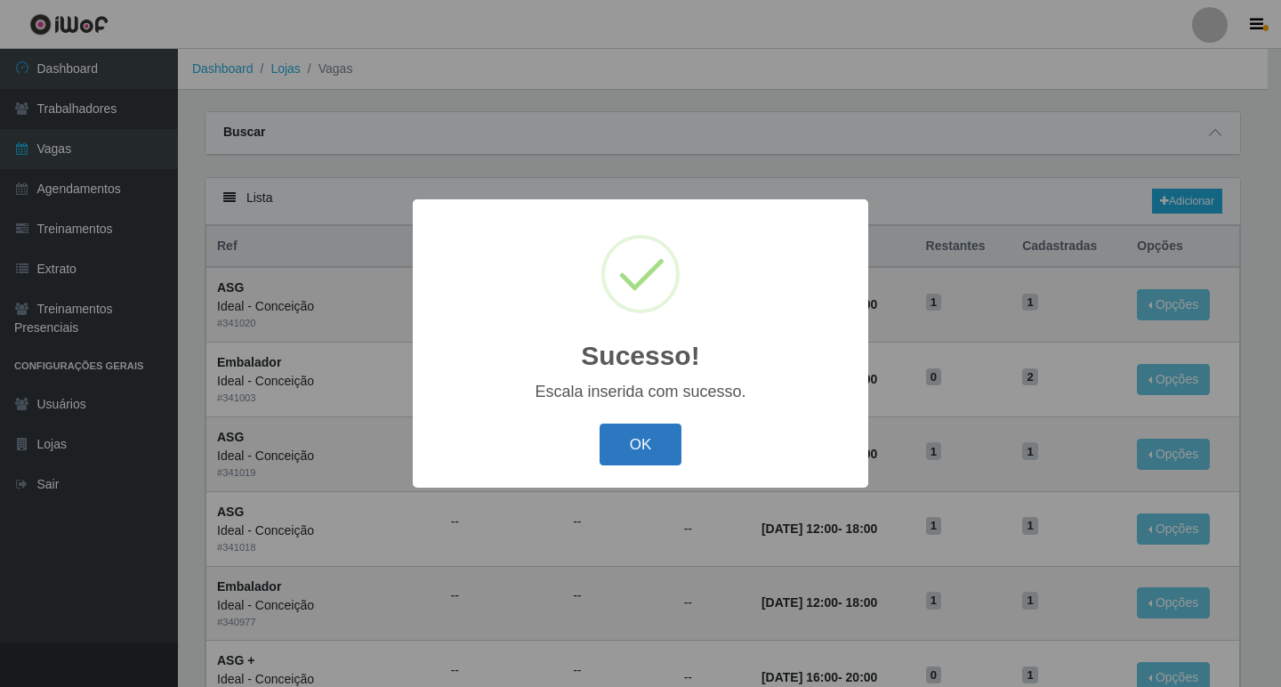
click at [652, 438] on button "OK" at bounding box center [641, 444] width 83 height 42
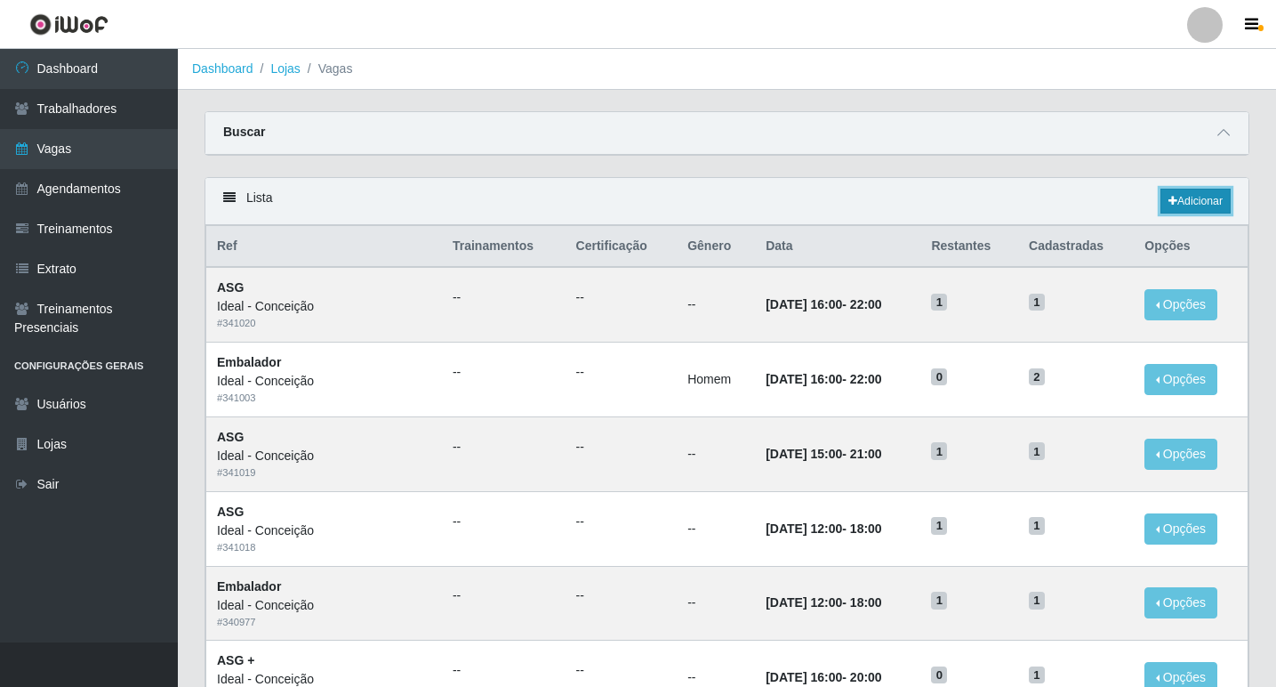
click at [1161, 197] on link "Adicionar" at bounding box center [1196, 201] width 70 height 25
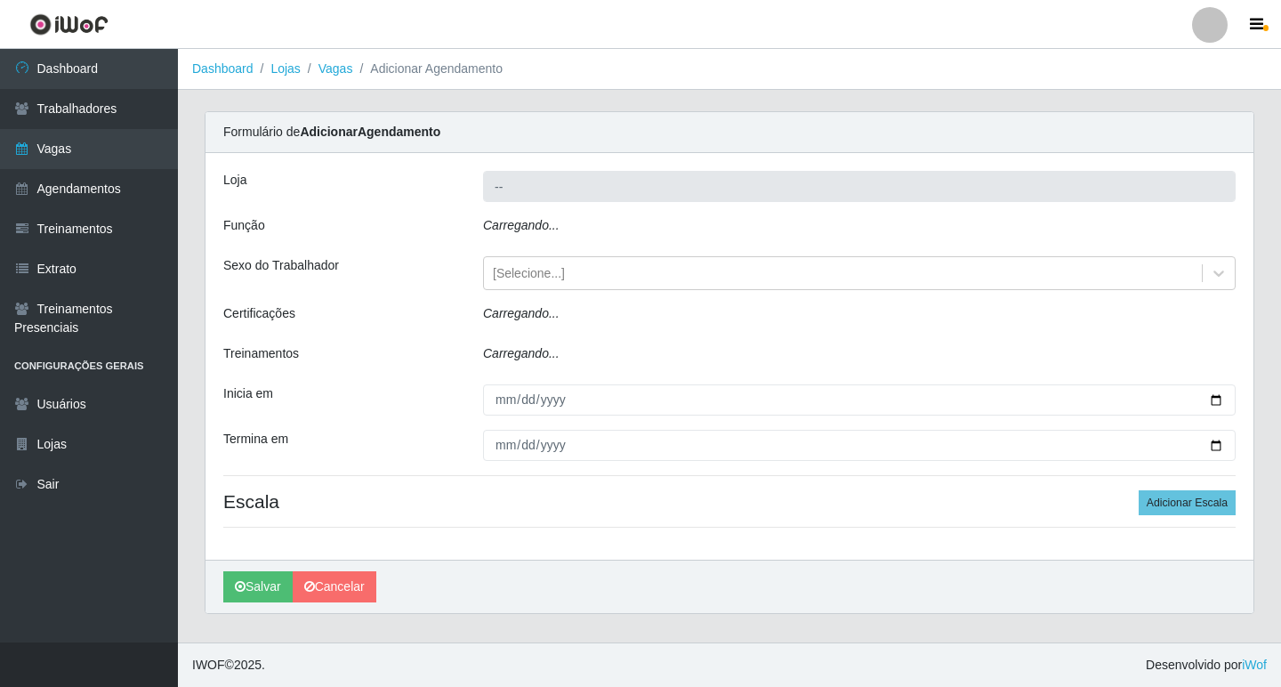
type input "Ideal - Conceição"
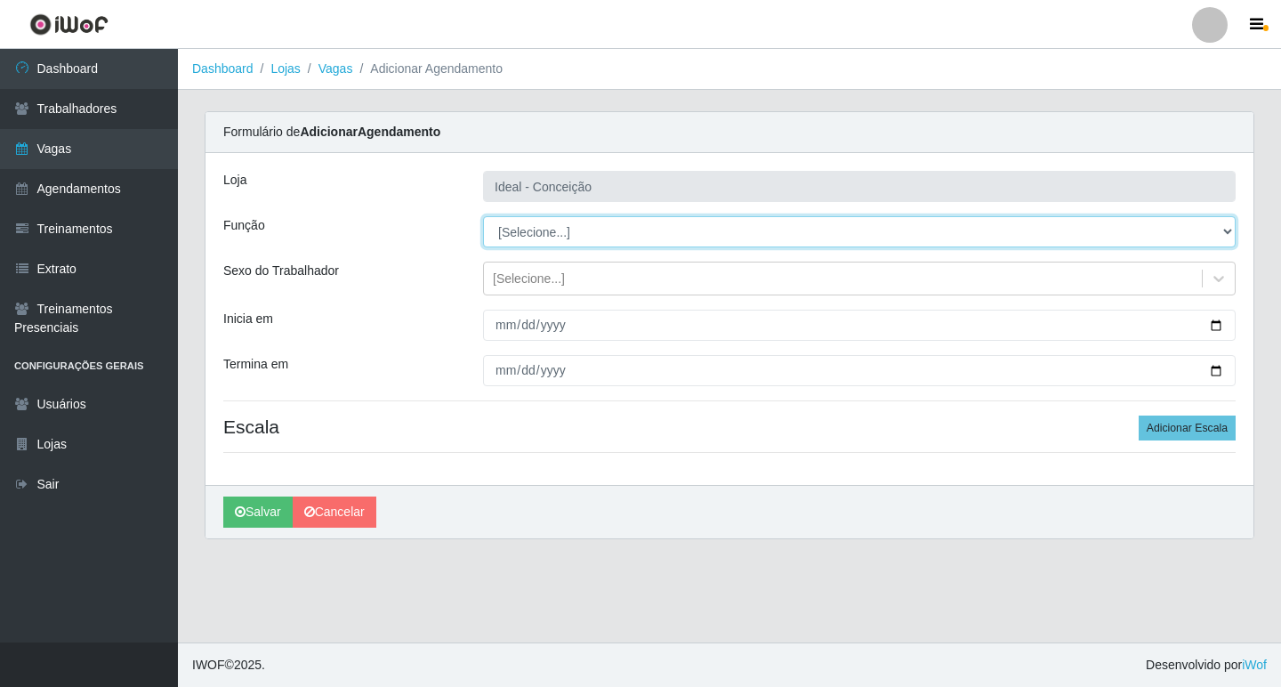
click at [541, 228] on select "[Selecione...] ASG ASG + ASG ++ Auxiliar de Estacionamento Auxiliar de Estacion…" at bounding box center [859, 231] width 753 height 31
select select "4"
click at [483, 216] on select "[Selecione...] ASG ASG + ASG ++ Auxiliar de Estacionamento Auxiliar de Estacion…" at bounding box center [859, 231] width 753 height 31
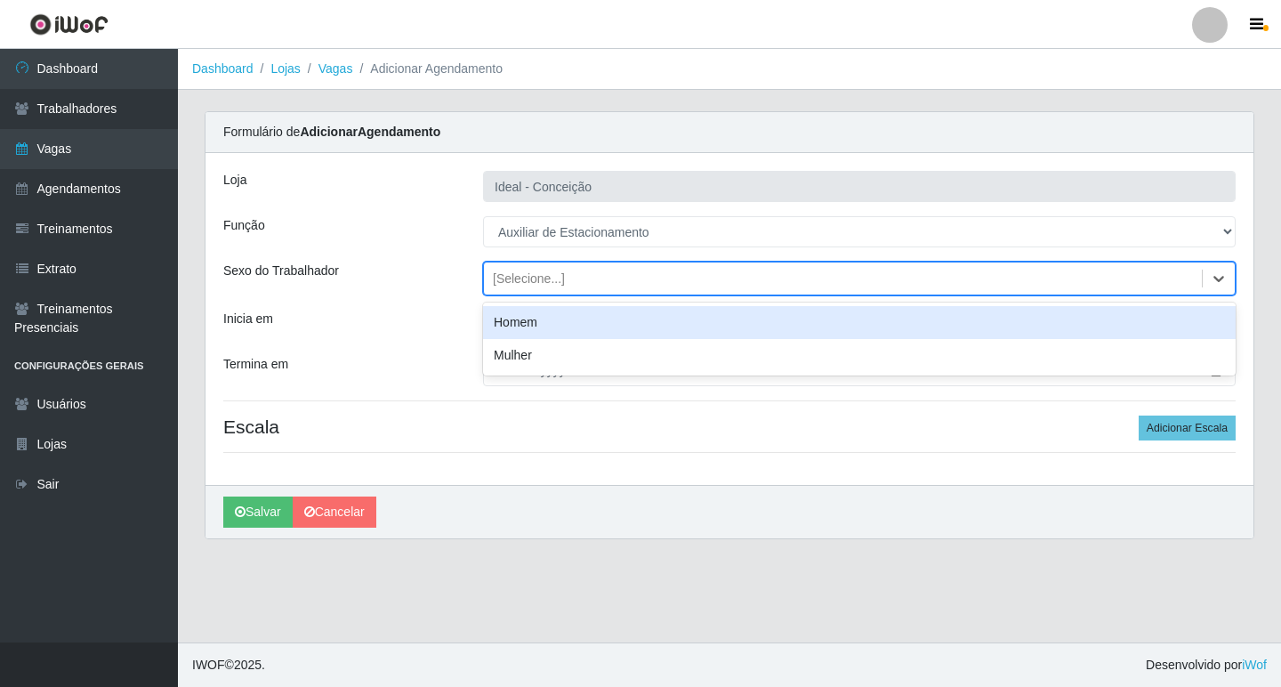
click at [510, 288] on div "[Selecione...]" at bounding box center [843, 278] width 718 height 29
click at [440, 277] on div "Sexo do Trabalhador" at bounding box center [340, 279] width 260 height 34
click at [544, 274] on div "[Selecione...]" at bounding box center [529, 279] width 72 height 19
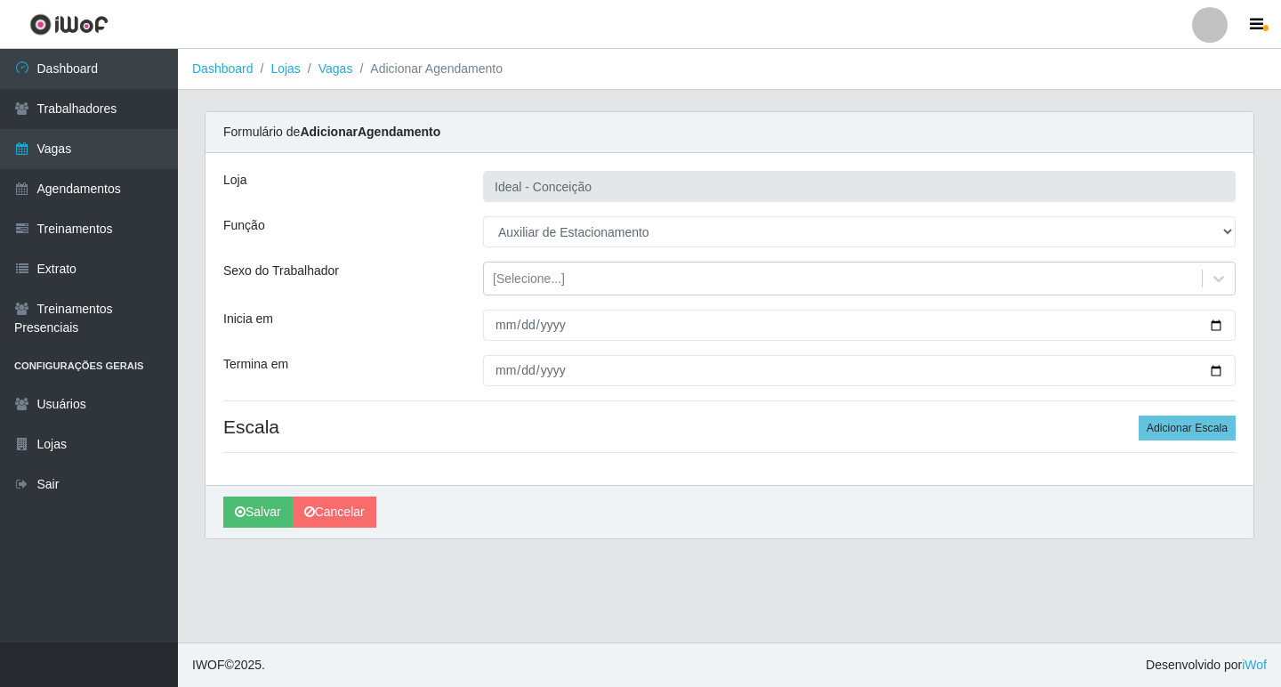
click at [392, 257] on div "Loja Ideal - Conceição Função [Selecione...] ASG ASG + ASG ++ Auxiliar de Estac…" at bounding box center [729, 319] width 1048 height 332
click at [510, 274] on div "[Selecione...]" at bounding box center [529, 279] width 72 height 19
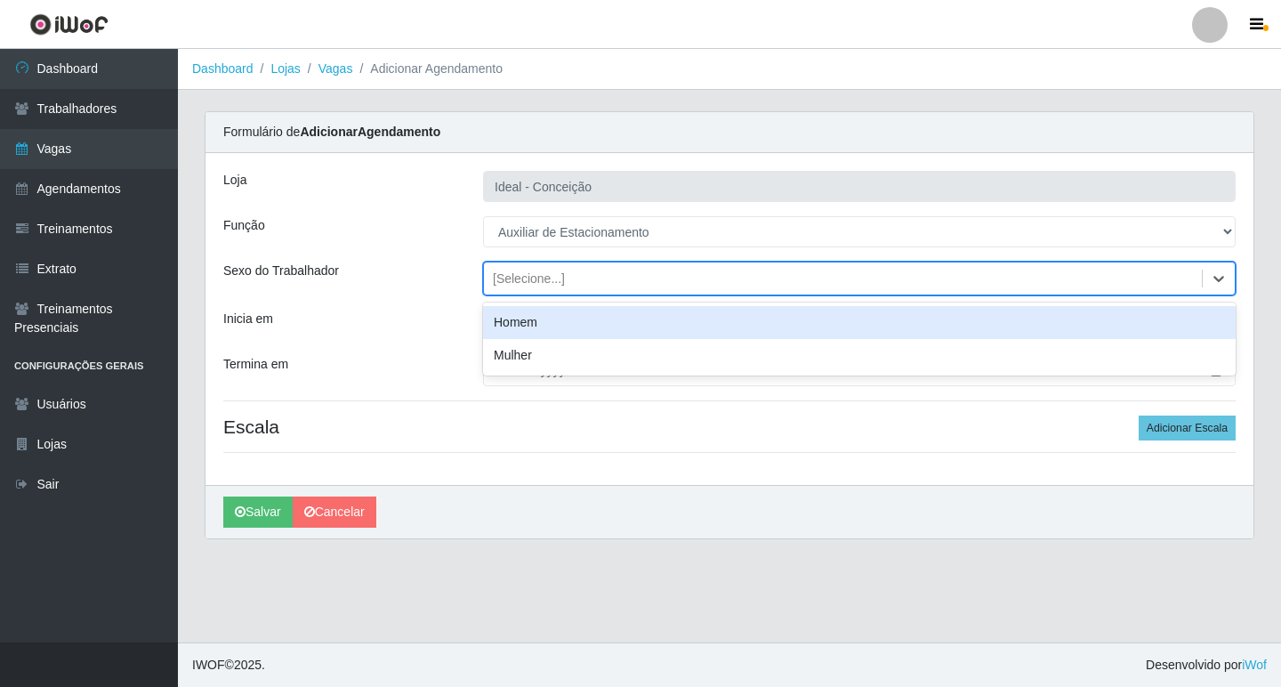
click at [427, 316] on div "Inicia em" at bounding box center [340, 325] width 260 height 31
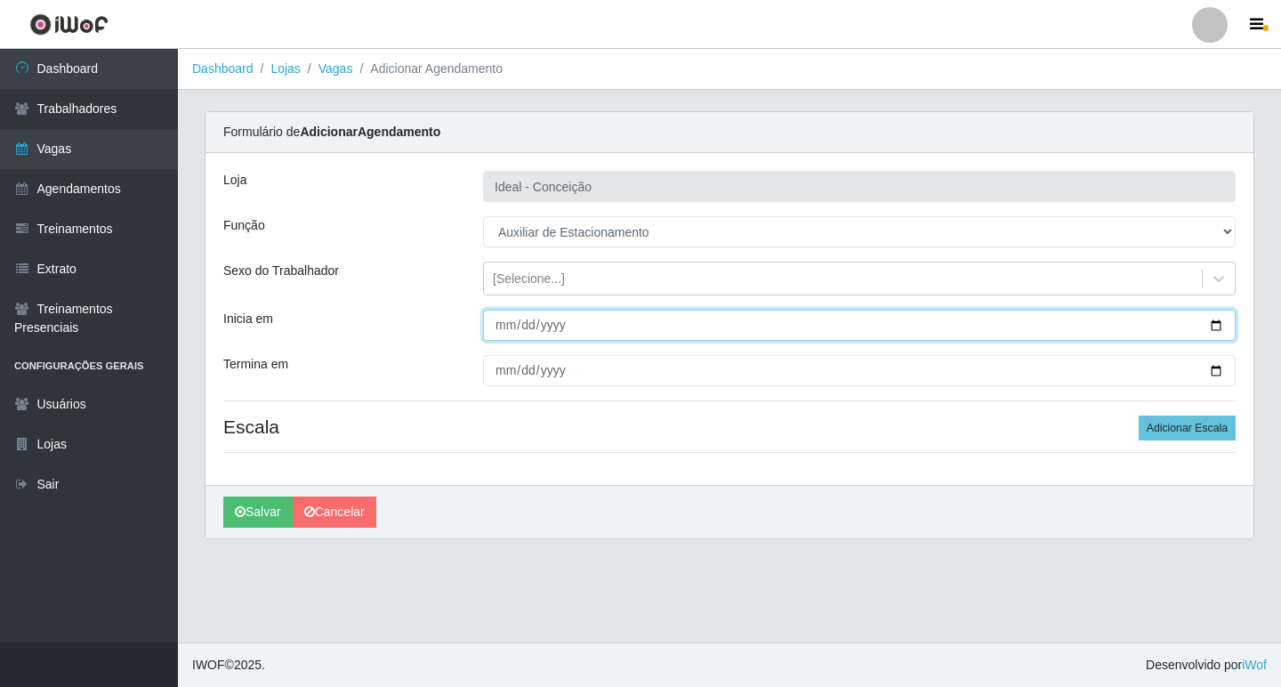
click at [495, 330] on input "Inicia em" at bounding box center [859, 325] width 753 height 31
type input "[DATE]"
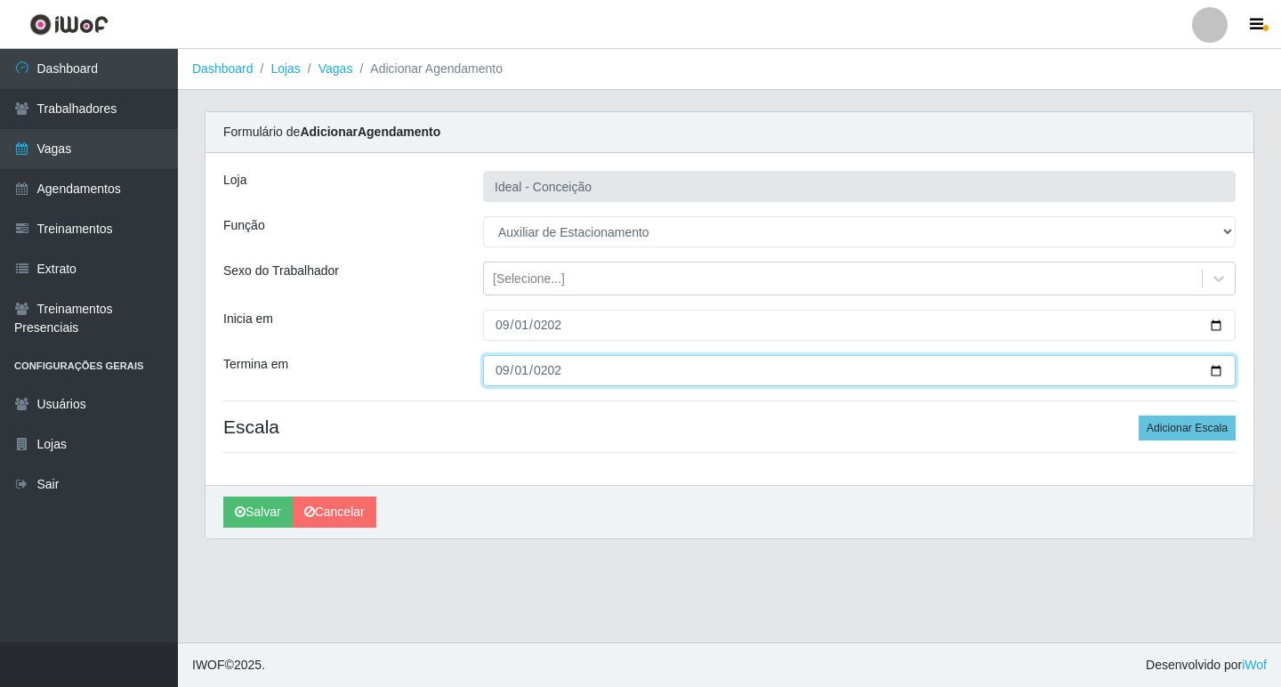
type input "[DATE]"
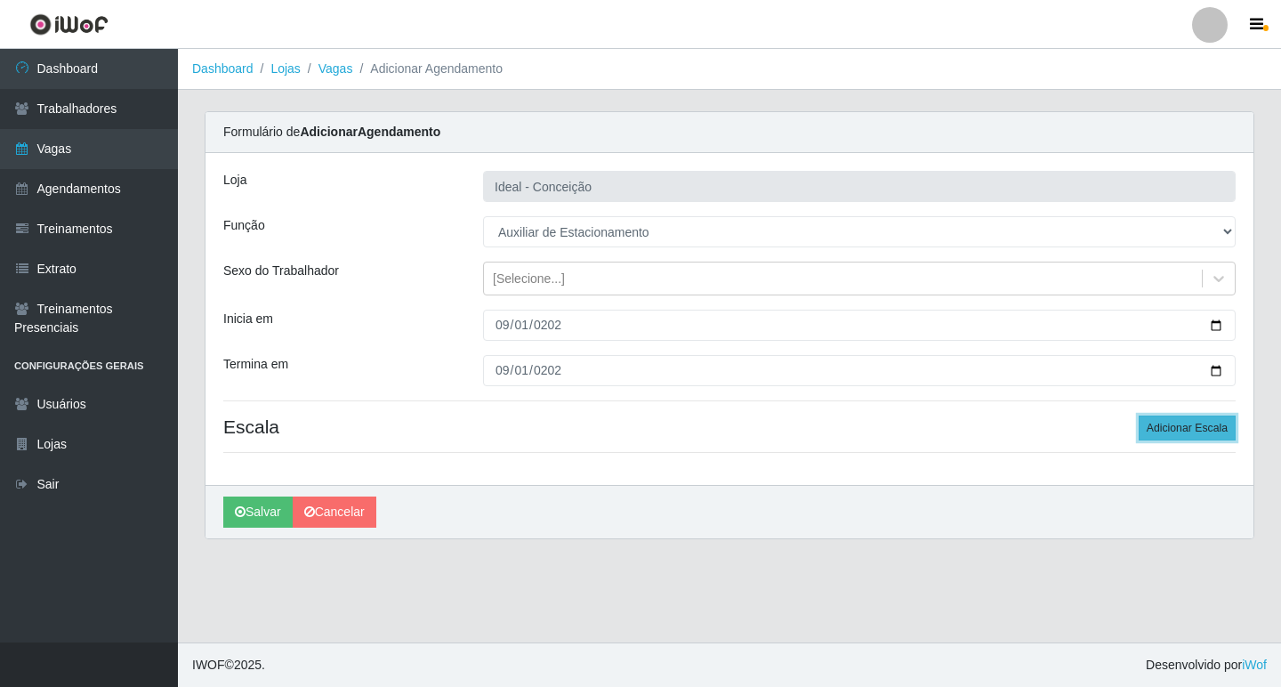
click at [1159, 428] on button "Adicionar Escala" at bounding box center [1187, 427] width 97 height 25
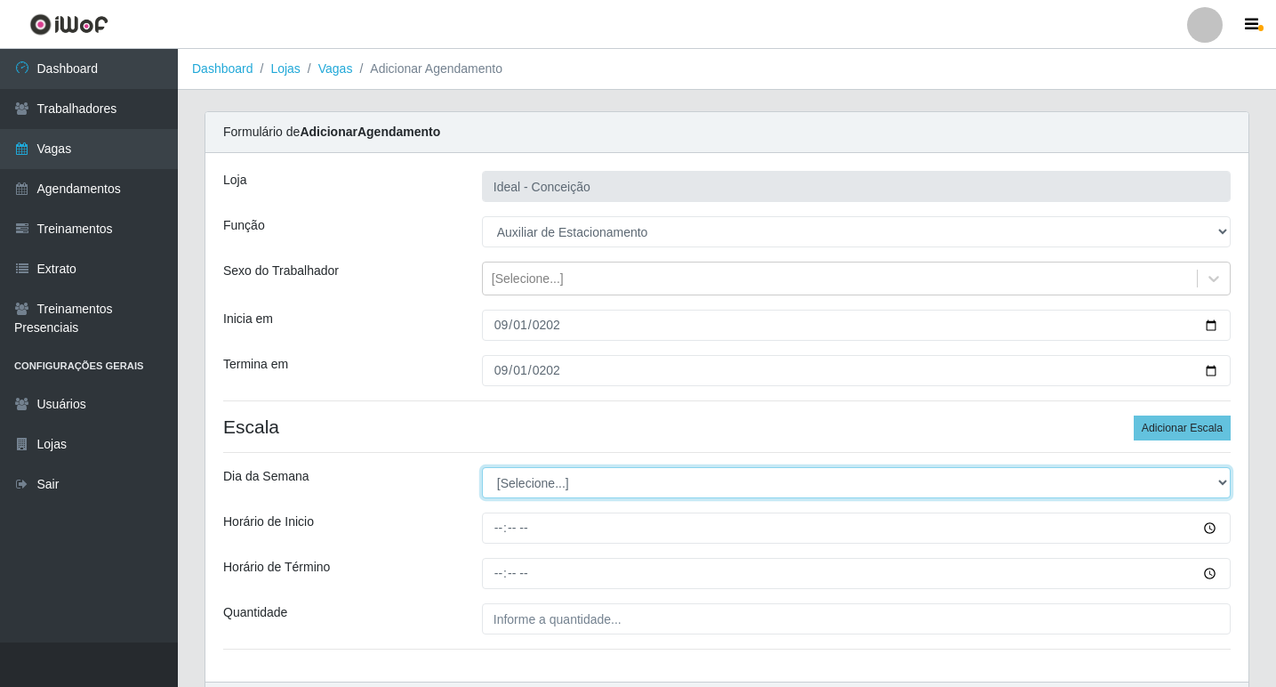
click at [680, 498] on select "[Selecione...] Segunda Terça Quarta Quinta Sexta Sábado Domingo" at bounding box center [856, 482] width 749 height 31
select select "1"
click at [482, 467] on select "[Selecione...] Segunda Terça Quarta Quinta Sexta Sábado Domingo" at bounding box center [856, 482] width 749 height 31
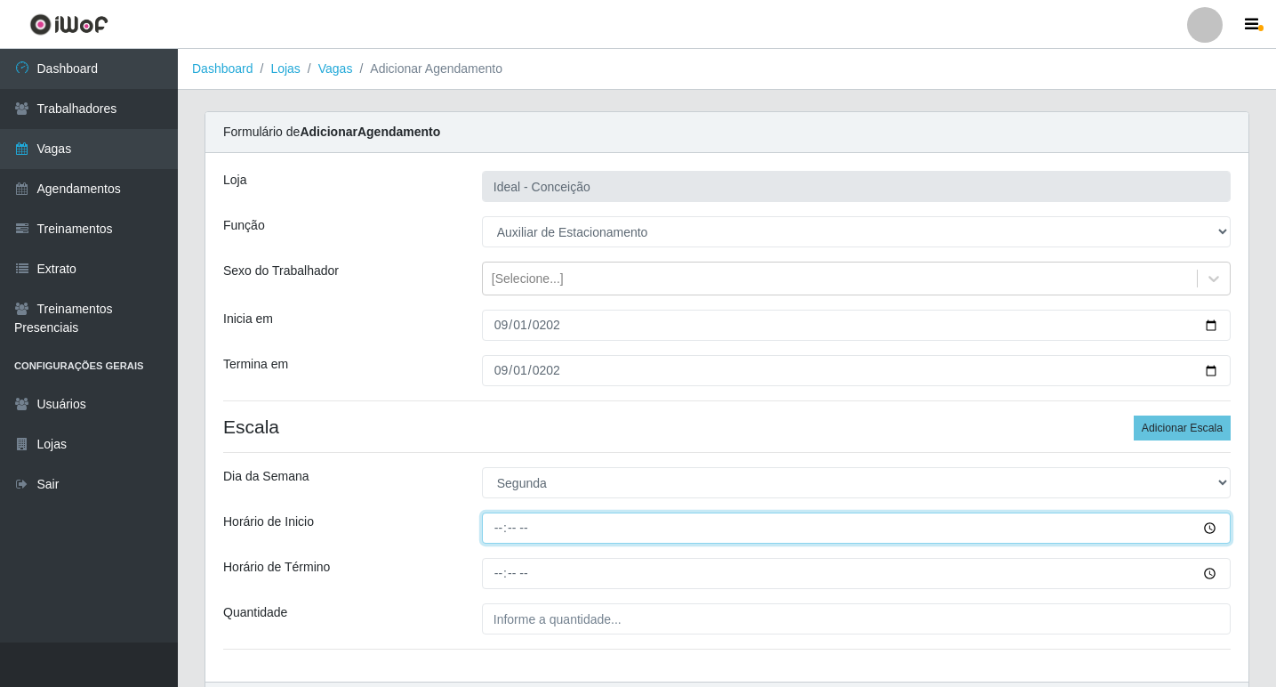
click at [493, 535] on input "Horário de Inicio" at bounding box center [856, 527] width 749 height 31
type input "16:00"
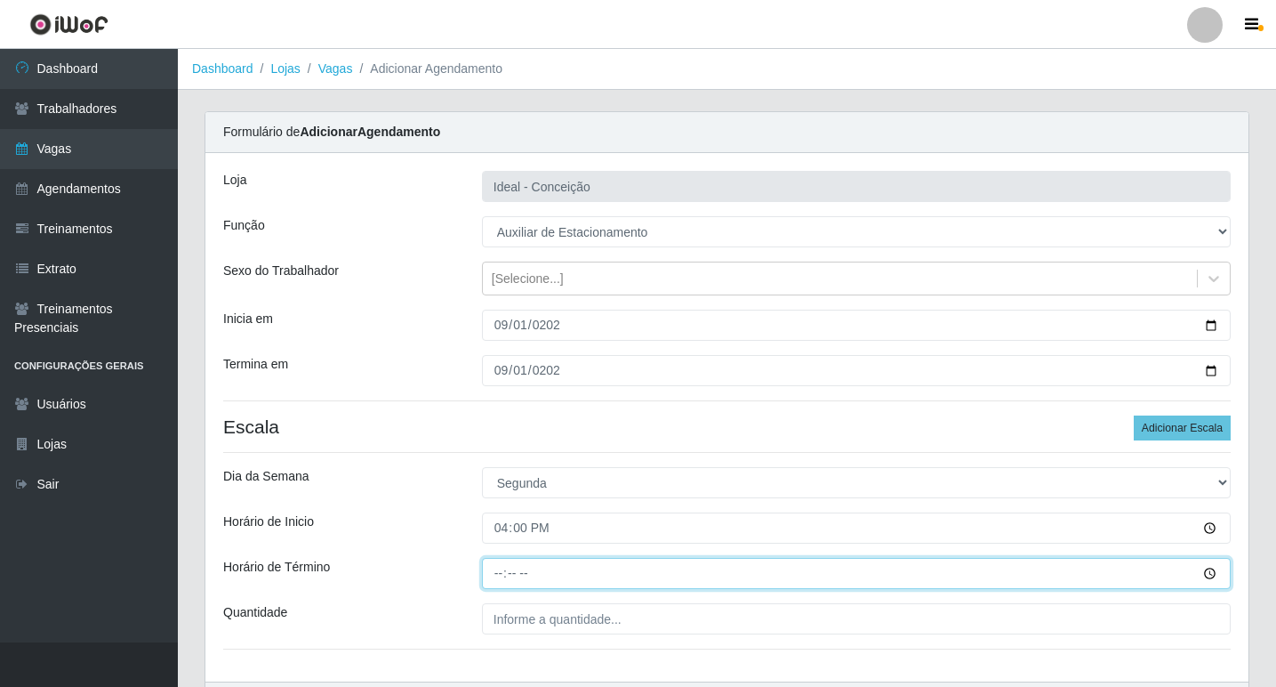
type input "22:00"
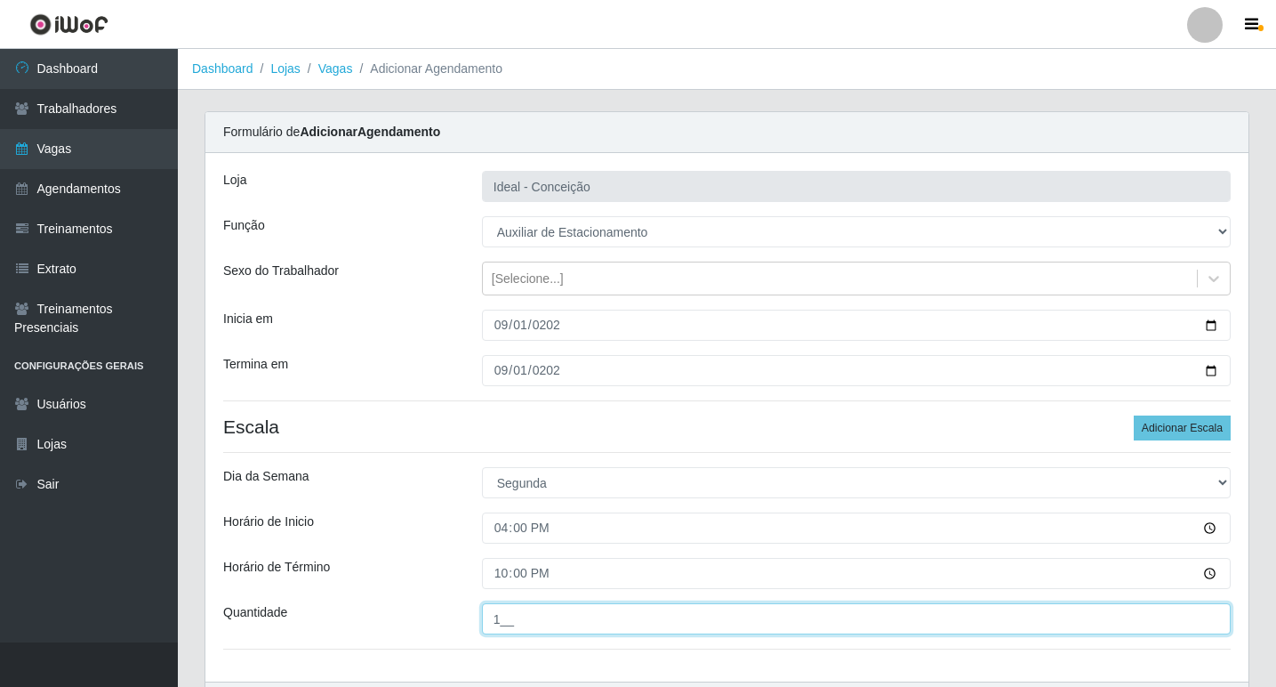
type input "1__"
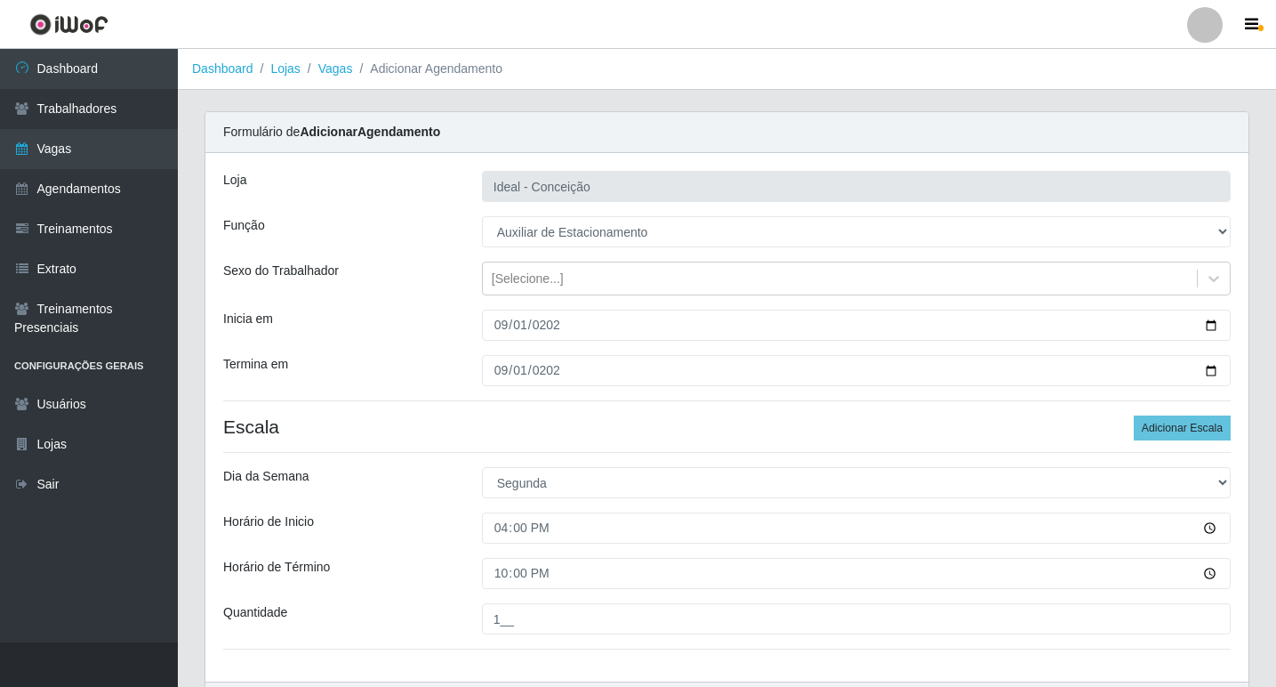
scroll to position [115, 0]
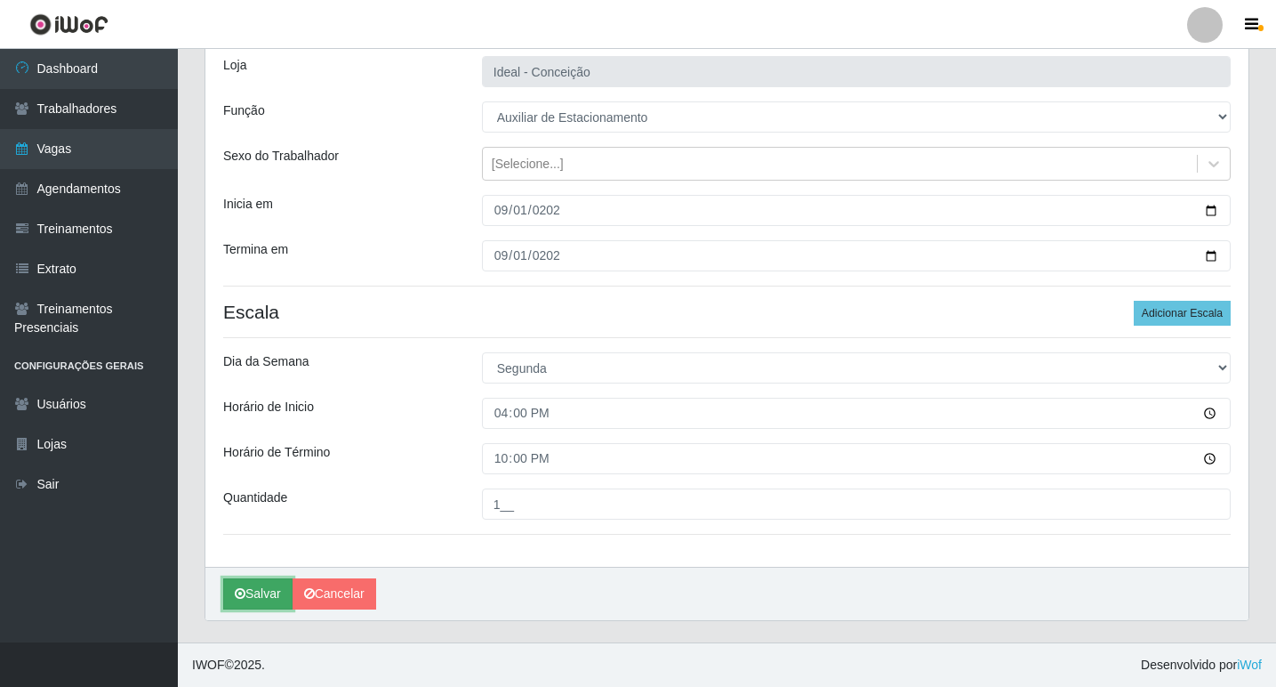
click at [245, 596] on icon "submit" at bounding box center [240, 593] width 11 height 12
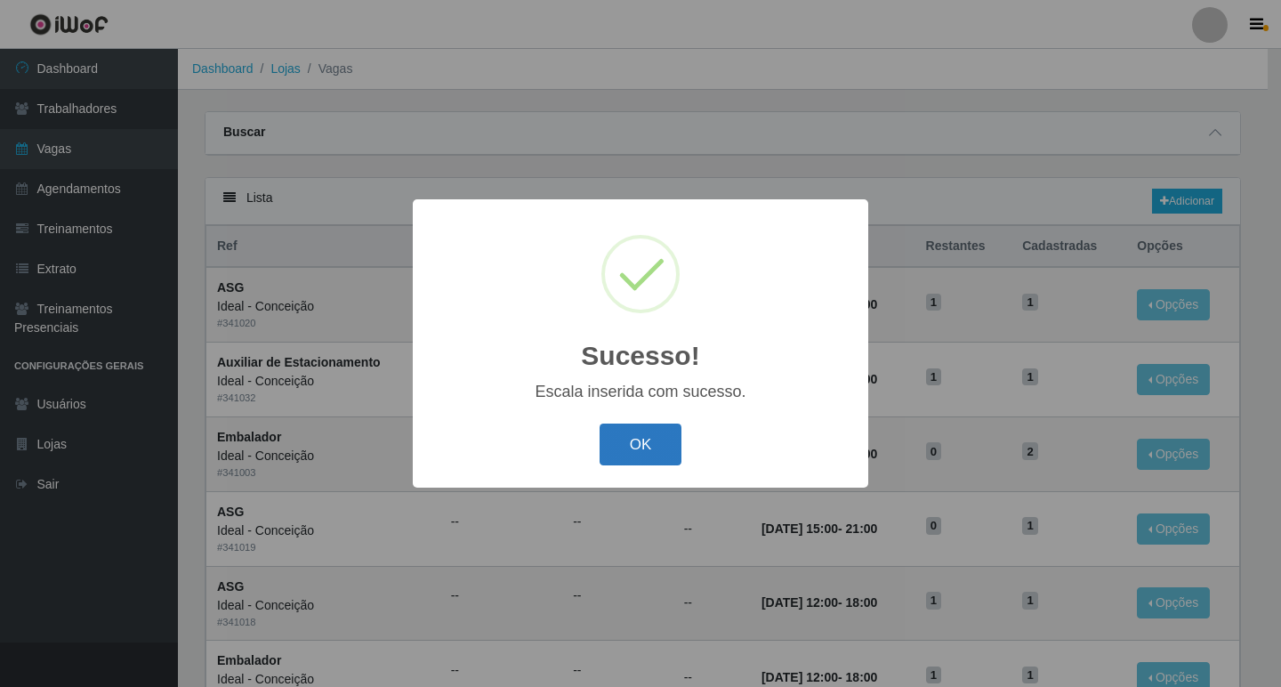
click at [675, 447] on button "OK" at bounding box center [641, 444] width 83 height 42
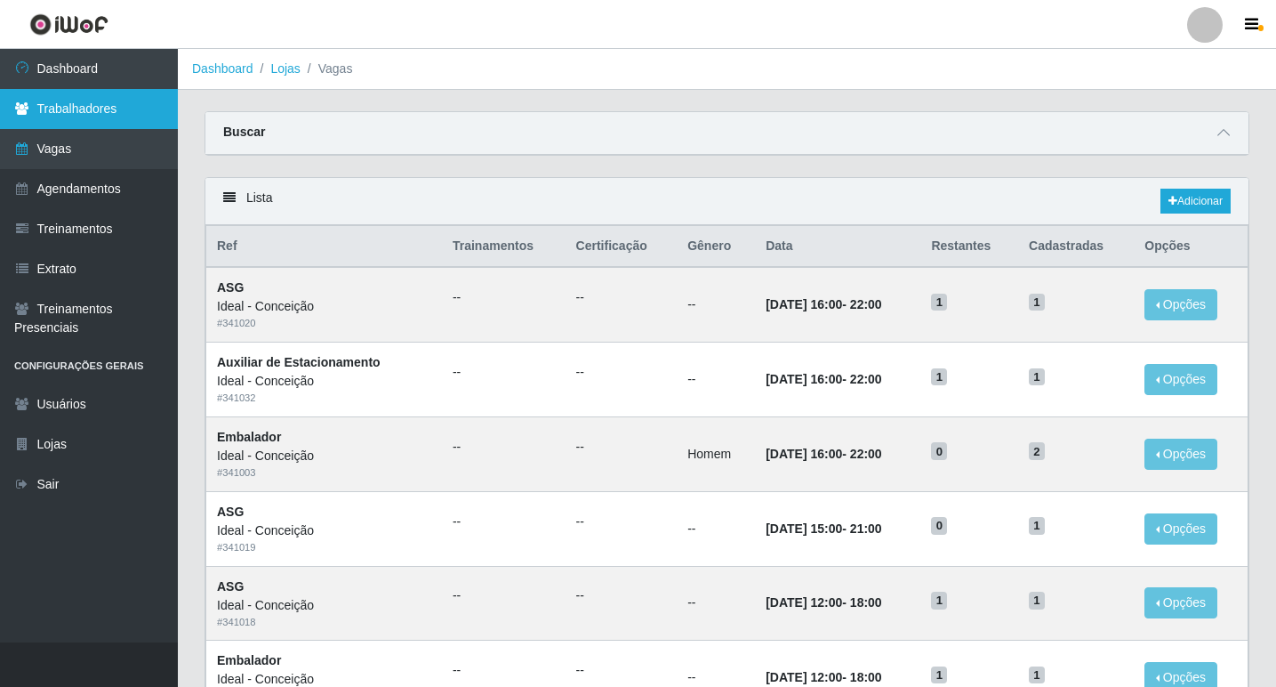
click at [74, 118] on link "Trabalhadores" at bounding box center [89, 109] width 178 height 40
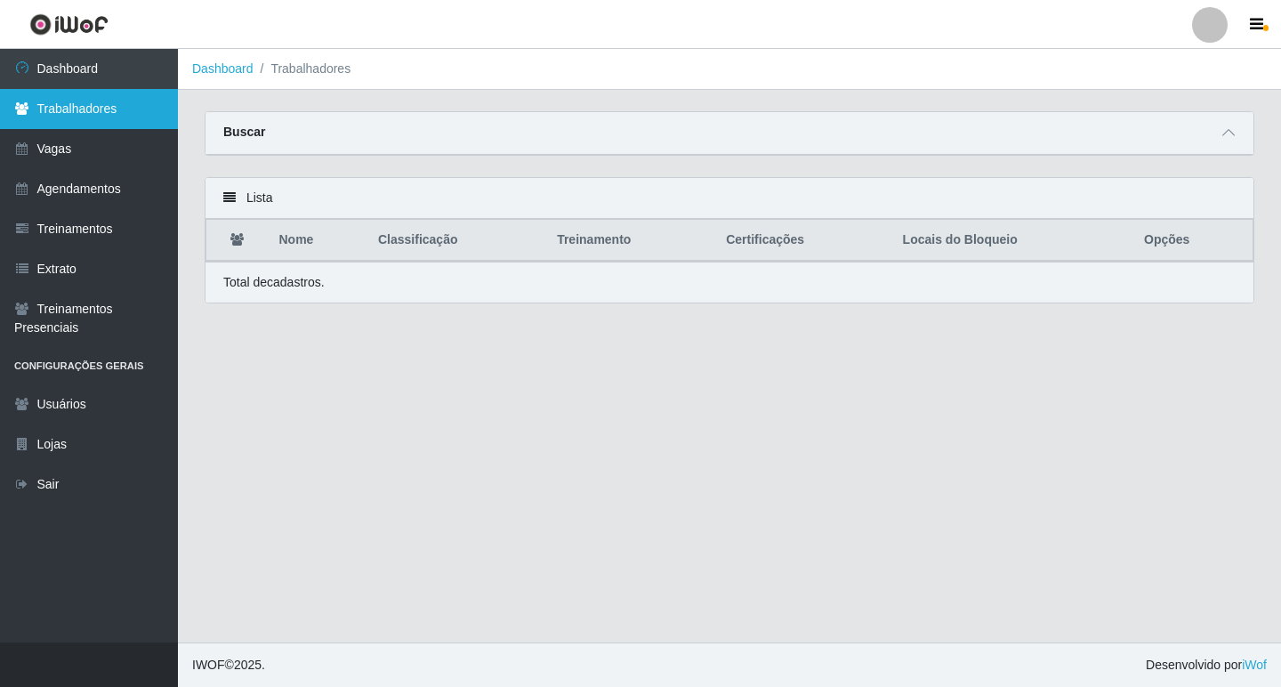
click at [65, 113] on link "Trabalhadores" at bounding box center [89, 109] width 178 height 40
click at [1233, 137] on icon at bounding box center [1228, 132] width 12 height 12
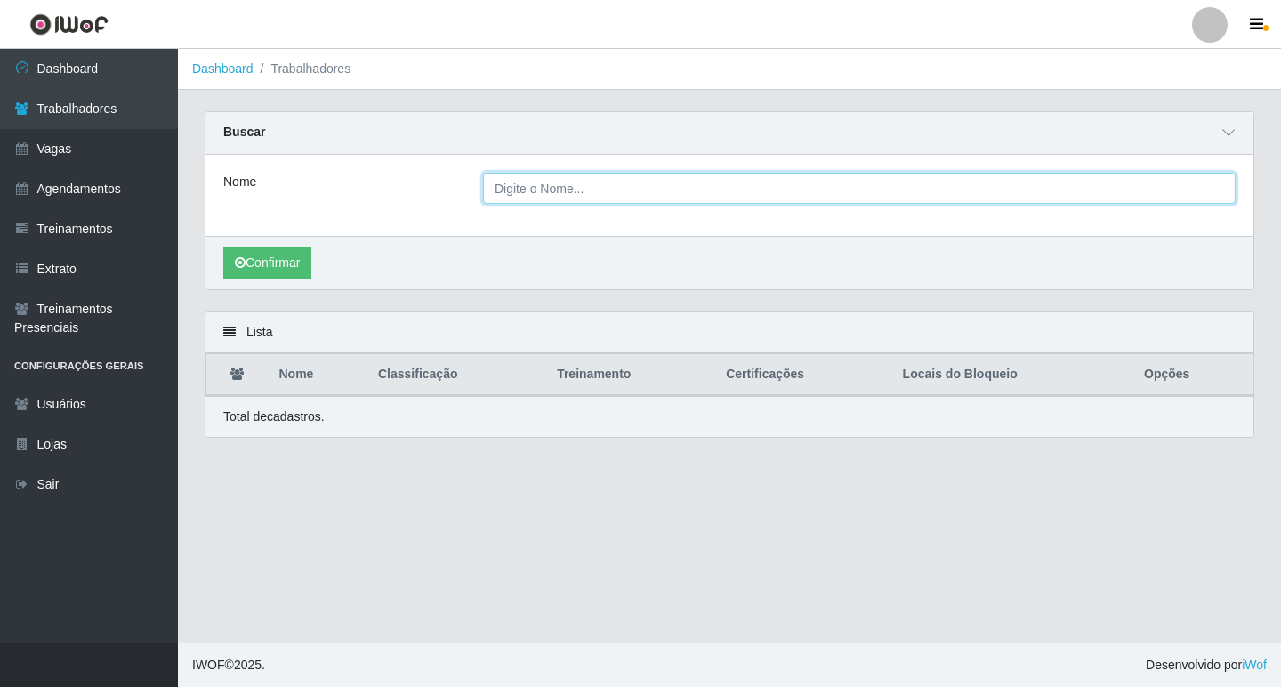
click at [537, 196] on input "Nome" at bounding box center [859, 188] width 753 height 31
type input "[PERSON_NAME]"
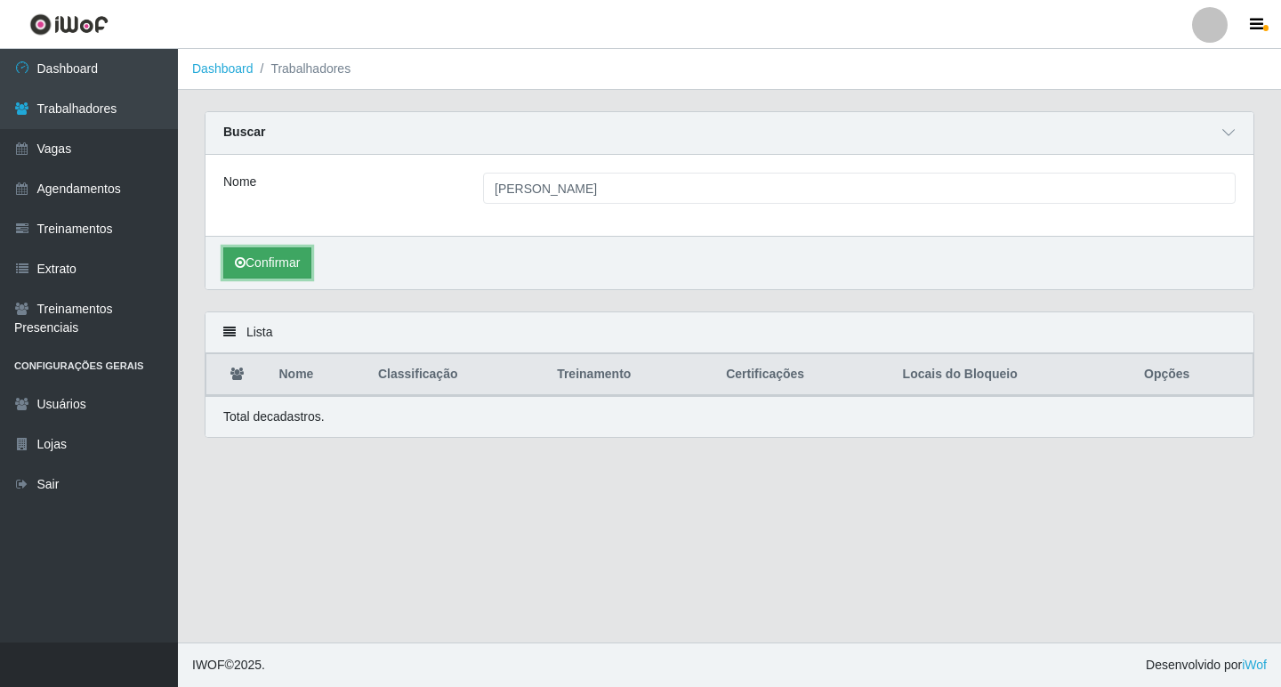
click at [305, 265] on button "Confirmar" at bounding box center [267, 262] width 88 height 31
click at [273, 261] on button "Confirmar" at bounding box center [267, 262] width 88 height 31
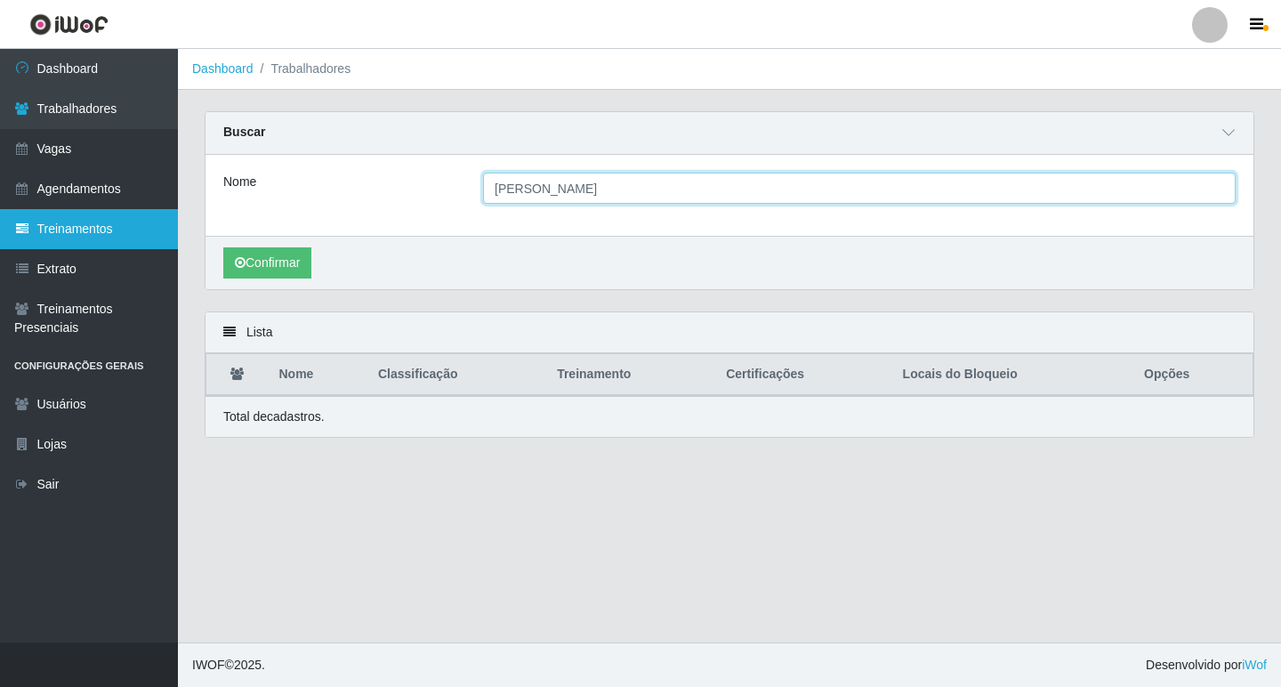
drag, startPoint x: 719, startPoint y: 190, endPoint x: 0, endPoint y: 222, distance: 719.4
click at [360, 194] on div "Nome [PERSON_NAME]" at bounding box center [729, 188] width 1039 height 31
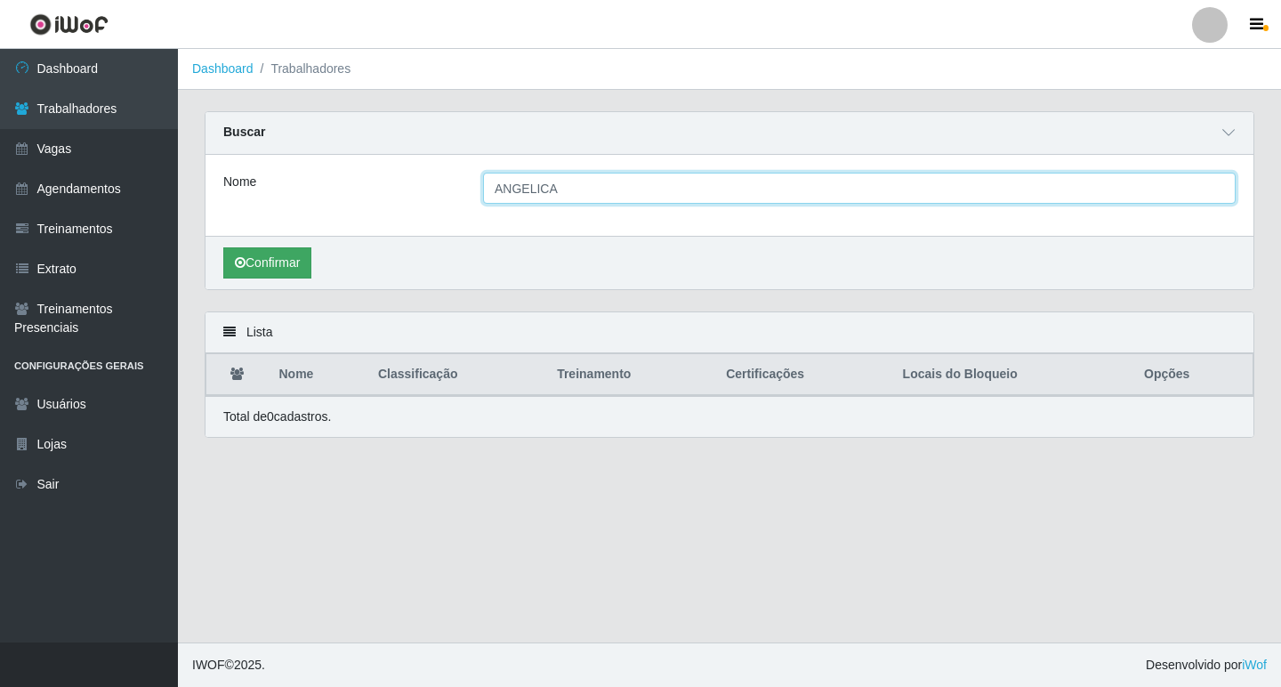
type input "ANGELICA"
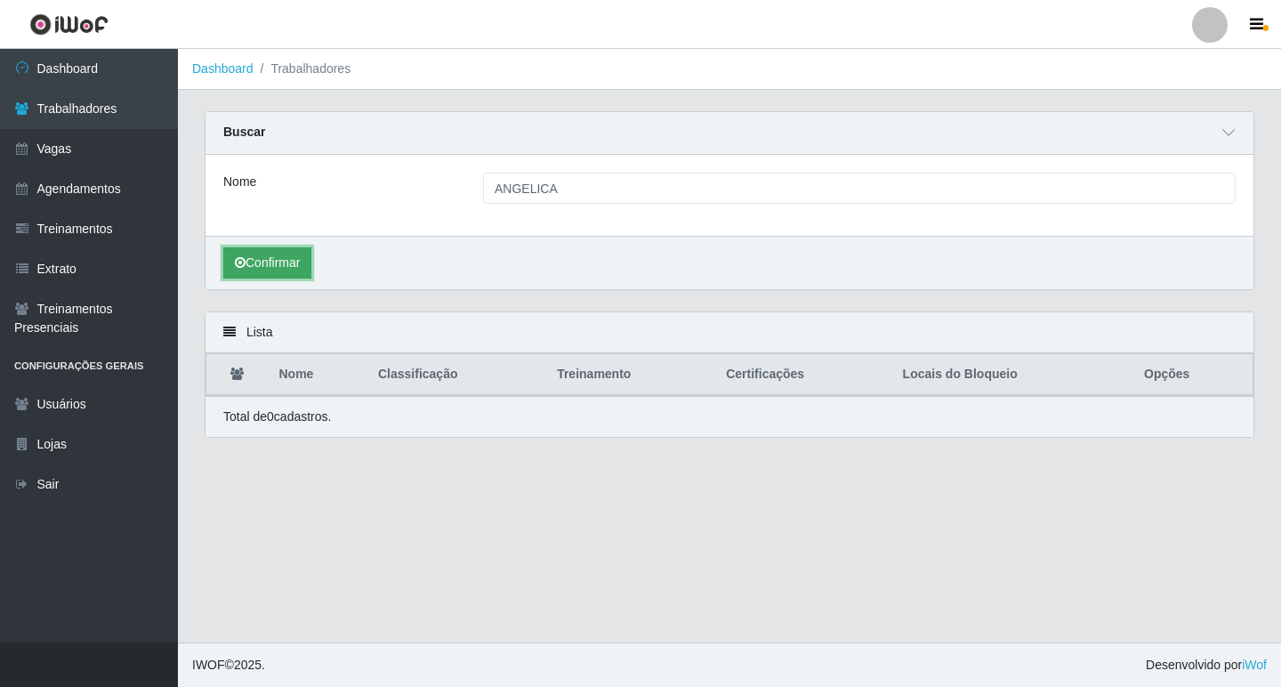
click at [270, 270] on button "Confirmar" at bounding box center [267, 262] width 88 height 31
